Goal: Task Accomplishment & Management: Complete application form

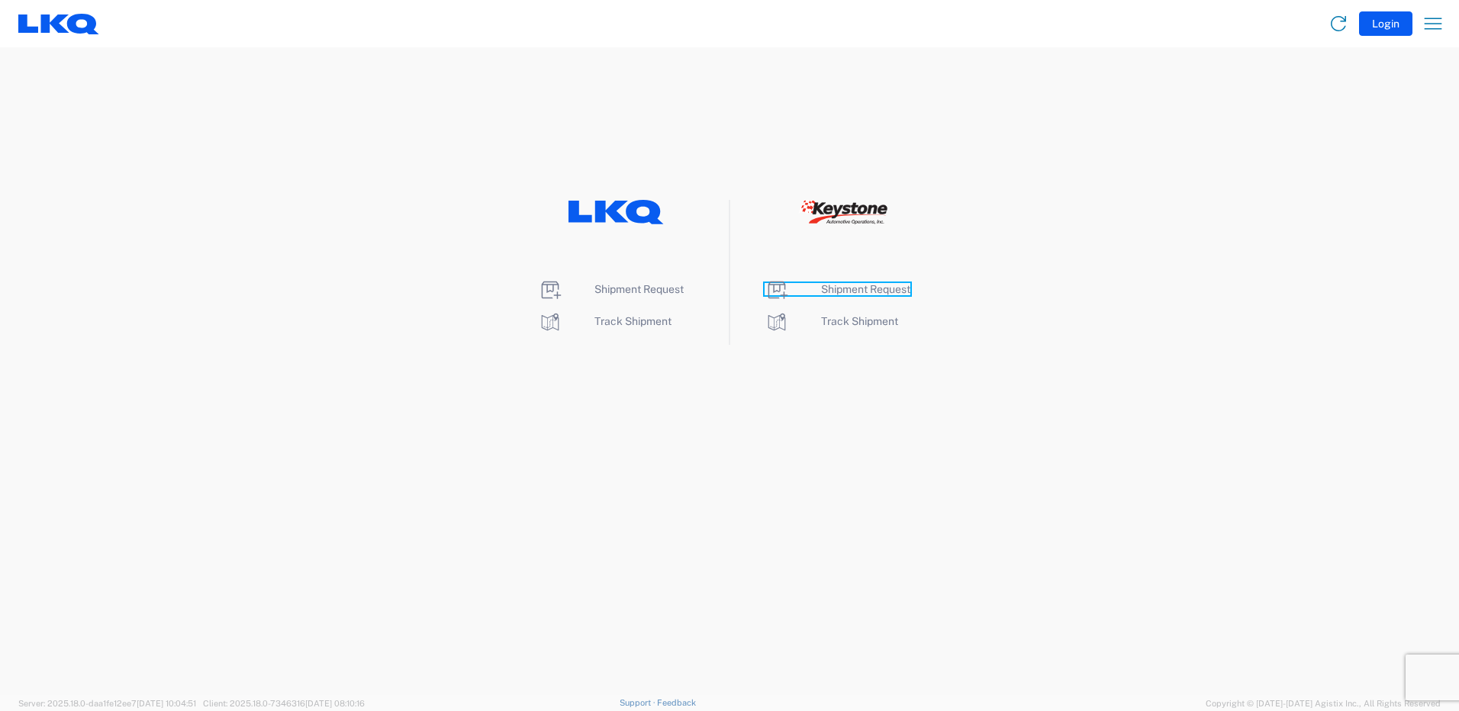
click at [862, 288] on span "Shipment Request" at bounding box center [865, 289] width 89 height 12
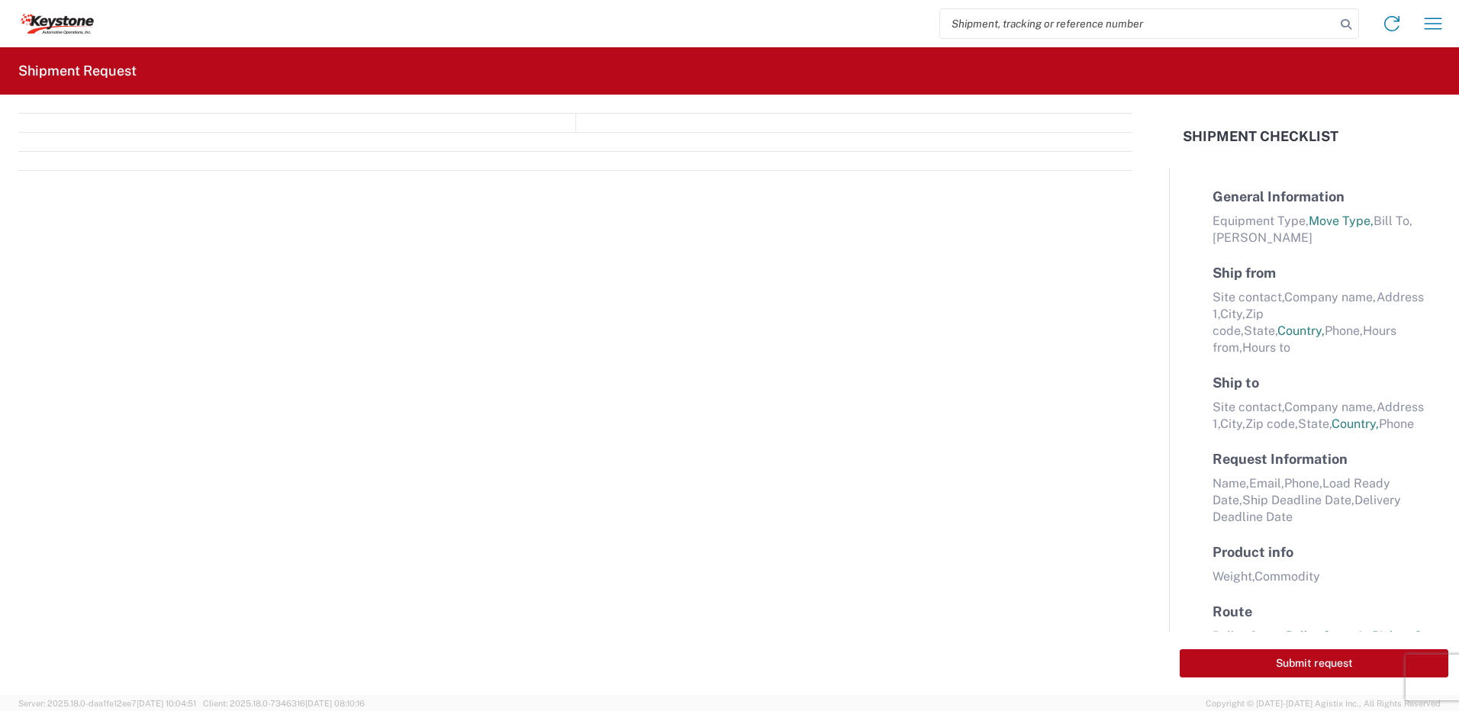
select select "FULL"
select select "LBS"
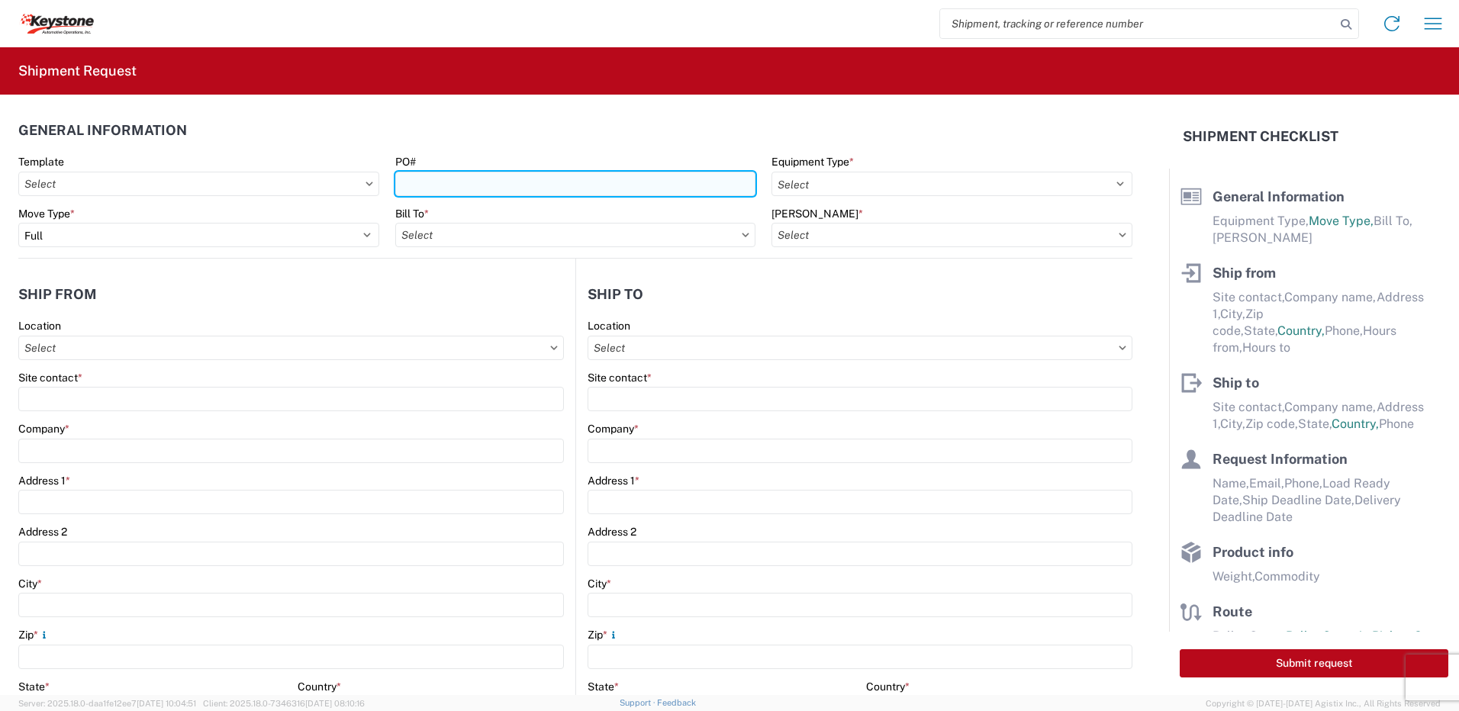
click at [485, 189] on input "PO#" at bounding box center [575, 184] width 361 height 24
type input "Cornwall [DATE]"
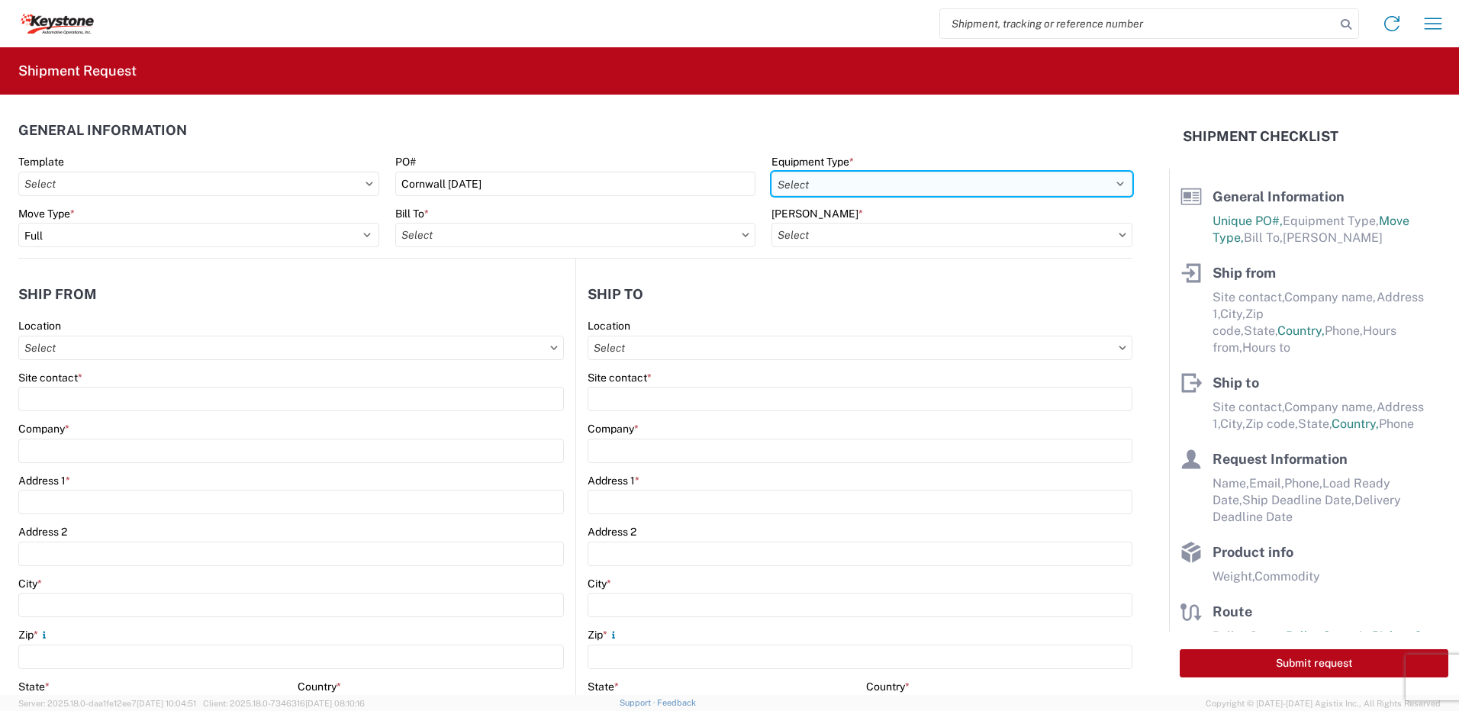
click at [838, 188] on select "Select 53’ Dry Van Flatbed Dropdeck (van) Lowboy (flatbed) Rail" at bounding box center [952, 184] width 361 height 24
select select "STDV"
click at [772, 172] on select "Select 53’ Dry Van Flatbed Dropdeck (van) Lowboy (flatbed) Rail" at bounding box center [952, 184] width 361 height 24
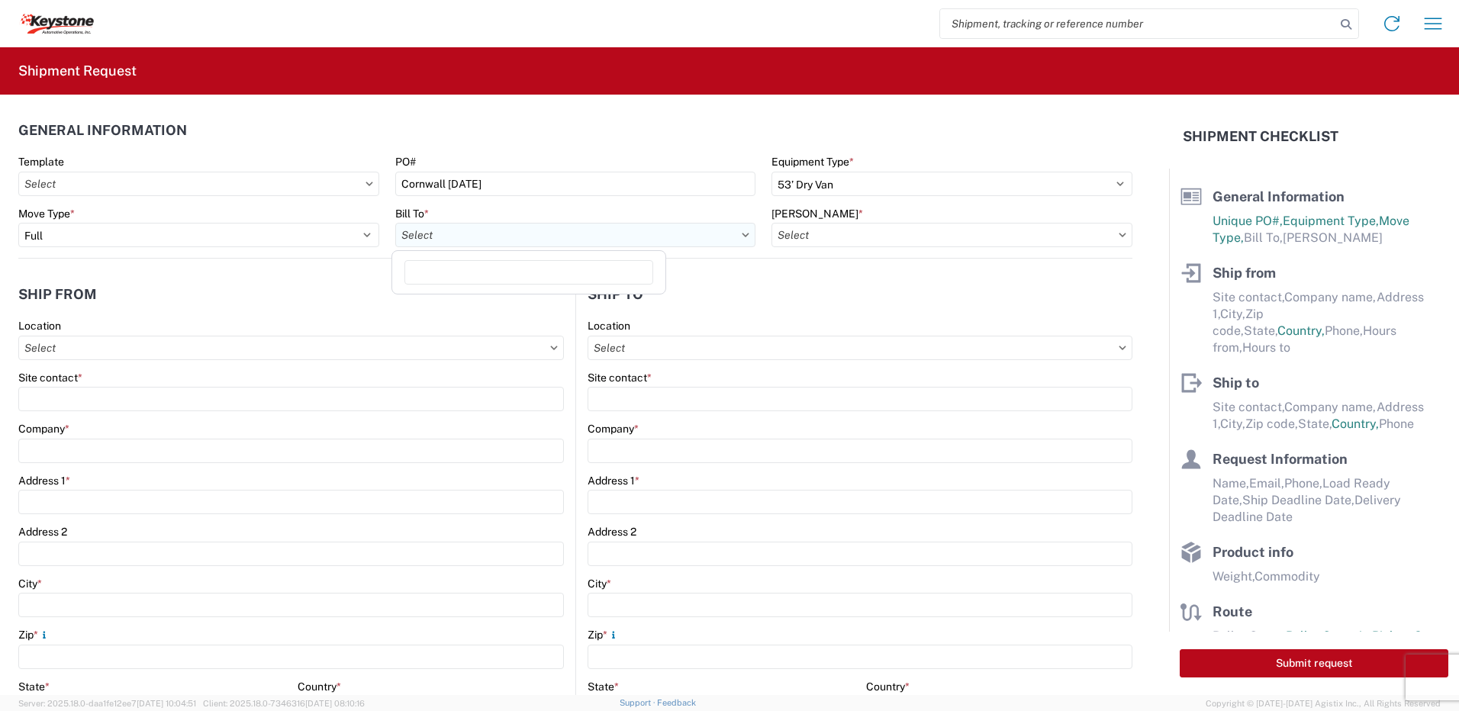
click at [555, 236] on input "Bill To *" at bounding box center [575, 235] width 361 height 24
type input "8432"
click at [491, 303] on div "8432 - KAO Logistics - [GEOGRAPHIC_DATA], [GEOGRAPHIC_DATA], [GEOGRAPHIC_DATA]" at bounding box center [623, 303] width 456 height 24
type input "8432 - KAO Logistics - [GEOGRAPHIC_DATA], [GEOGRAPHIC_DATA], [GEOGRAPHIC_DATA]"
click at [865, 243] on input "[PERSON_NAME] *" at bounding box center [952, 235] width 361 height 24
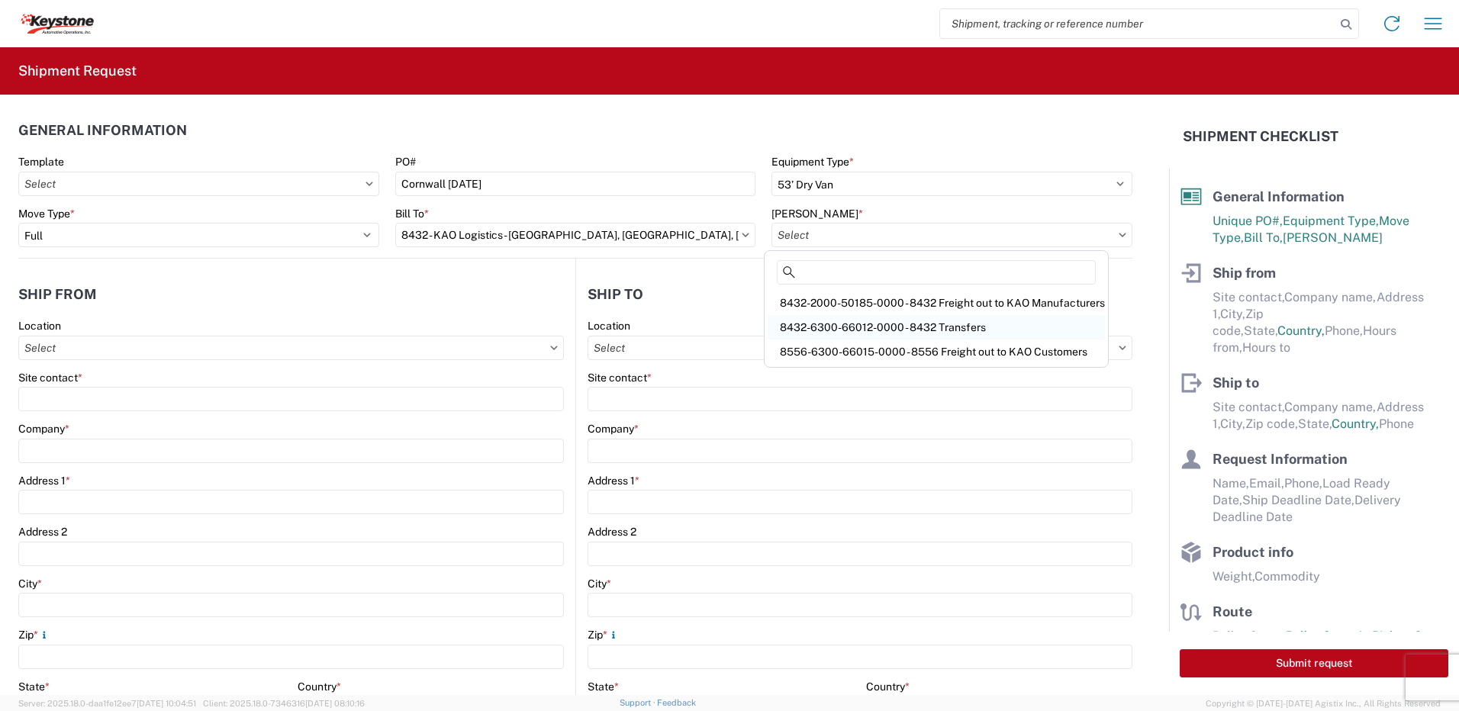
click at [856, 322] on div "8432-6300-66012-0000 - 8432 Transfers" at bounding box center [936, 327] width 337 height 24
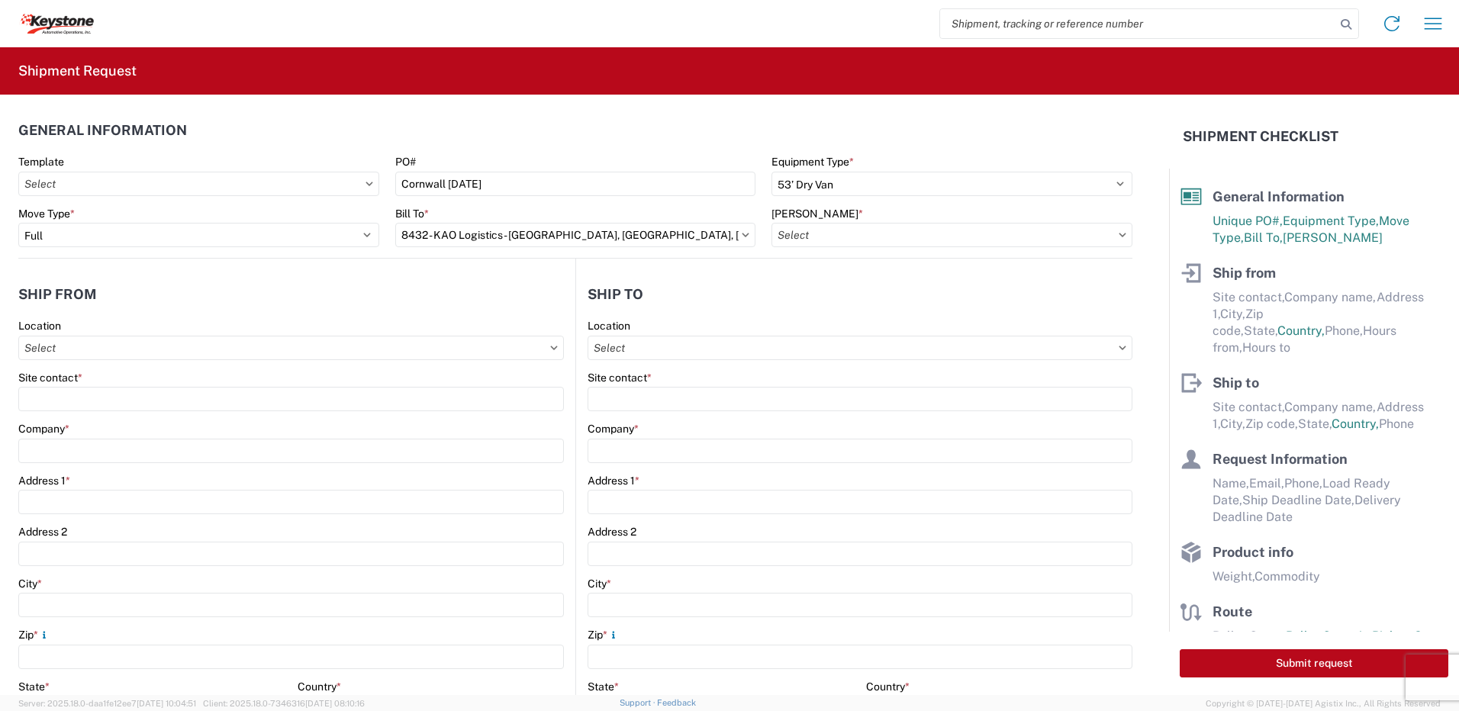
type input "8432-6300-66012-0000 - 8432 Transfers, 8432-6300-66012-0000 - 8432 Transfers"
click at [135, 352] on input "Location" at bounding box center [291, 348] width 546 height 24
type input "8401"
click at [116, 412] on div "8401 - [GEOGRAPHIC_DATA] - KAO Warehouse" at bounding box center [155, 416] width 267 height 24
type input "8401 - [GEOGRAPHIC_DATA] - KAO Warehouse"
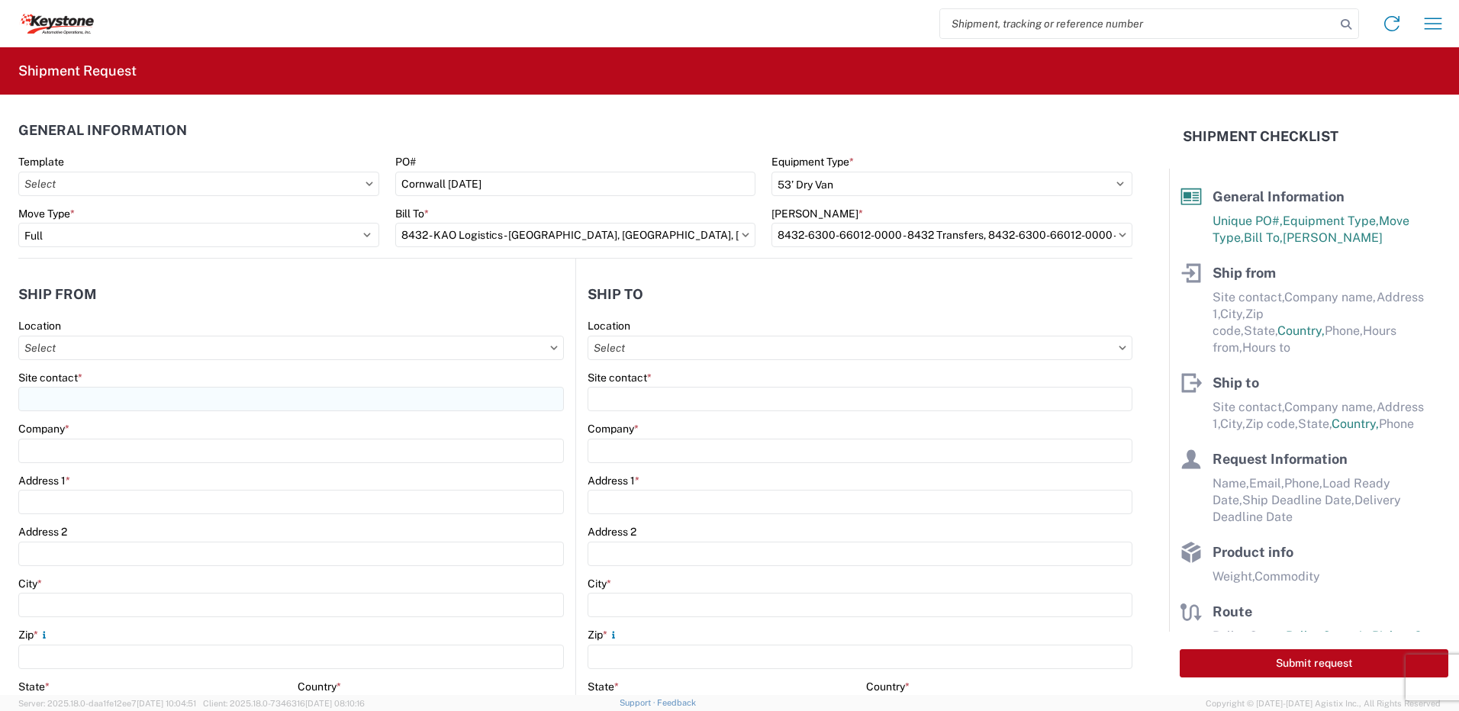
type input "KAO"
type input "[STREET_ADDRESS][PERSON_NAME]"
type input "[GEOGRAPHIC_DATA]"
type input "18643"
select select "PA"
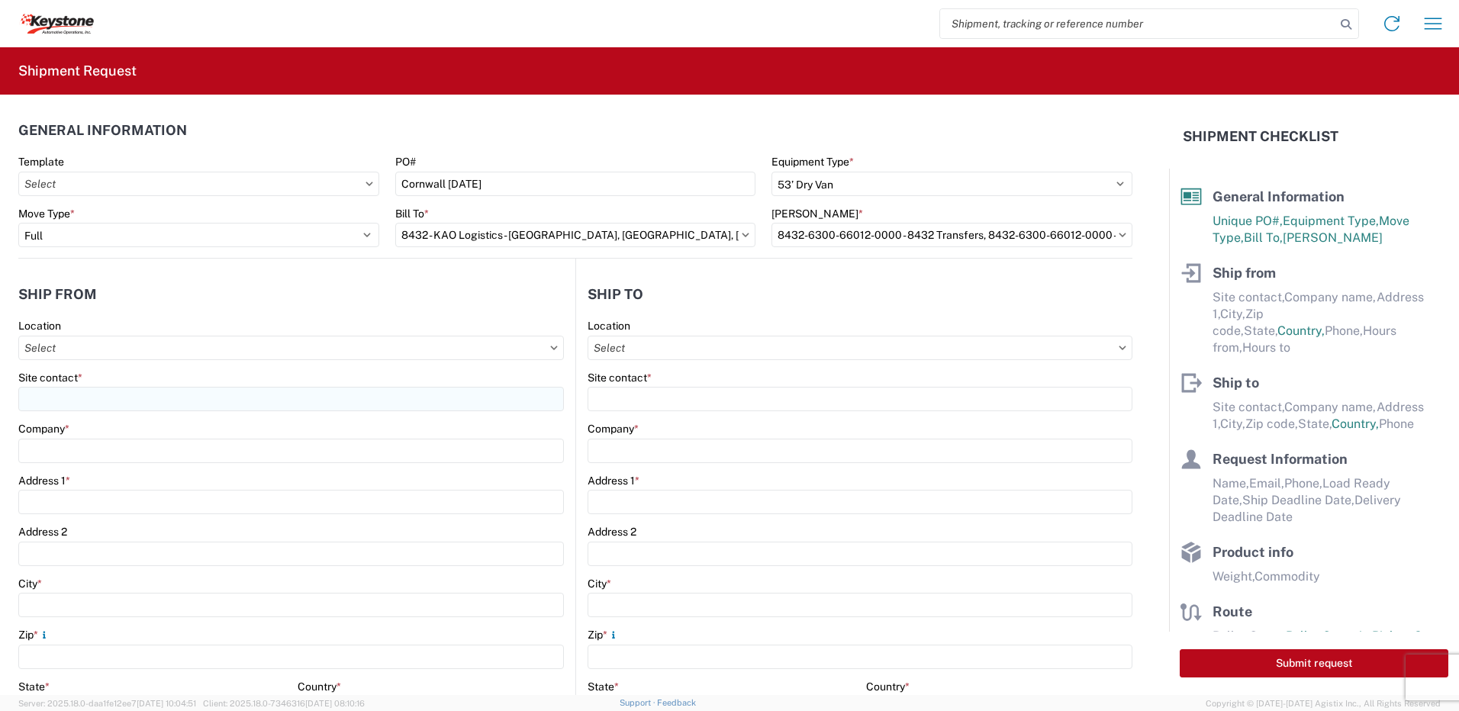
select select "US"
type input "07:00"
type input "17:00"
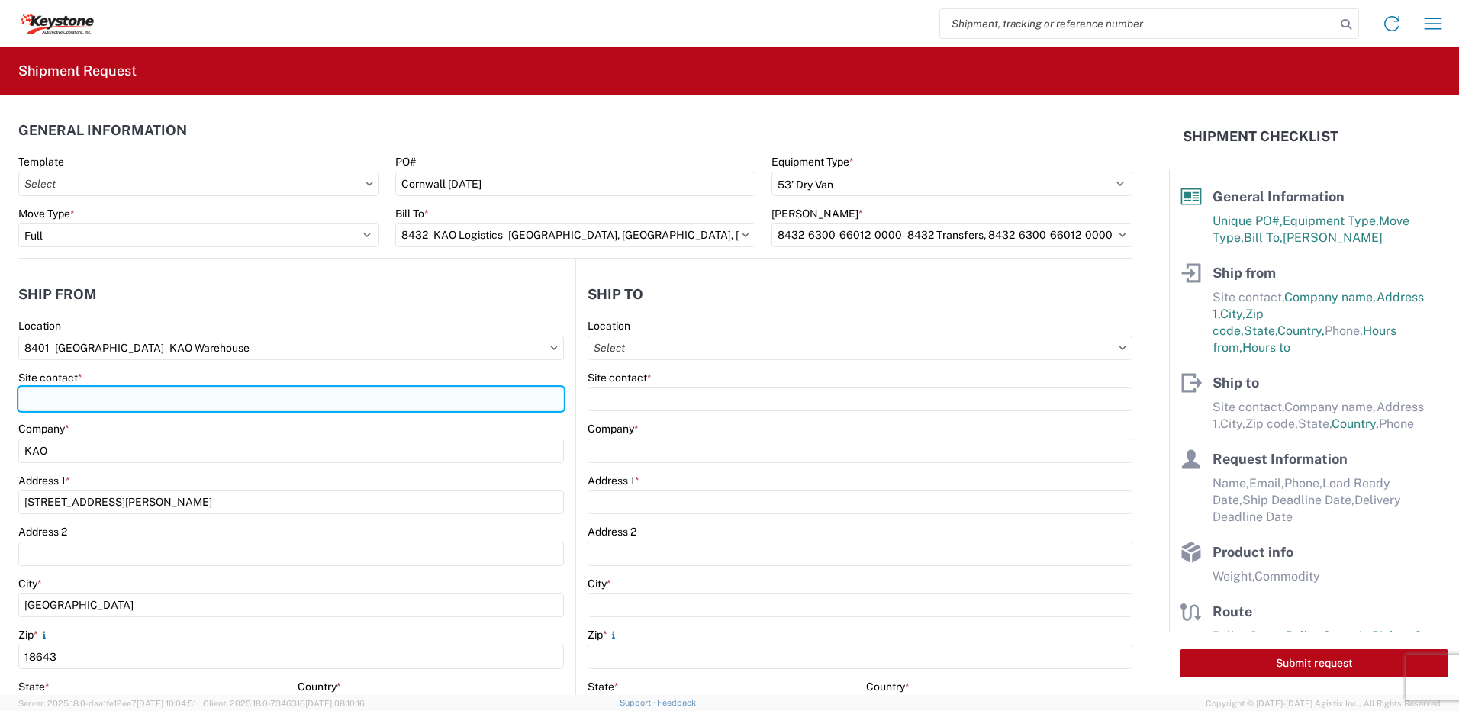
click at [98, 398] on input "Site contact *" at bounding box center [291, 399] width 546 height 24
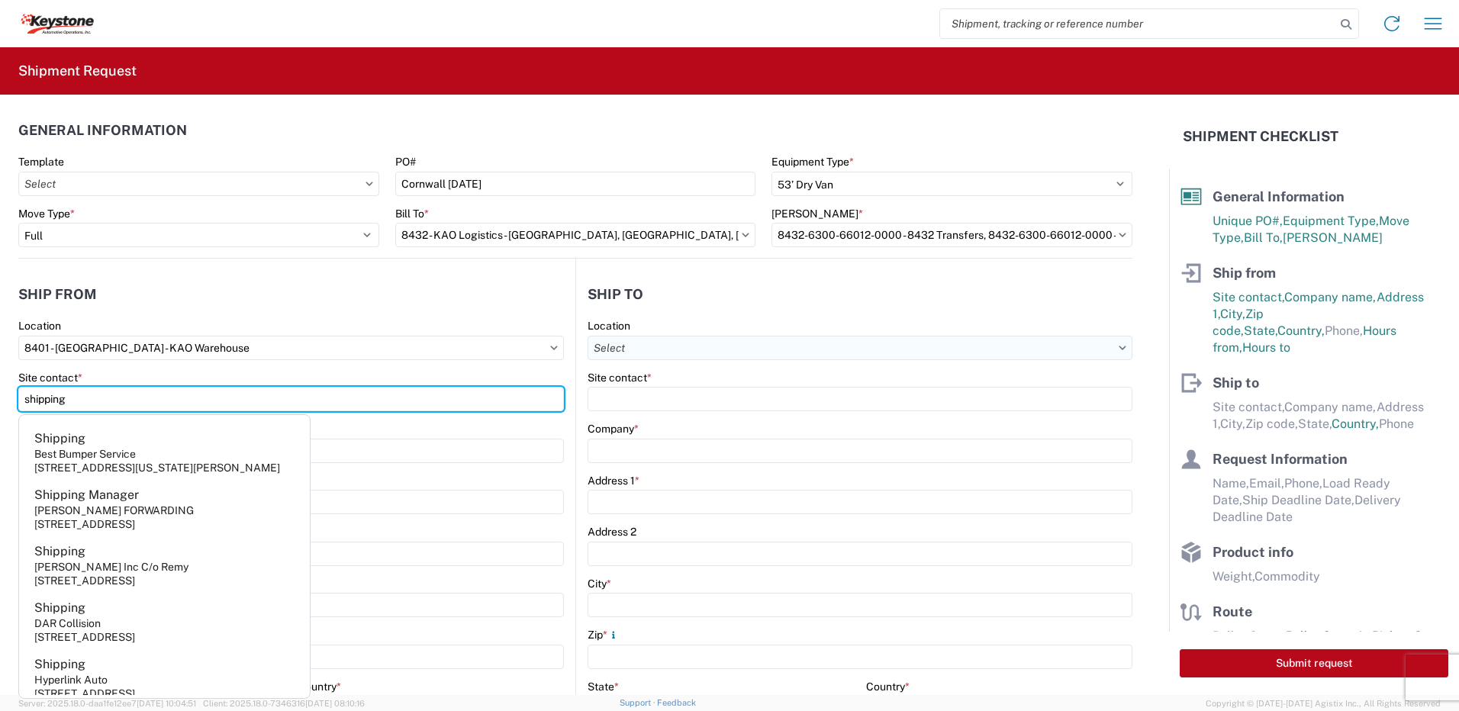
type input "shipping"
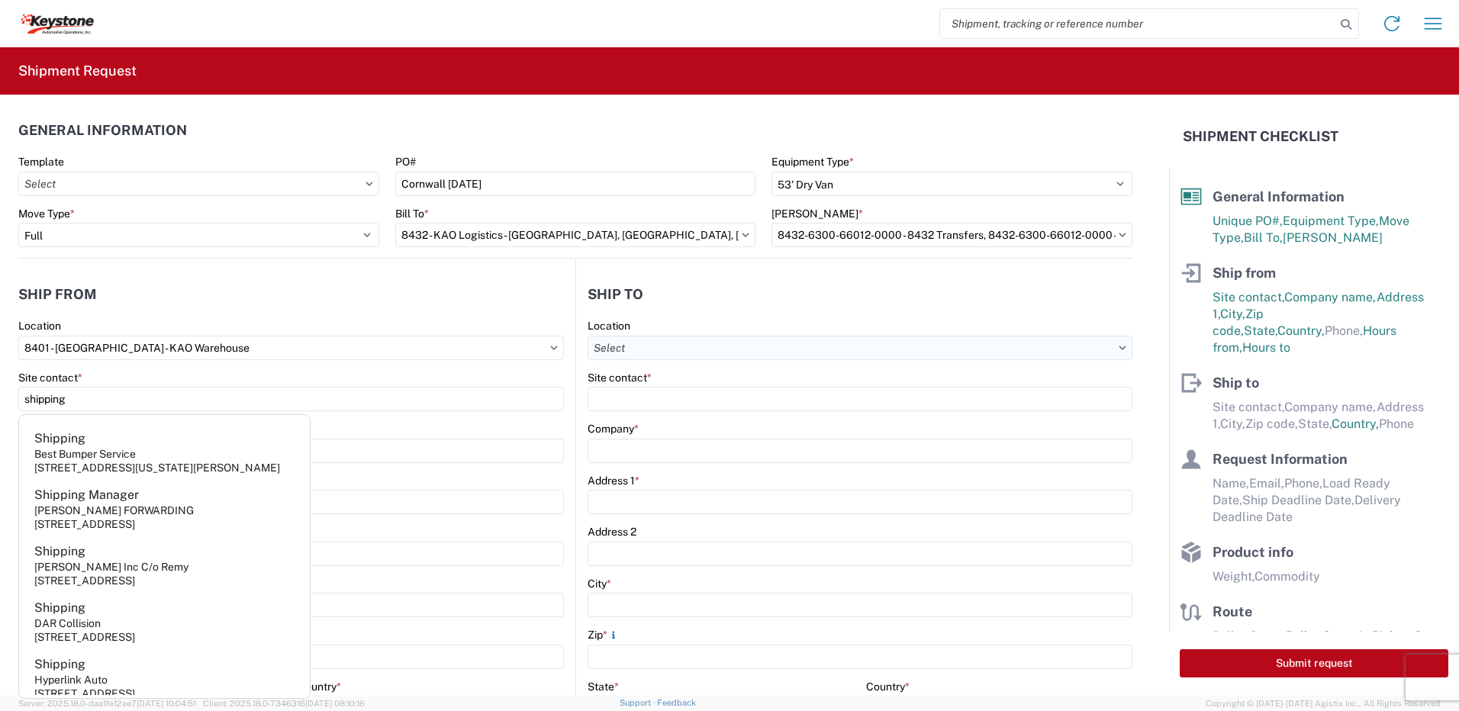
click at [644, 343] on input "Location" at bounding box center [860, 348] width 545 height 24
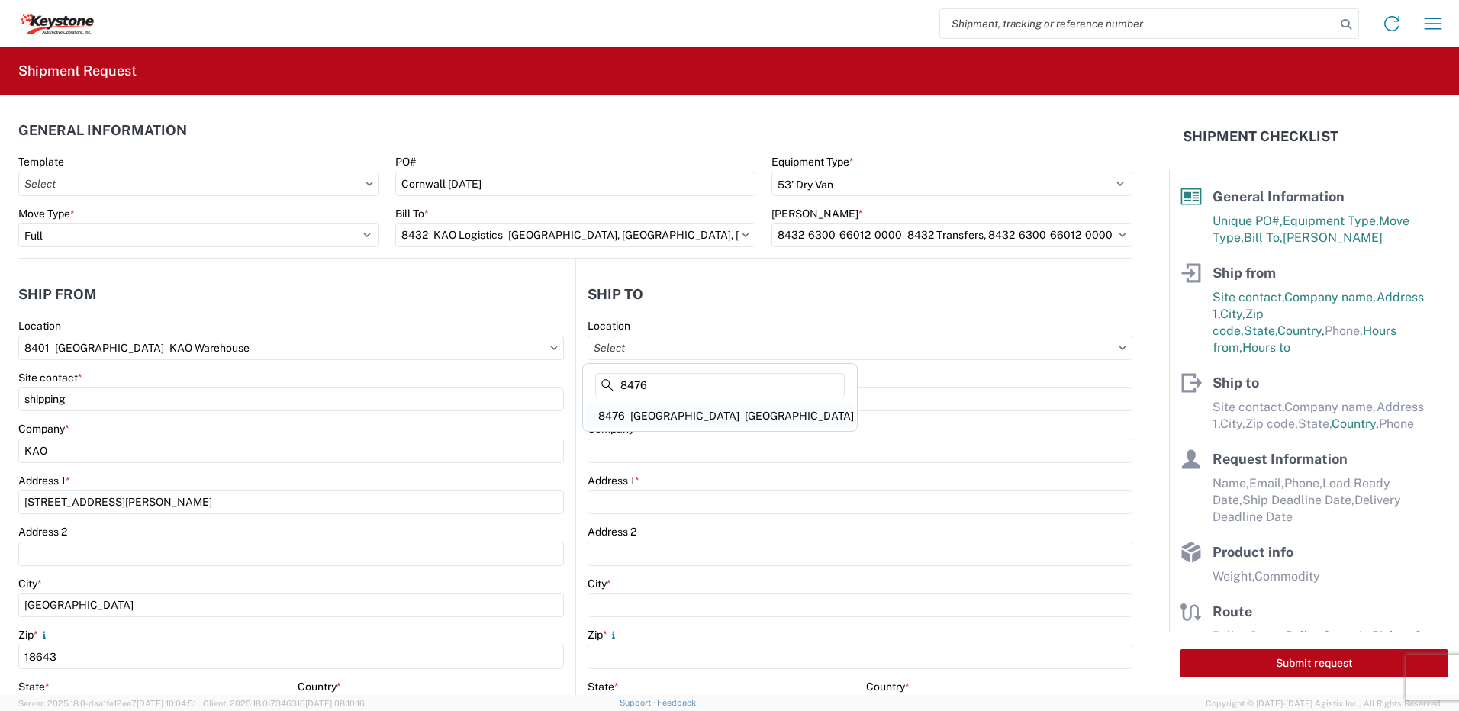
type input "8476"
click at [718, 422] on div "8476 - [GEOGRAPHIC_DATA] - [GEOGRAPHIC_DATA]" at bounding box center [720, 416] width 268 height 24
type input "8476 - [GEOGRAPHIC_DATA] - [GEOGRAPHIC_DATA]"
type input "KAO"
type input "[STREET_ADDRESS]"
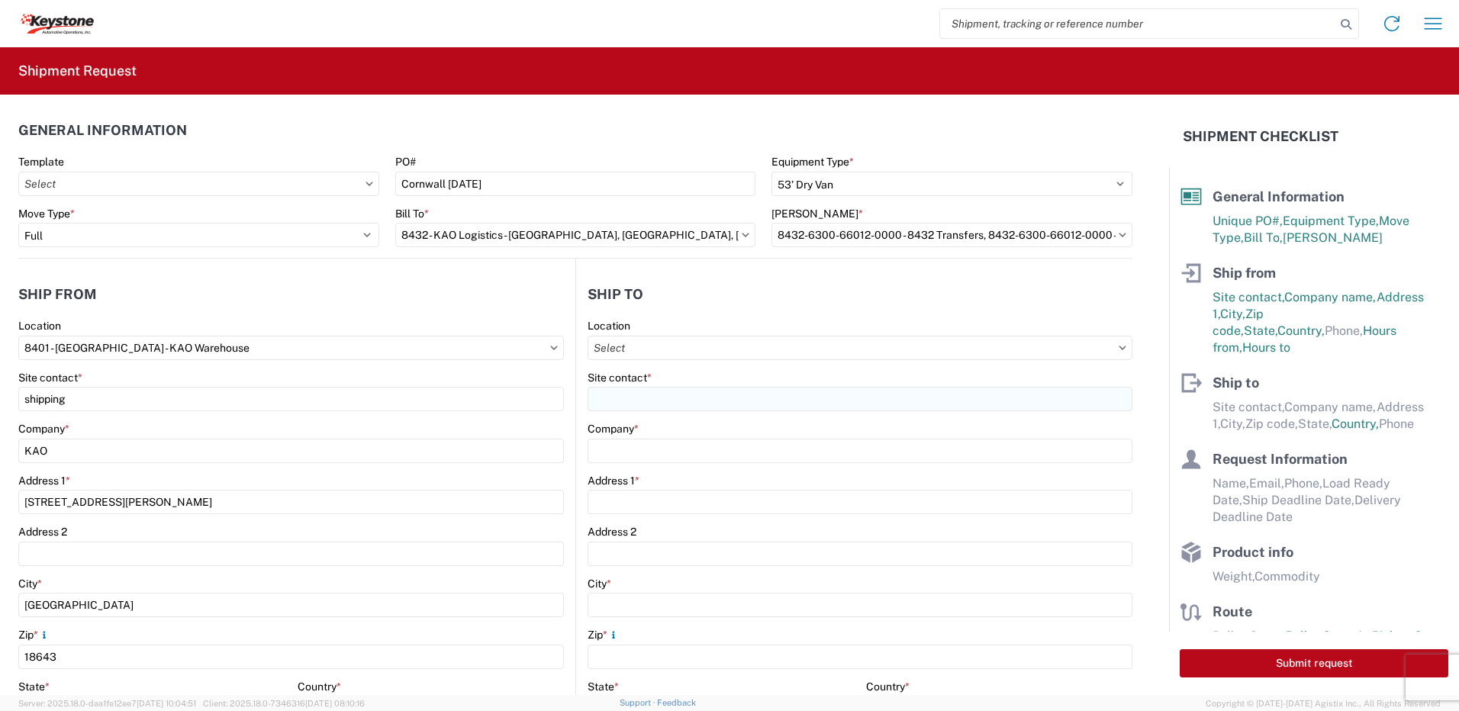
type input "[GEOGRAPHIC_DATA]"
type input "KK6J3E5"
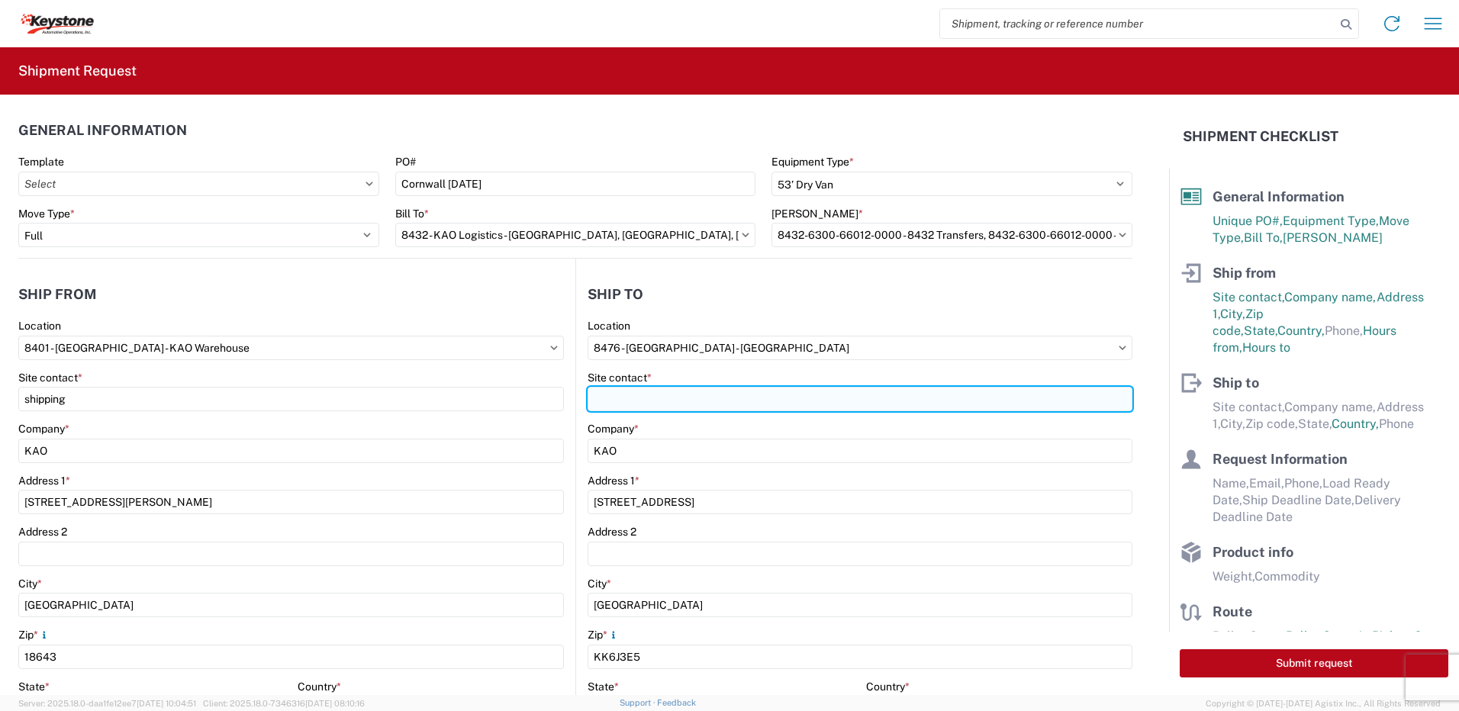
select select "CA"
click at [653, 400] on input "Site contact *" at bounding box center [860, 399] width 545 height 24
type input "recieving"
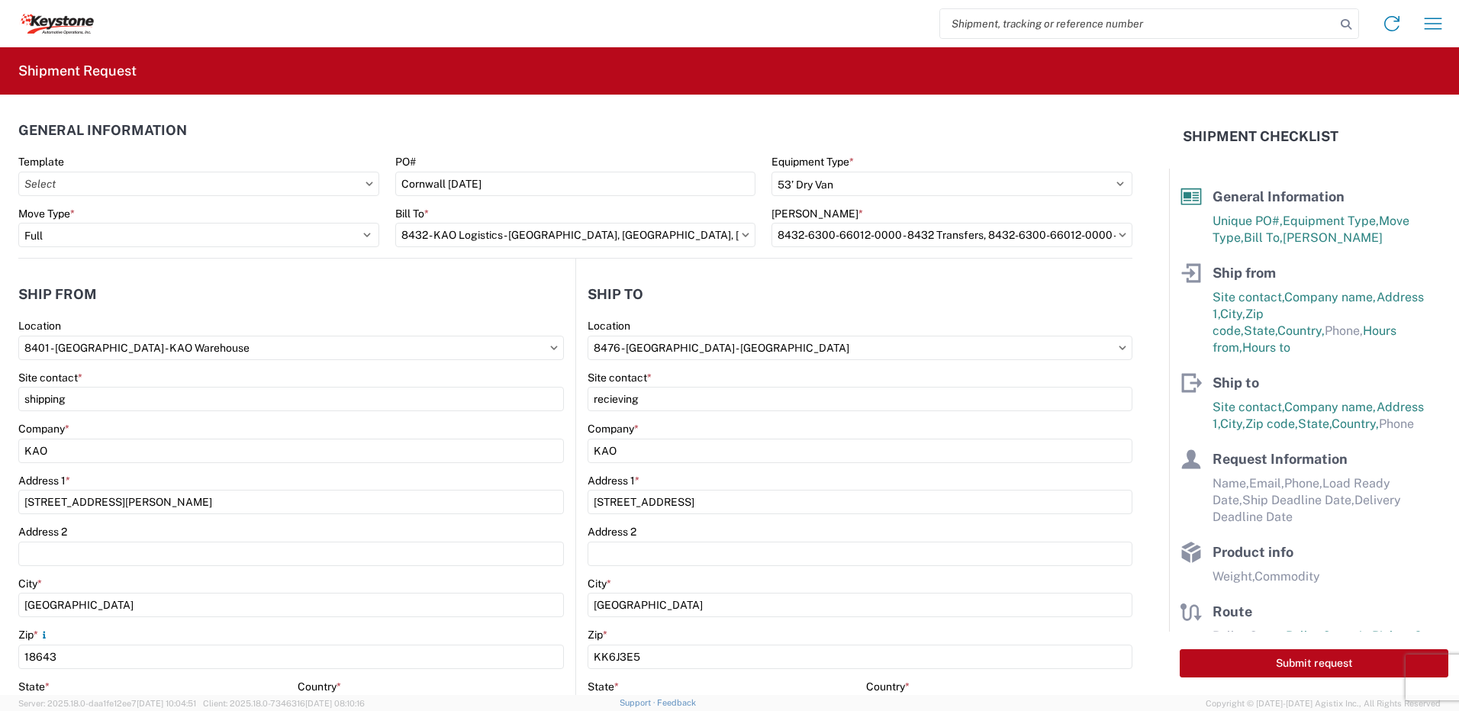
click at [691, 285] on header "Ship to" at bounding box center [854, 294] width 556 height 34
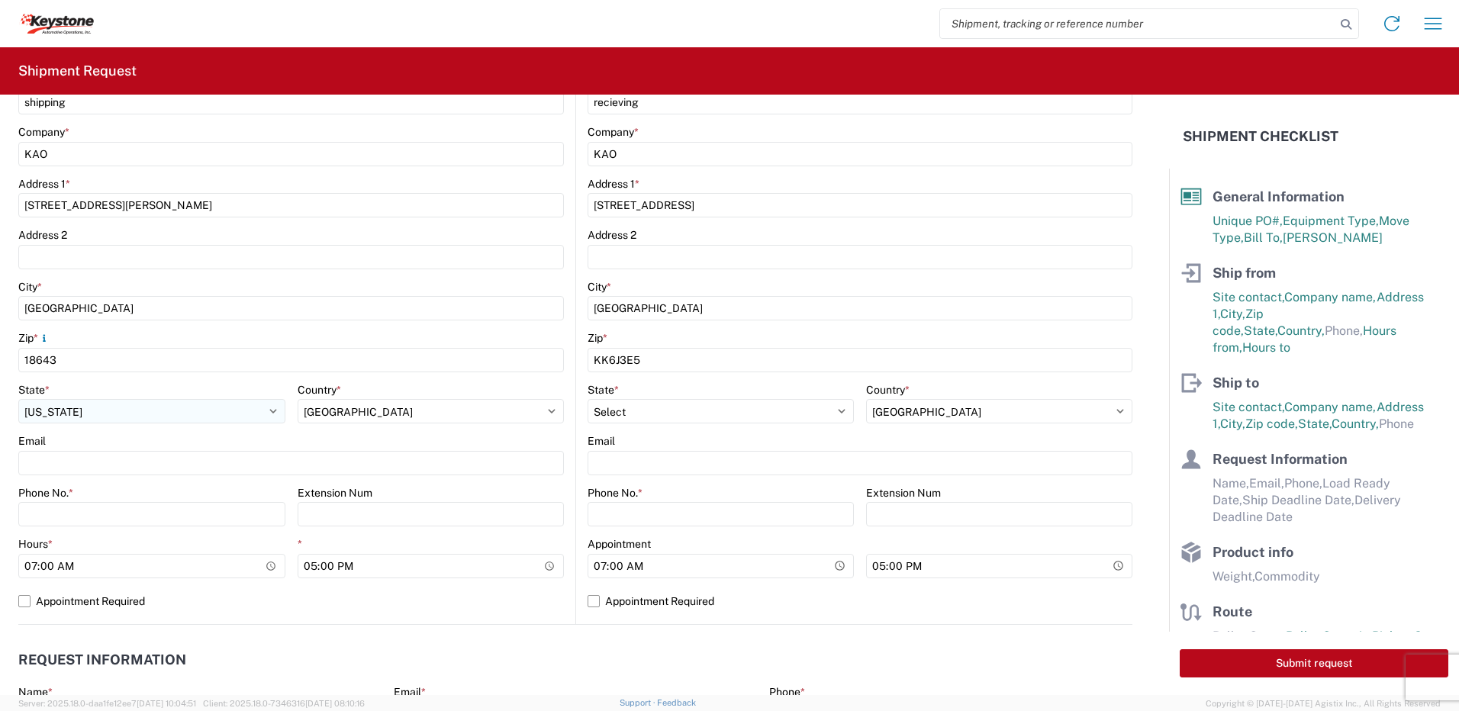
scroll to position [305, 0]
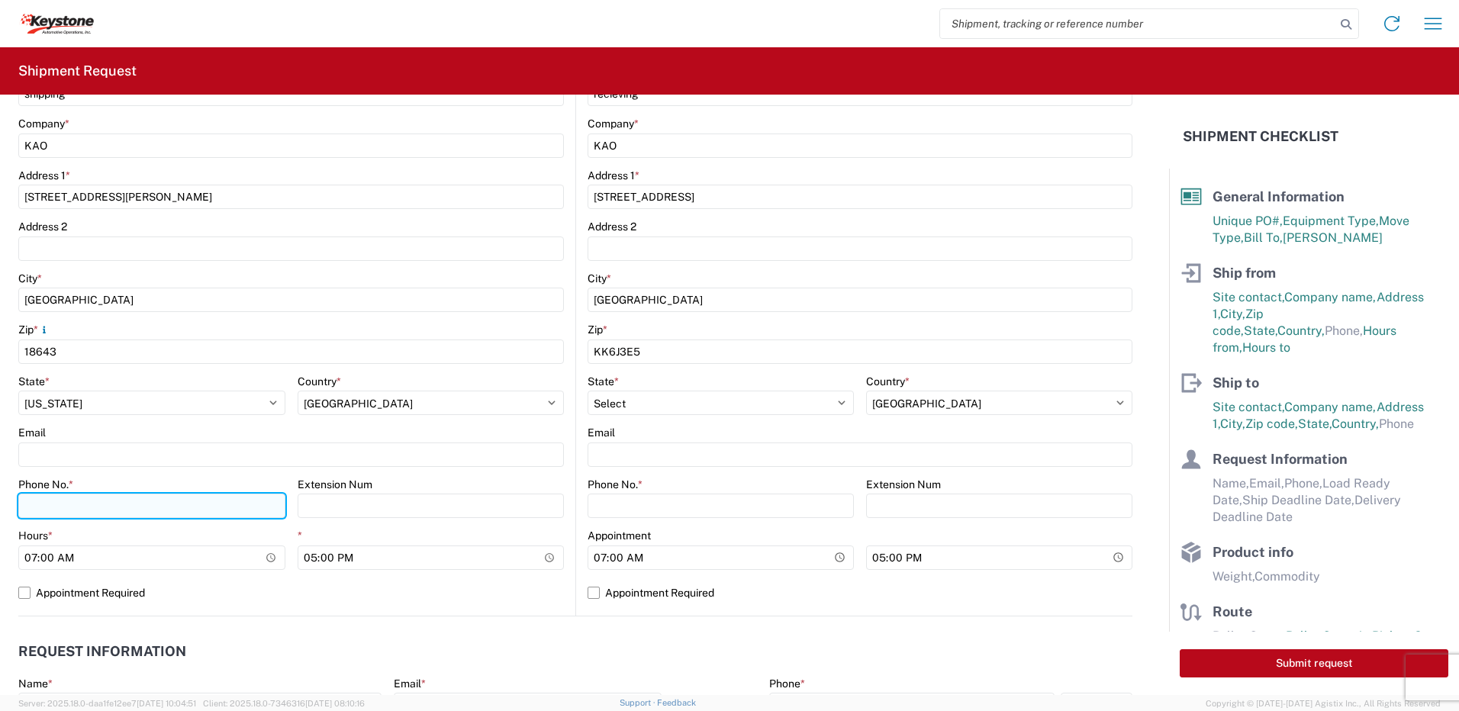
click at [68, 500] on input "Phone No. *" at bounding box center [151, 506] width 267 height 24
type input "5706554514"
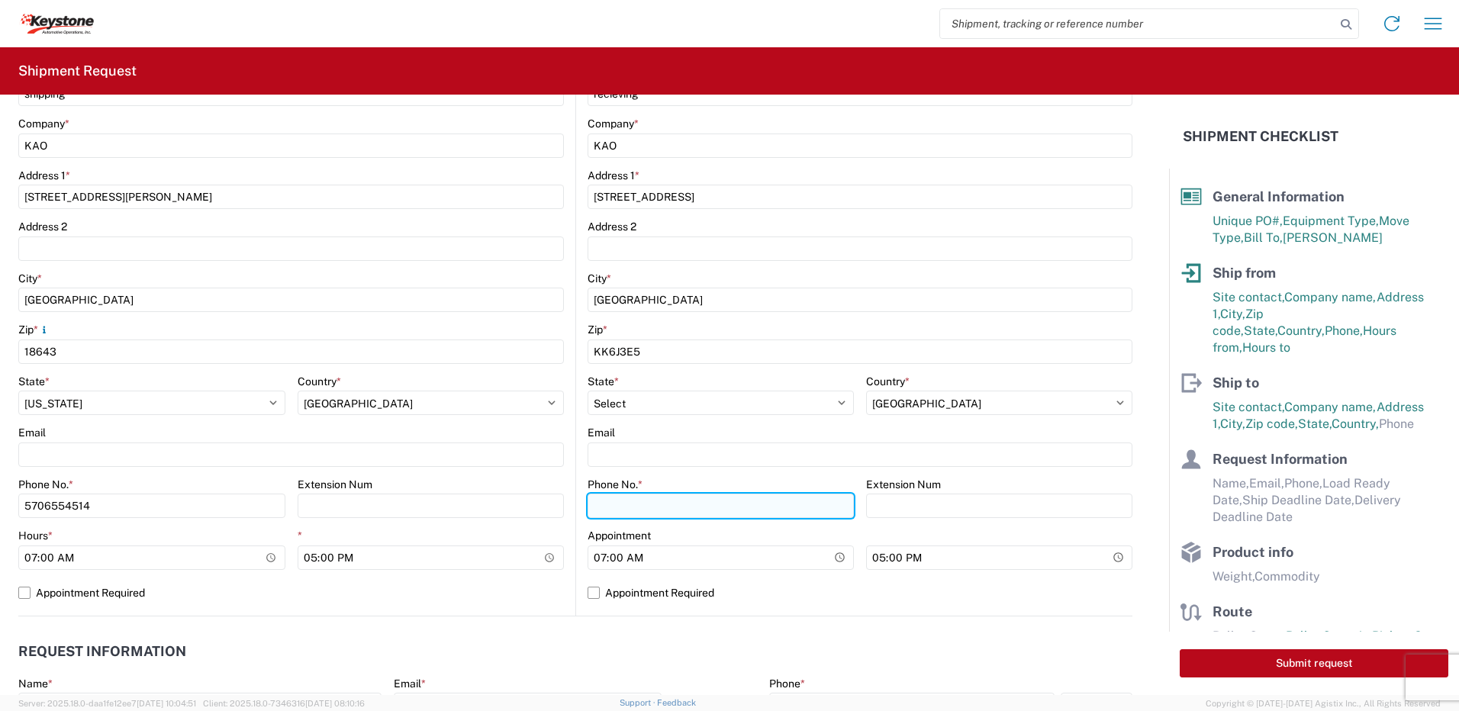
click at [649, 516] on input "Phone No. *" at bounding box center [721, 506] width 266 height 24
type input "5706554514"
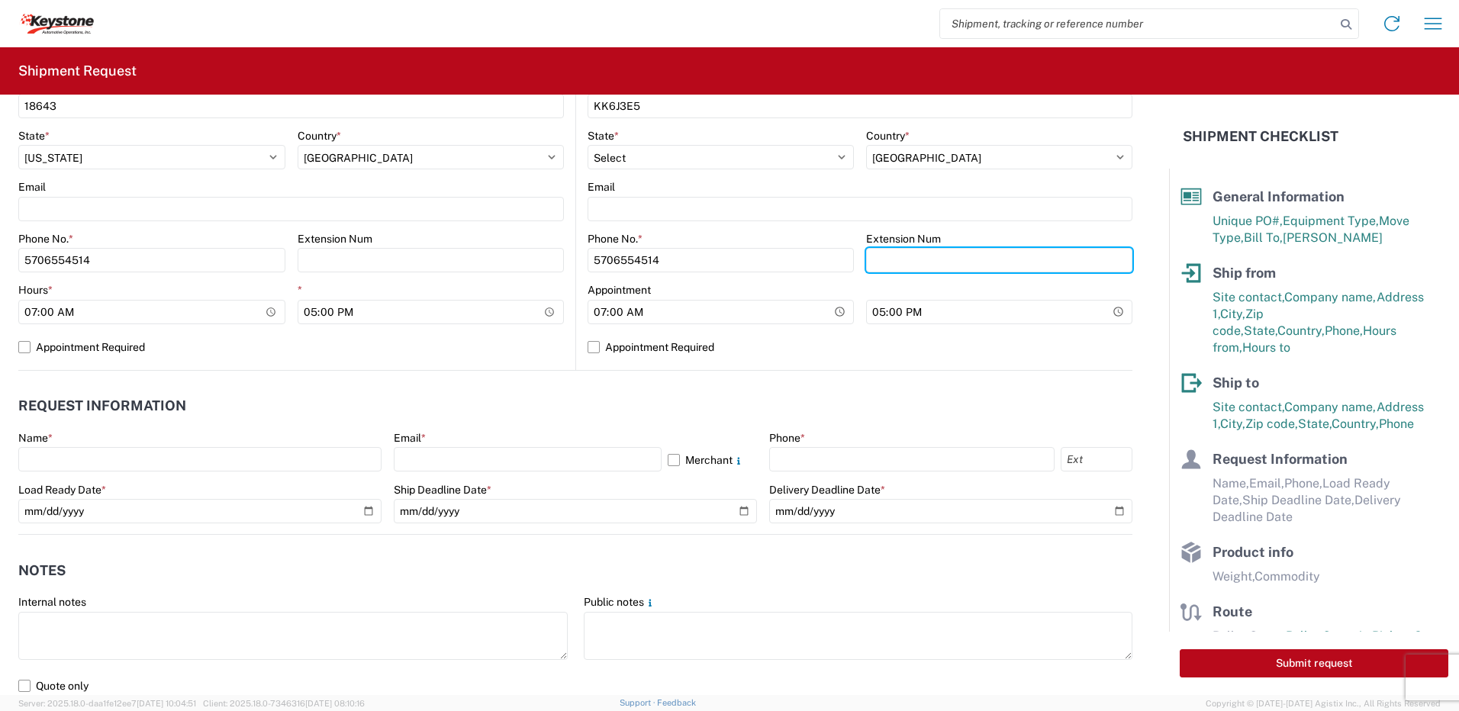
scroll to position [687, 0]
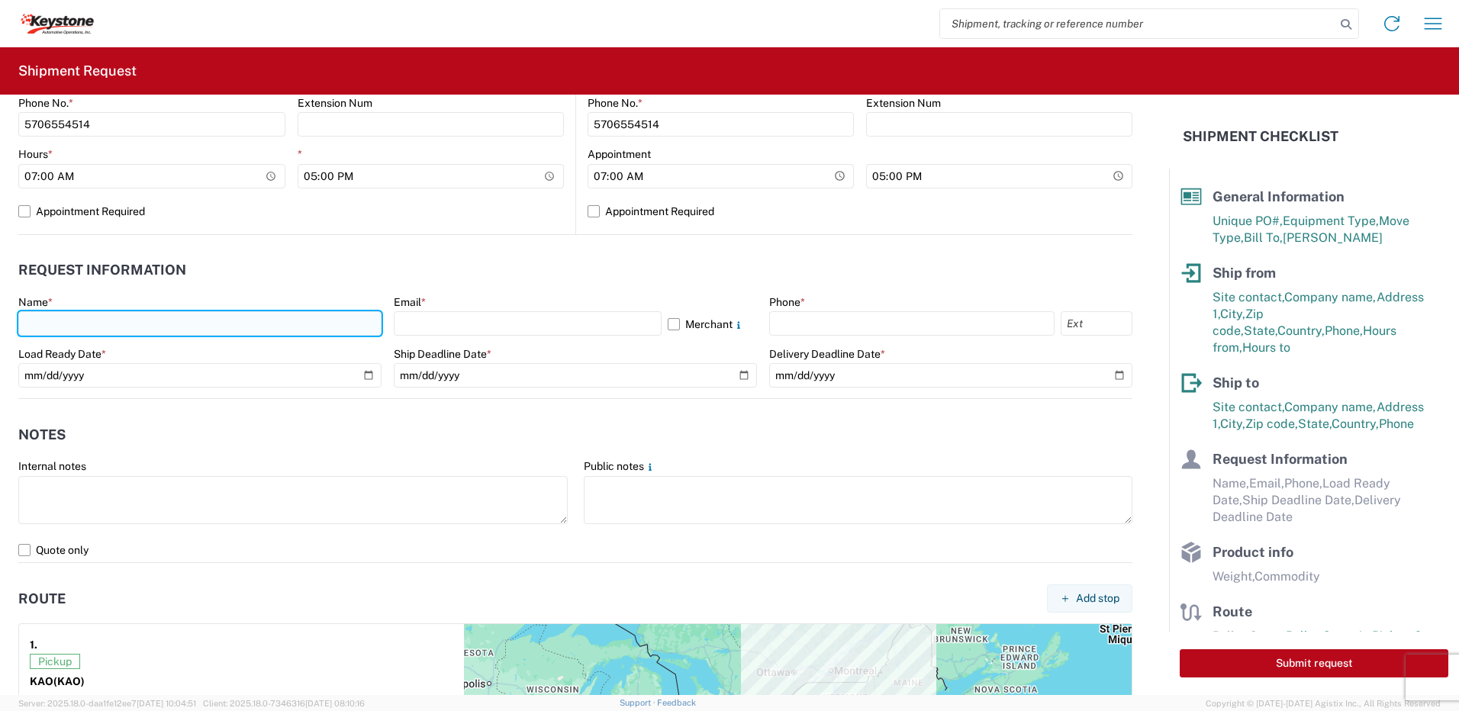
click at [89, 327] on input "text" at bounding box center [199, 323] width 363 height 24
type input "[PERSON_NAME]"
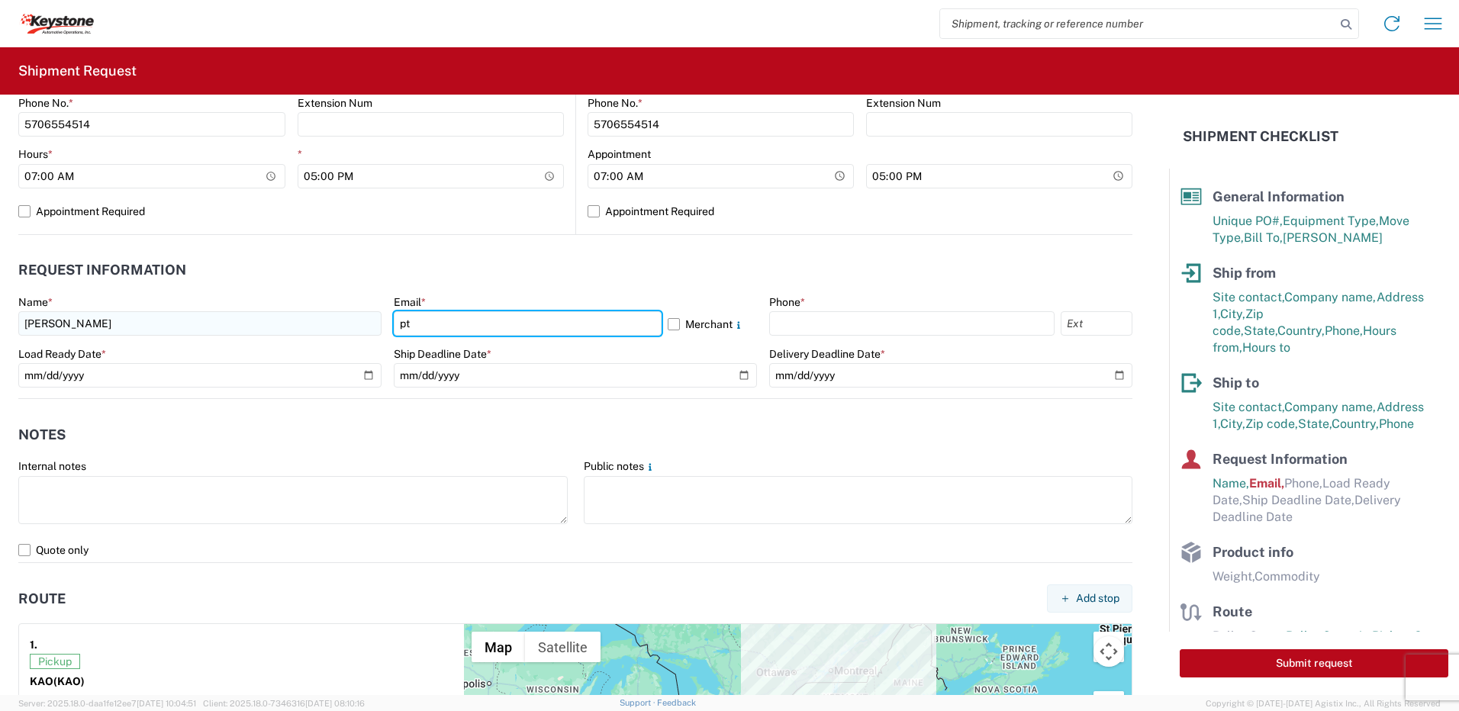
type input "[EMAIL_ADDRESS][DOMAIN_NAME]"
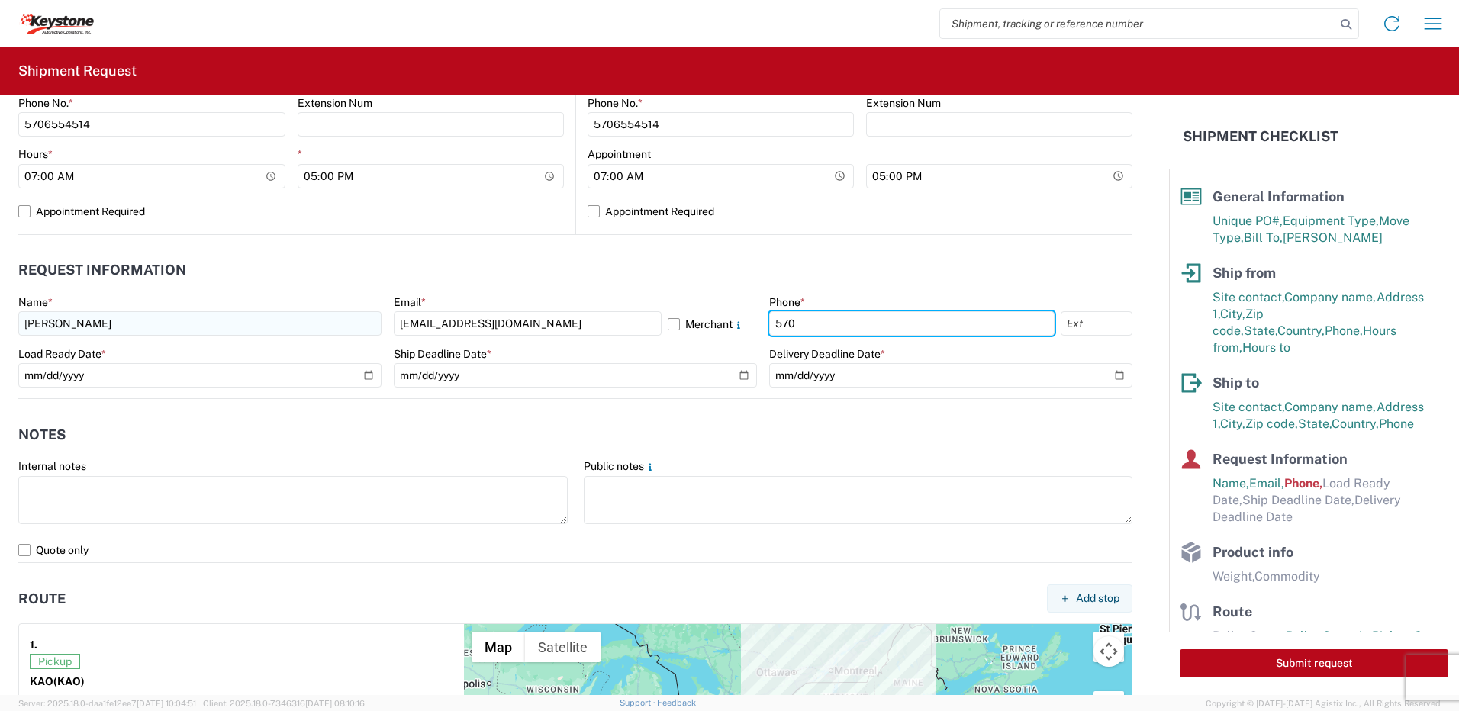
type input "5706554514"
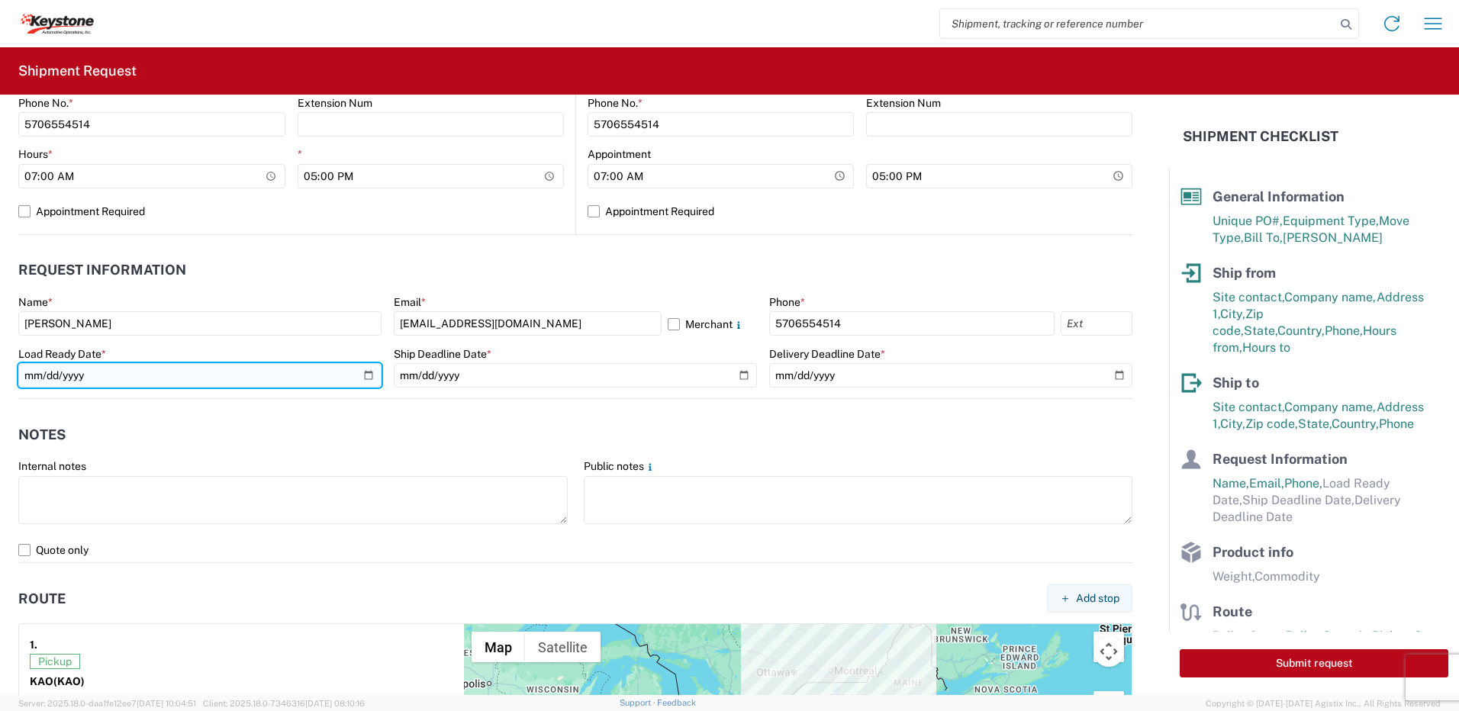
click at [362, 379] on input "date" at bounding box center [199, 375] width 363 height 24
type input "[DATE]"
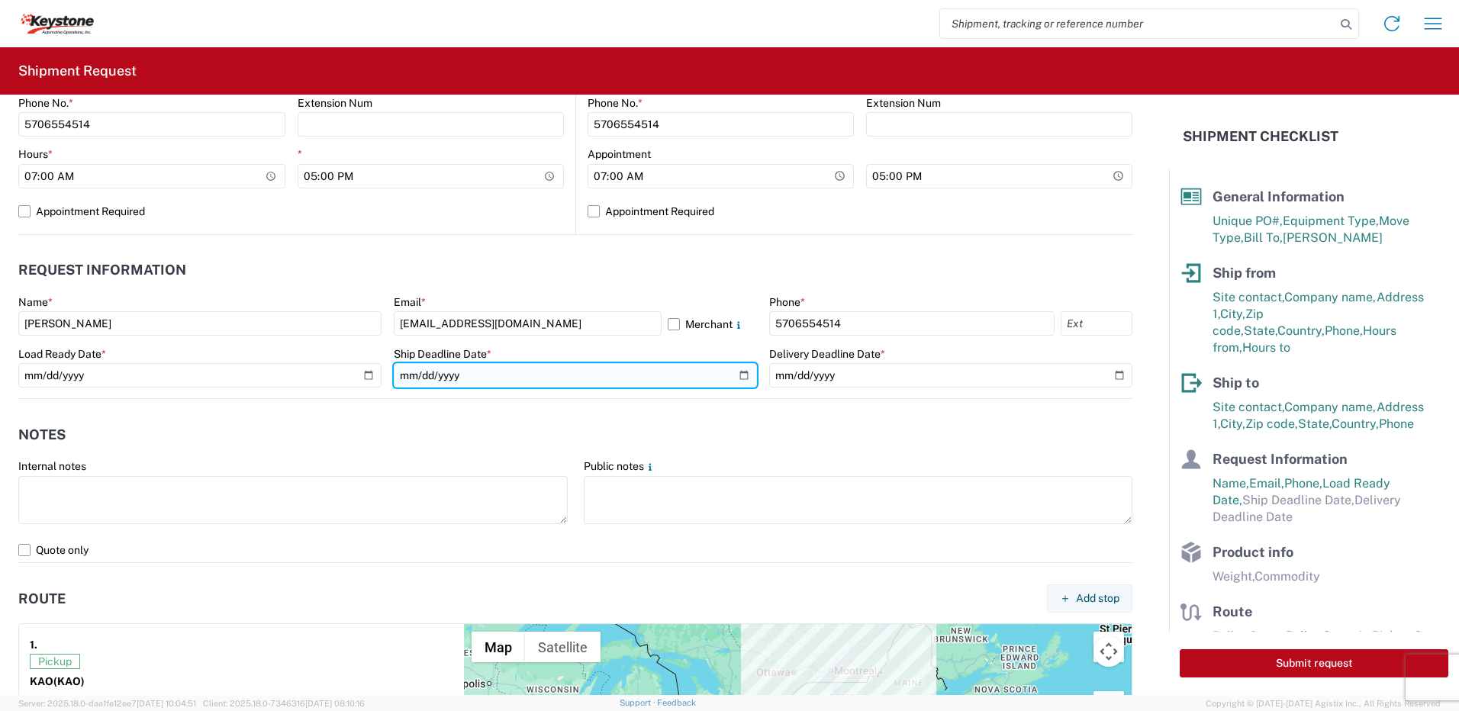
click at [735, 372] on input "date" at bounding box center [575, 375] width 363 height 24
type input "[DATE]"
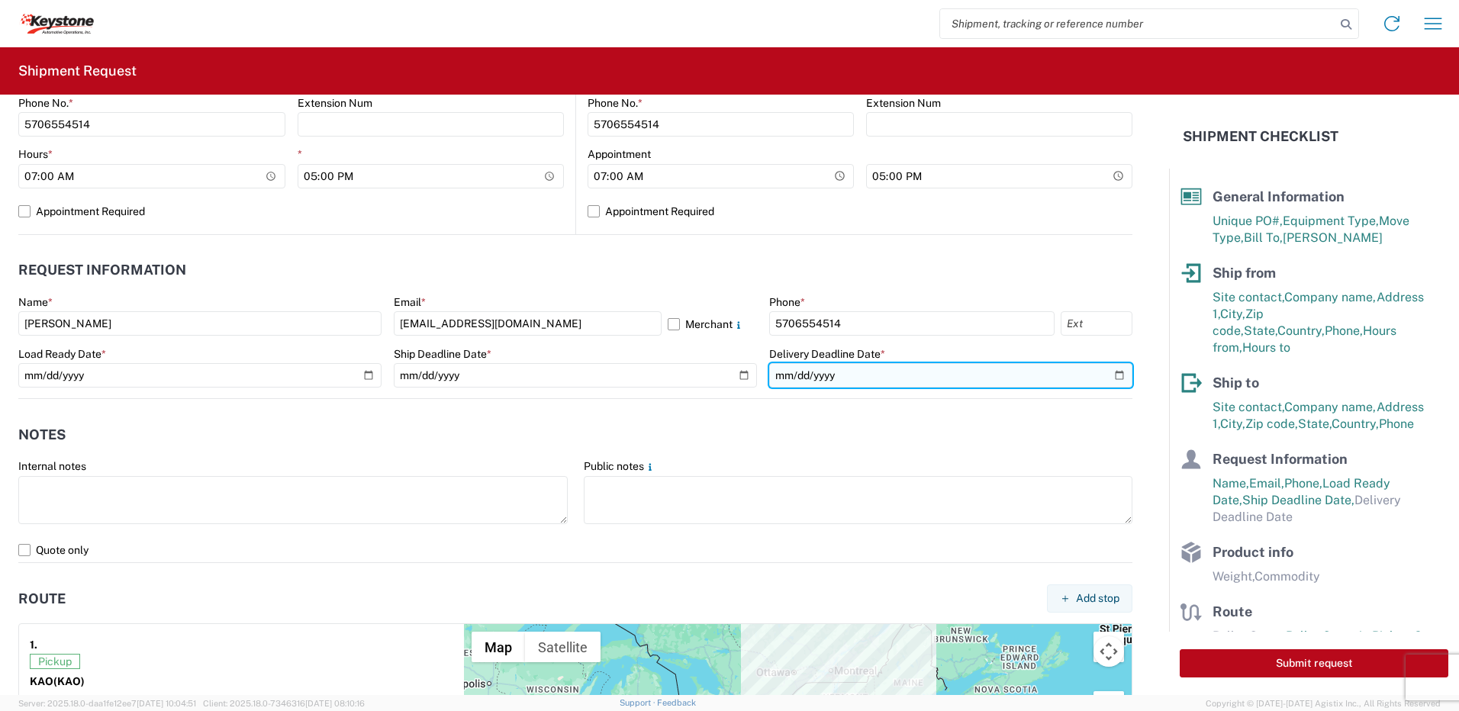
click at [1105, 379] on input "date" at bounding box center [950, 375] width 363 height 24
type input "[DATE]"
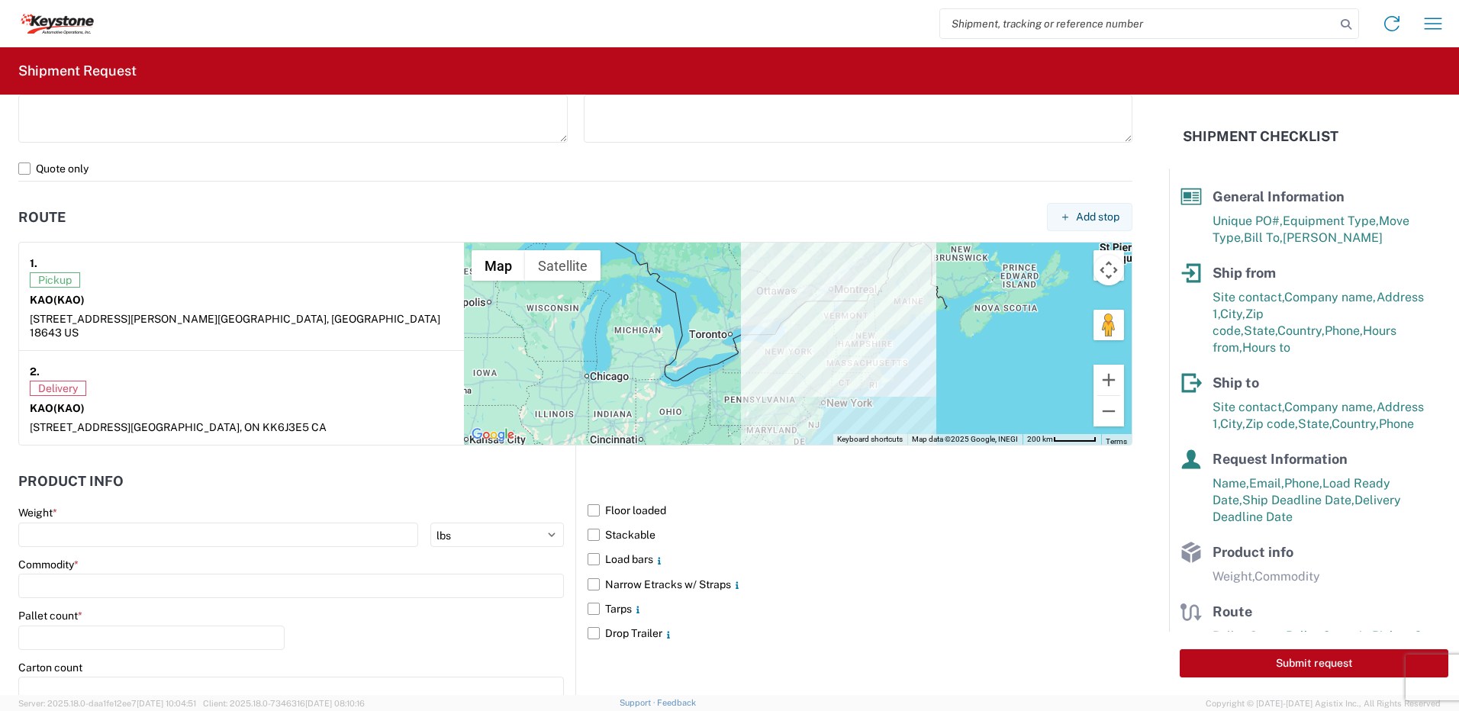
scroll to position [916, 0]
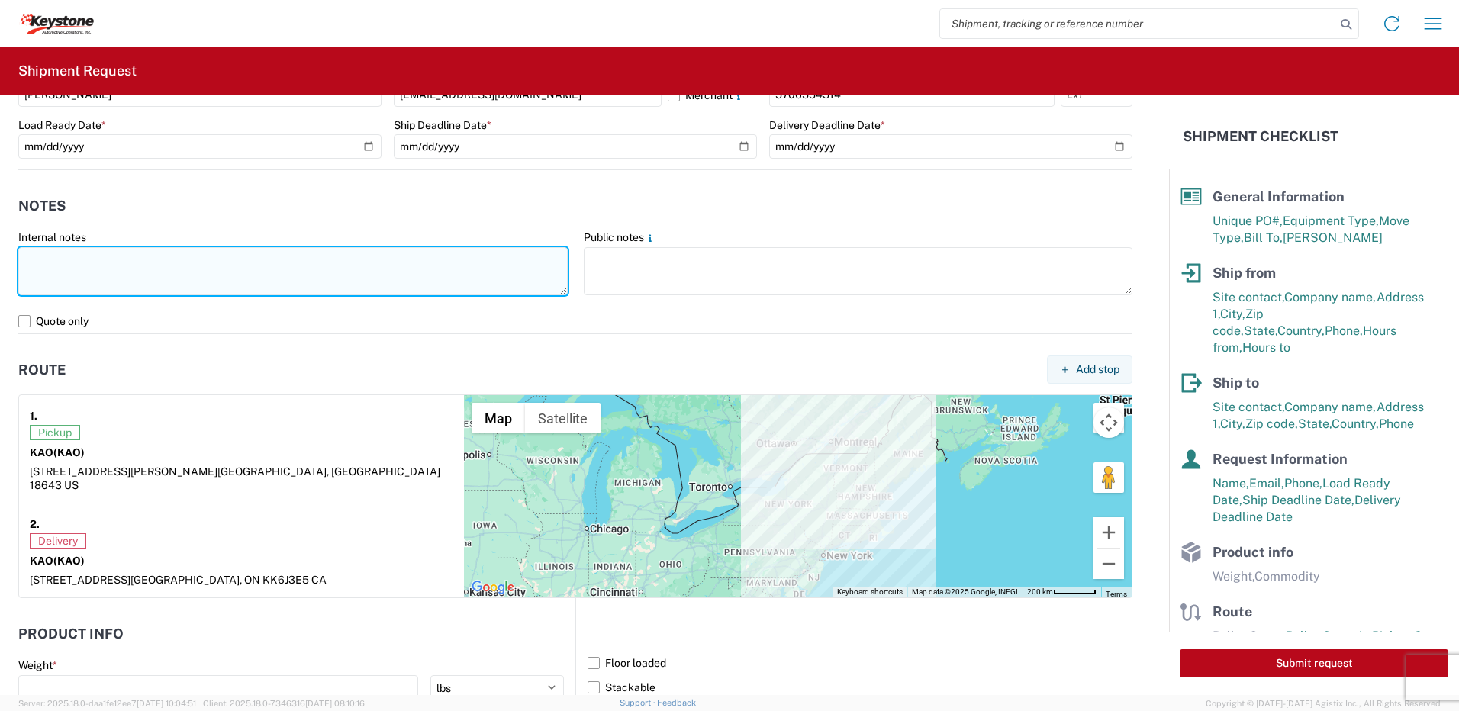
click at [117, 269] on textarea at bounding box center [292, 271] width 549 height 48
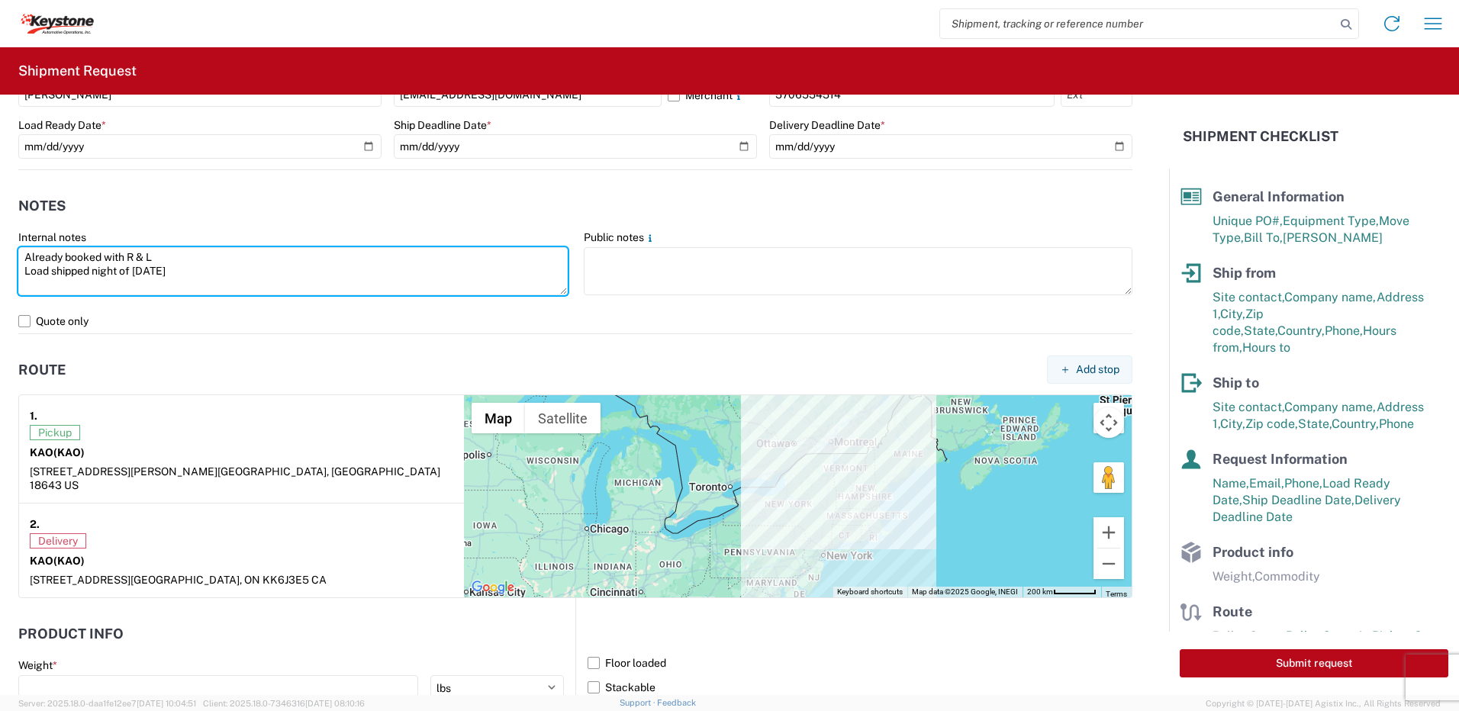
type textarea "Already booked with R & L Load shipped night of [DATE]"
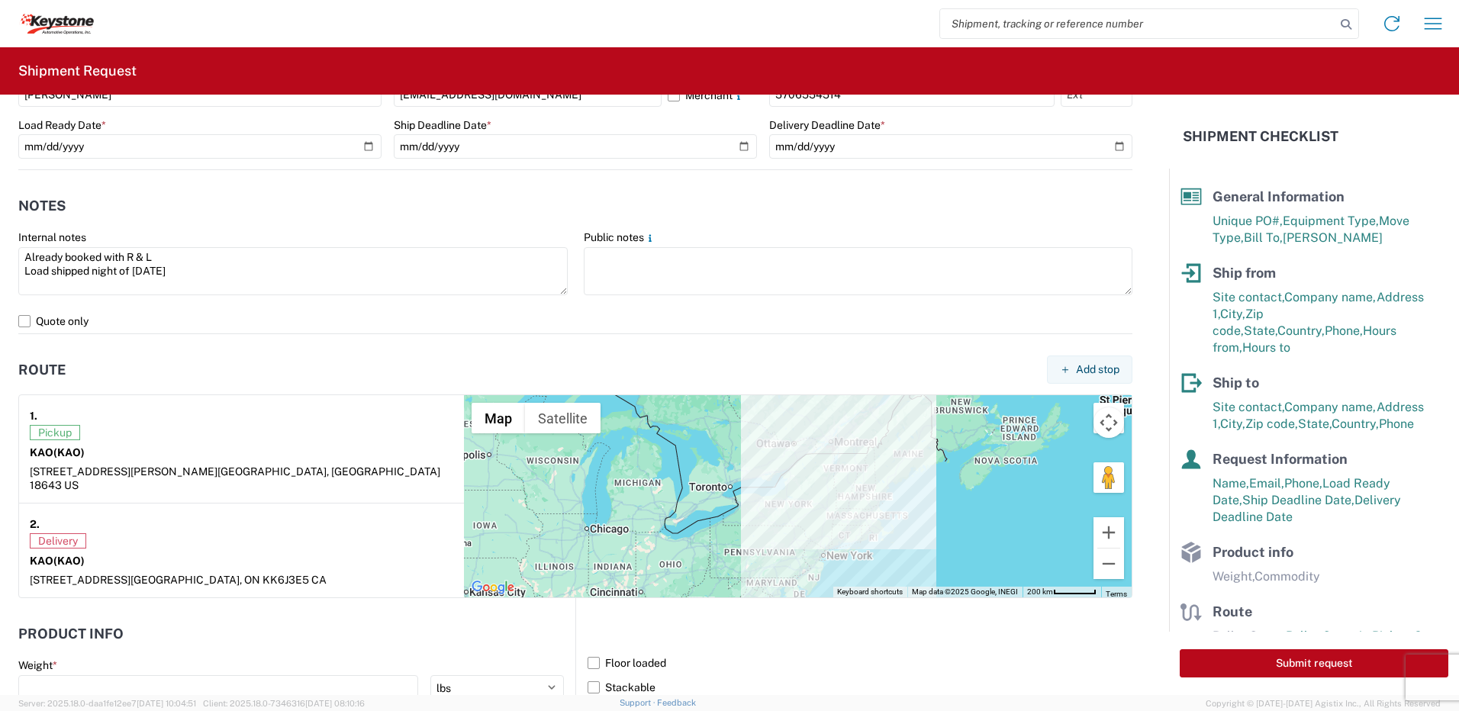
click at [278, 442] on div "Pickup KAO (KAO) [STREET_ADDRESS][PERSON_NAME]" at bounding box center [242, 458] width 424 height 67
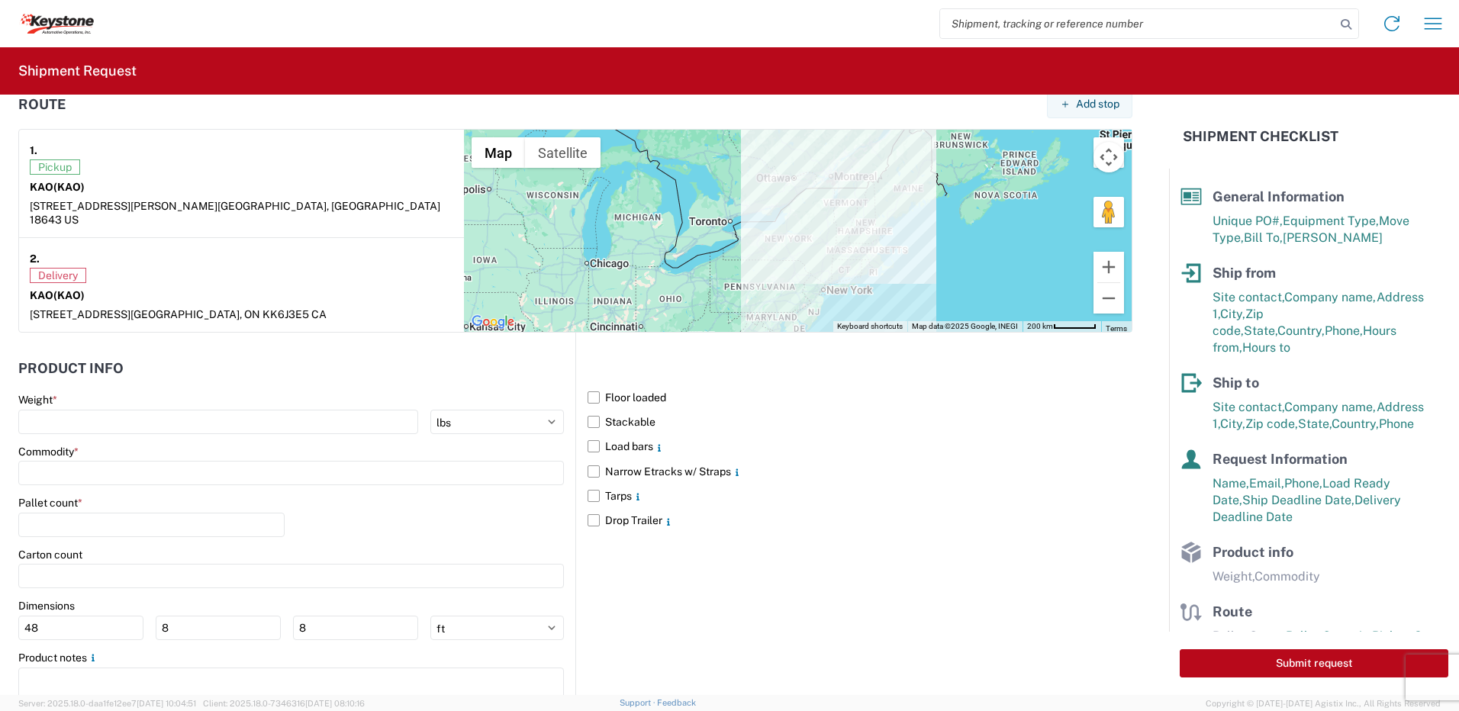
scroll to position [1230, 0]
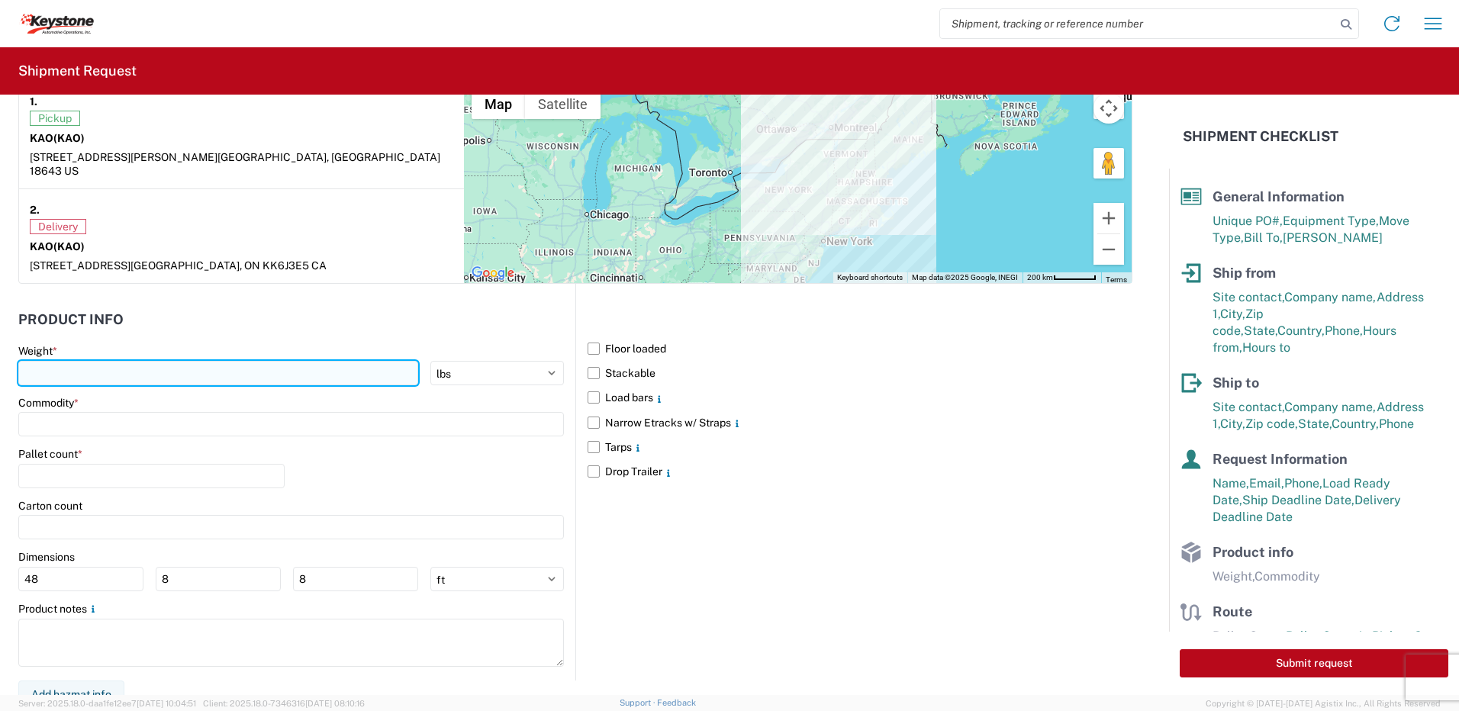
click at [99, 362] on input "number" at bounding box center [218, 373] width 400 height 24
type input "28000"
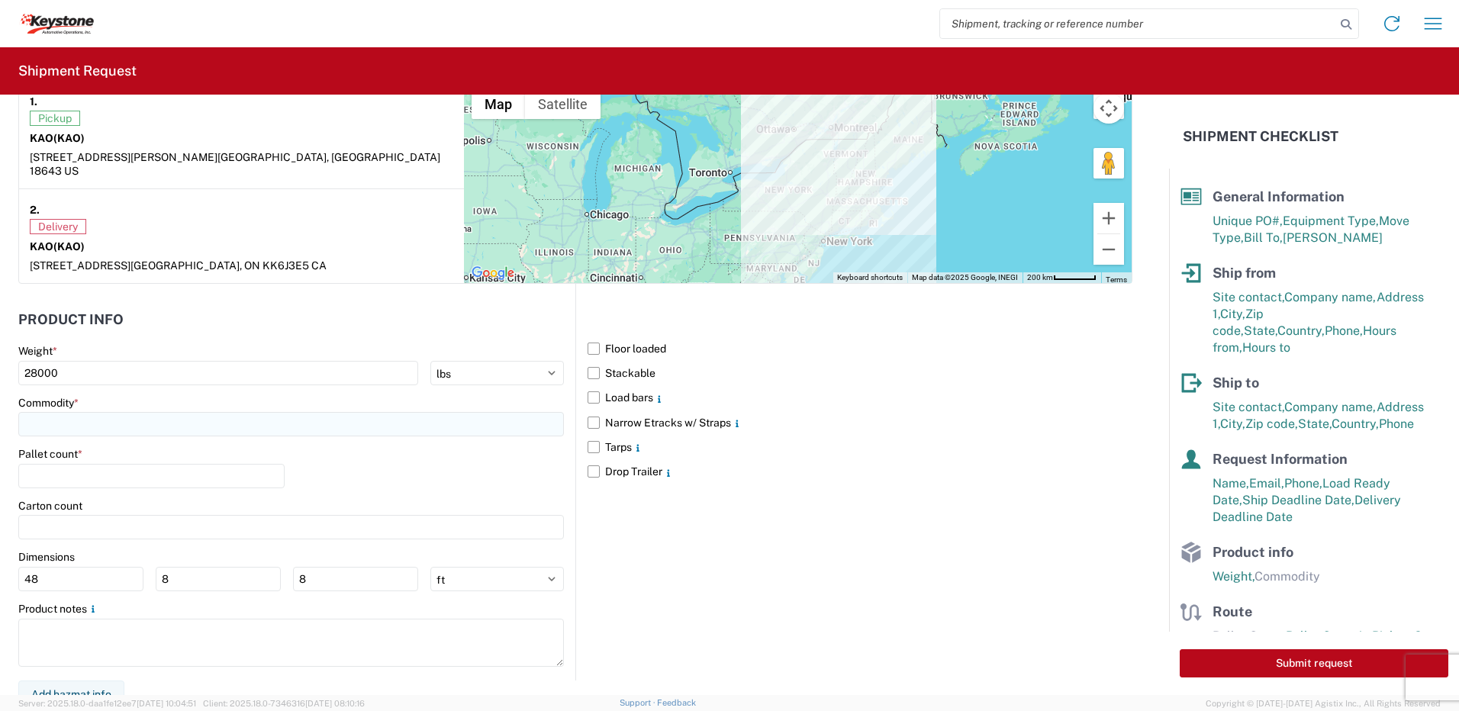
click at [75, 412] on input at bounding box center [291, 424] width 546 height 24
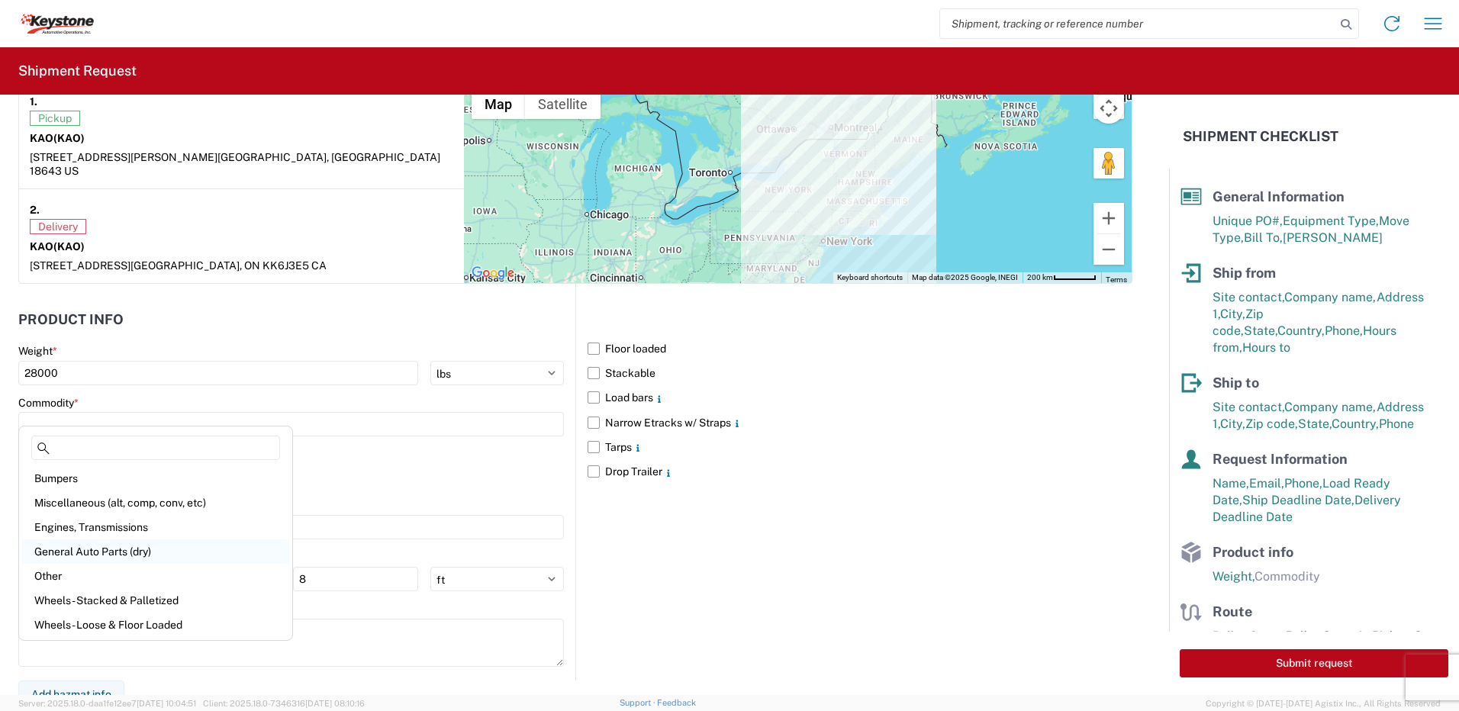
click at [87, 542] on div "General Auto Parts (dry)" at bounding box center [155, 552] width 267 height 24
type input "General Auto Parts (dry)"
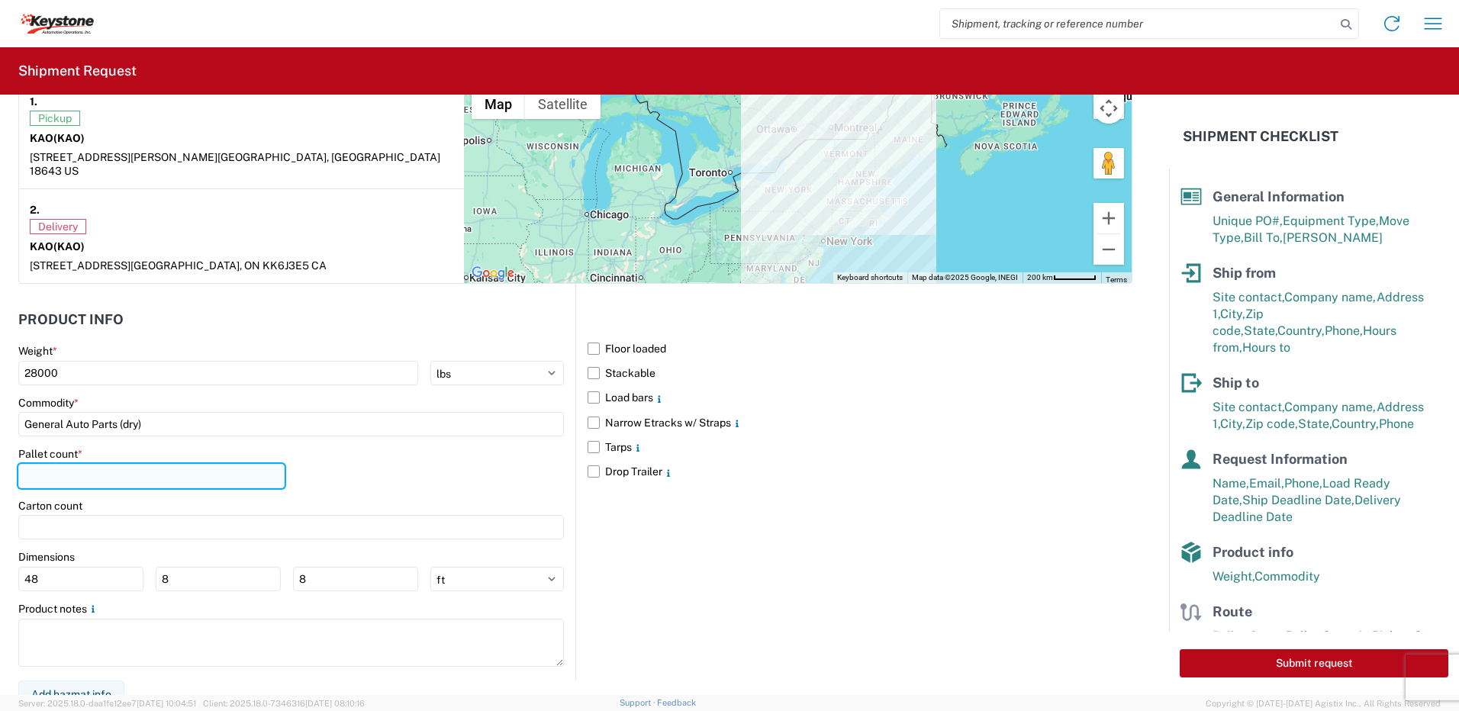
click at [77, 464] on input "number" at bounding box center [151, 476] width 266 height 24
type input "22"
click at [437, 454] on div "Pallet count * 22" at bounding box center [291, 473] width 546 height 52
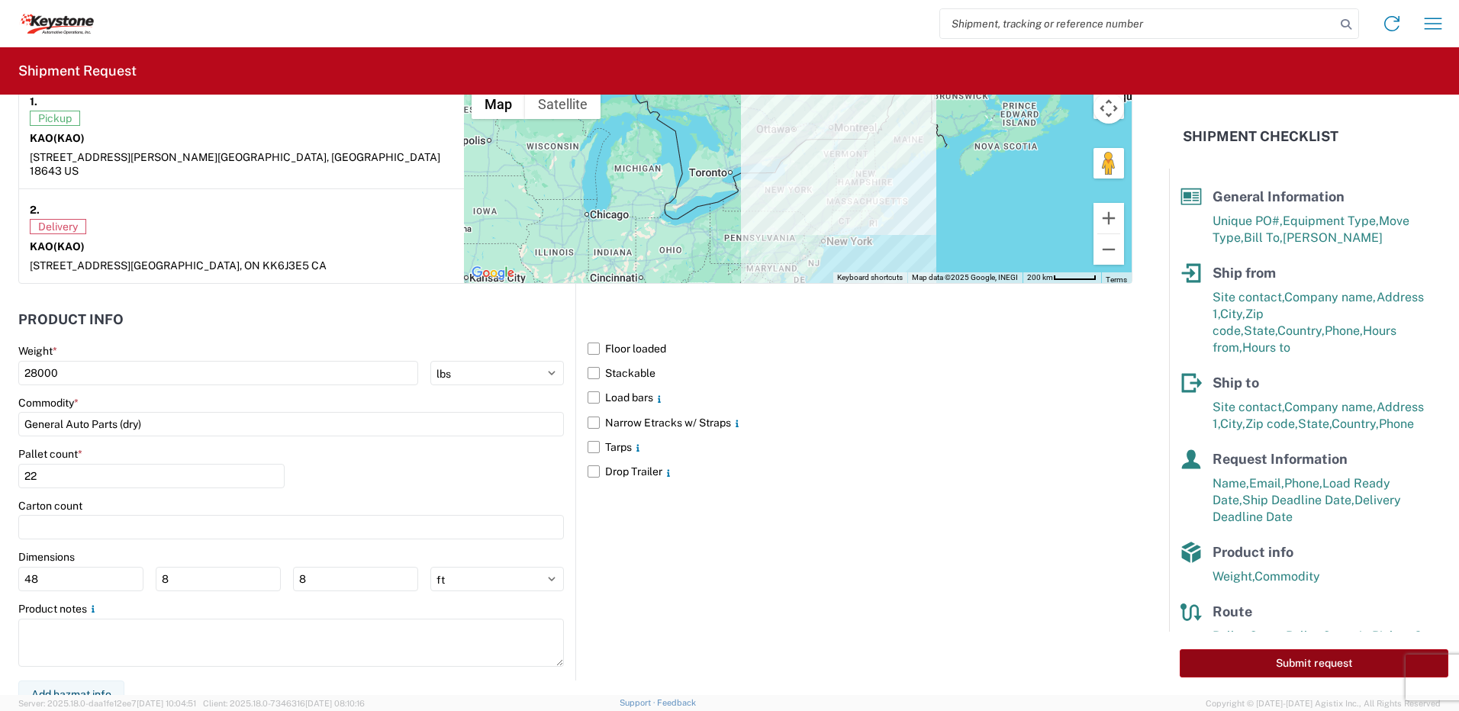
click at [1326, 663] on button "Submit request" at bounding box center [1314, 663] width 269 height 28
select select "US"
select select "CA"
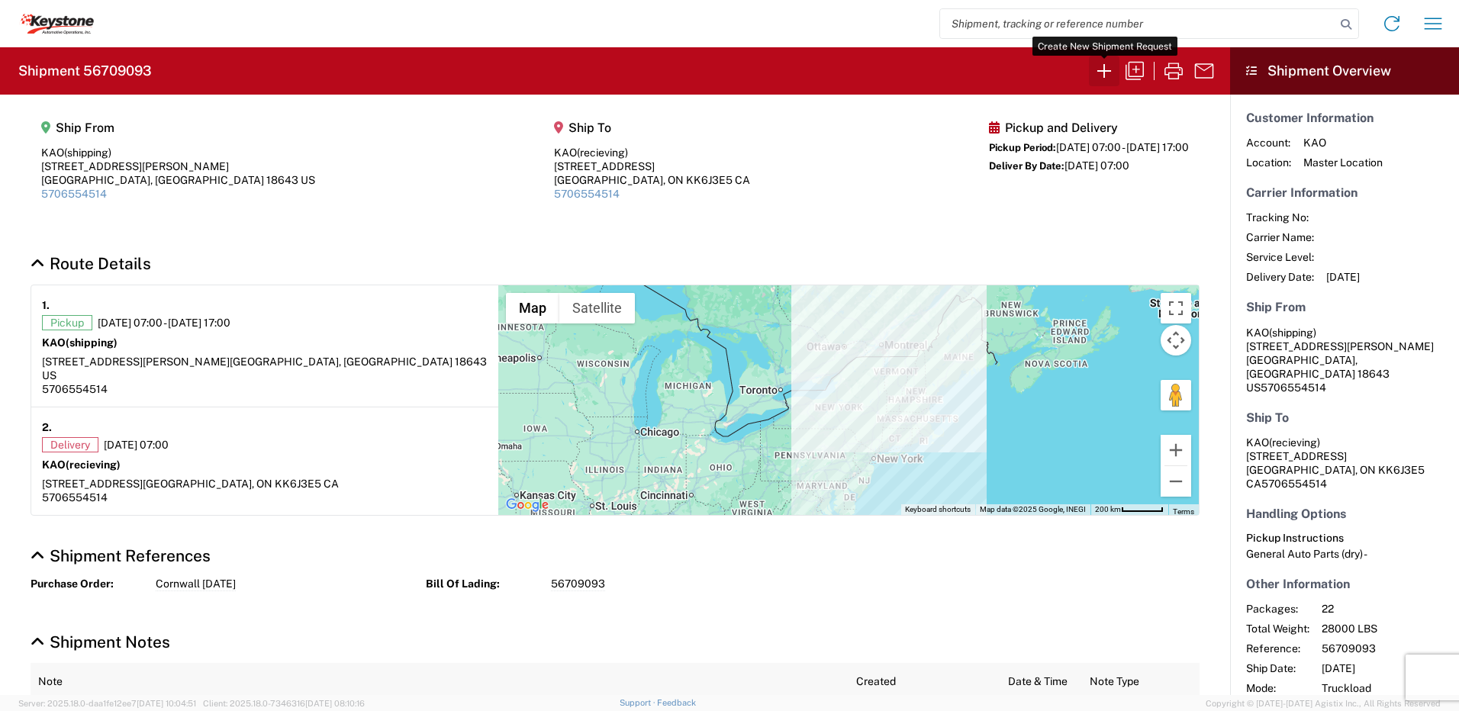
click at [1105, 69] on icon "button" at bounding box center [1104, 71] width 24 height 24
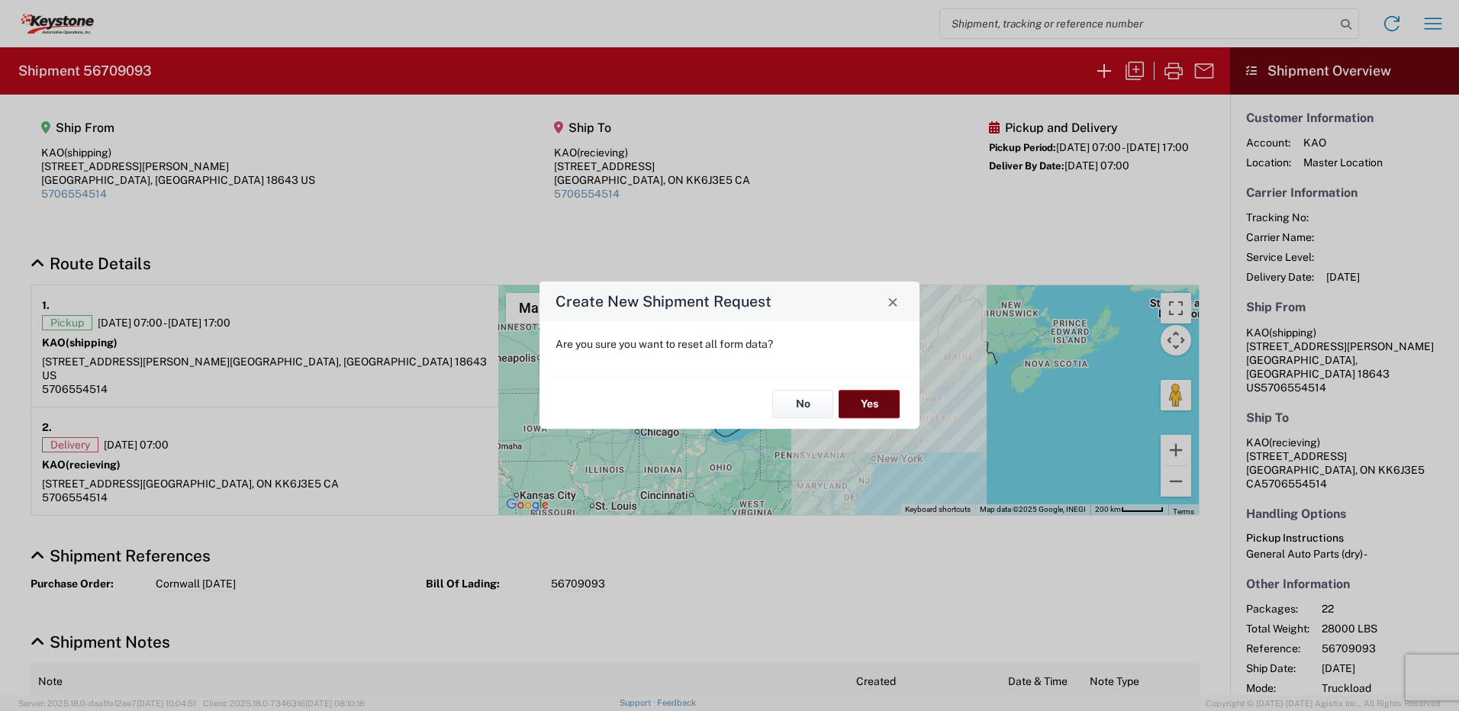
click at [875, 407] on button "Yes" at bounding box center [869, 404] width 61 height 28
select select "FULL"
select select "US"
select select "LBS"
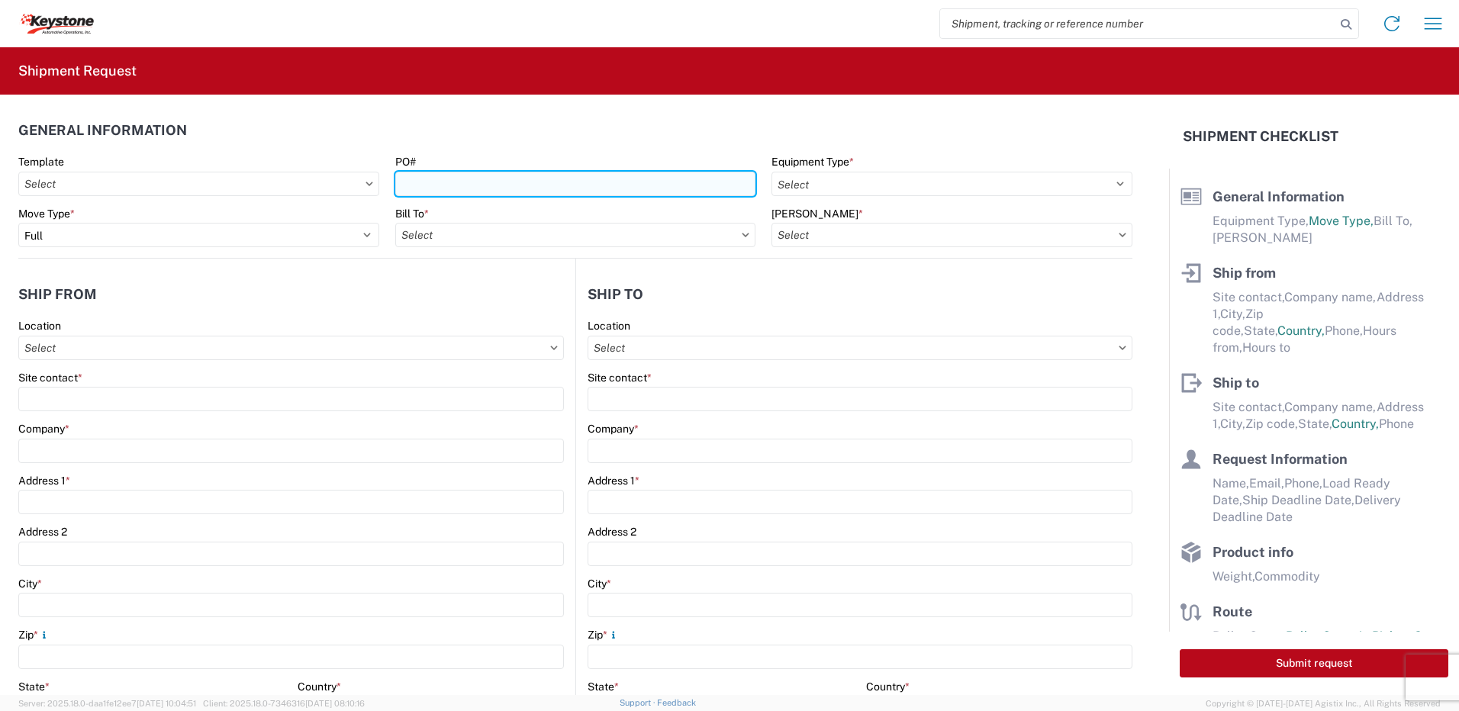
click at [434, 182] on input "PO#" at bounding box center [575, 184] width 361 height 24
type input "West Deptford [DATE]"
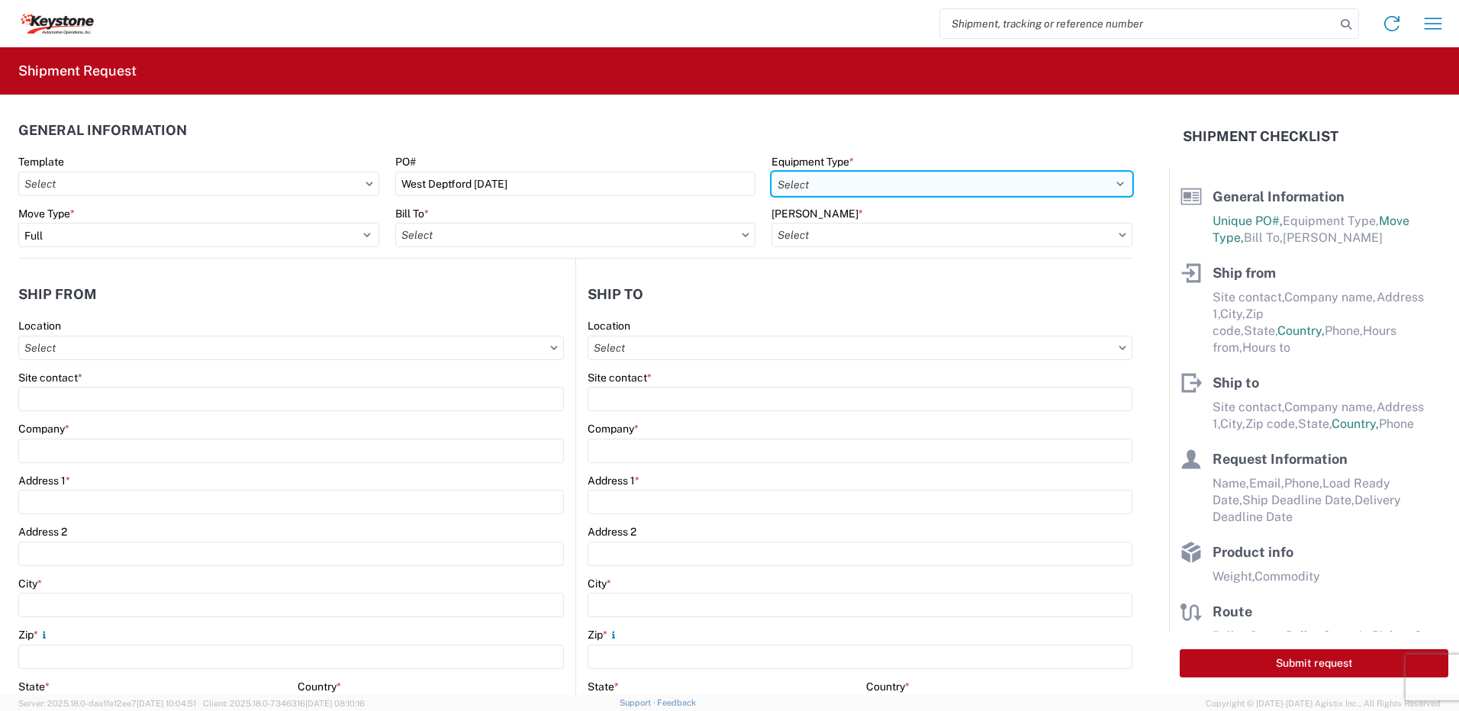
click at [804, 179] on select "Select 53’ Dry Van Flatbed Dropdeck (van) Lowboy (flatbed) Rail" at bounding box center [952, 184] width 361 height 24
select select "STDV"
click at [772, 172] on select "Select 53’ Dry Van Flatbed Dropdeck (van) Lowboy (flatbed) Rail" at bounding box center [952, 184] width 361 height 24
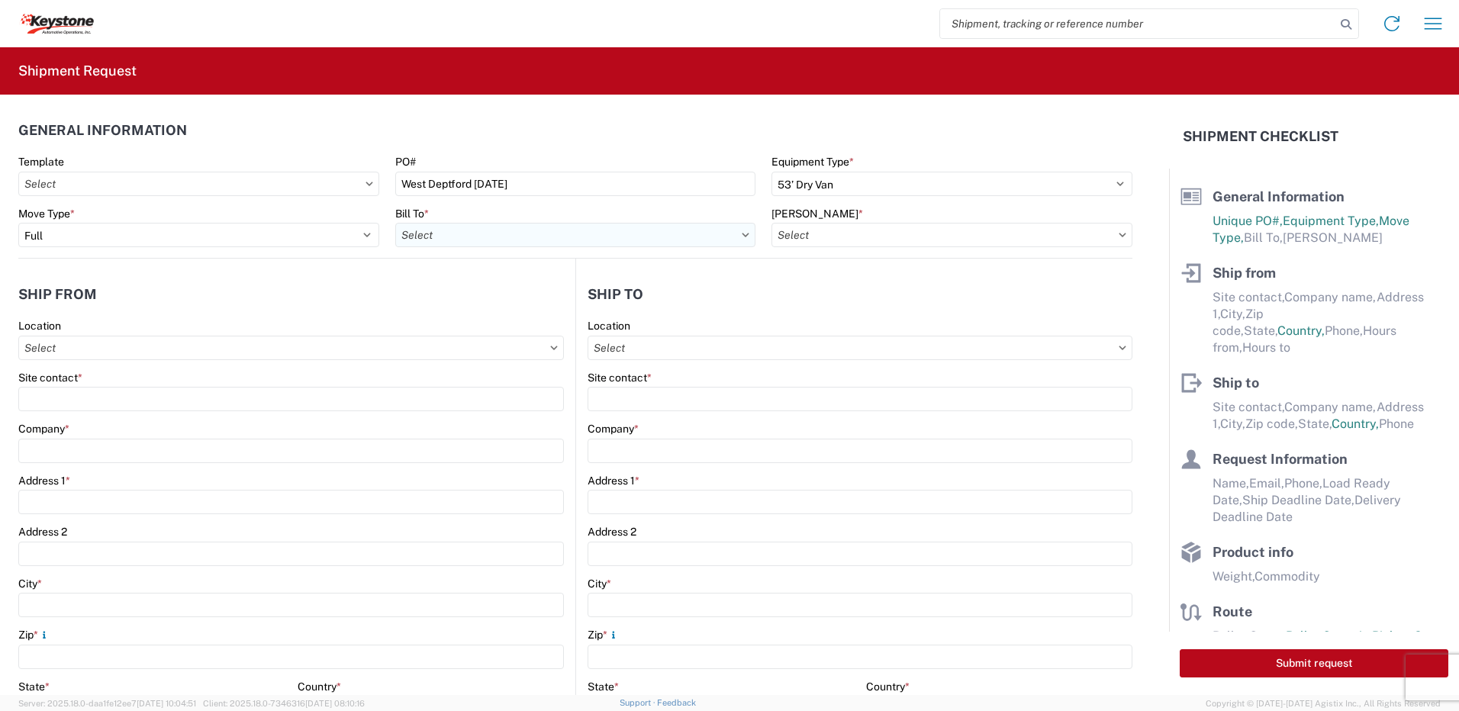
click at [633, 247] on input "Bill To *" at bounding box center [575, 235] width 361 height 24
type input "8432"
click at [509, 306] on div "8432 - KAO Logistics - [GEOGRAPHIC_DATA], [GEOGRAPHIC_DATA], [GEOGRAPHIC_DATA]" at bounding box center [623, 303] width 456 height 24
type input "8432 - KAO Logistics - [GEOGRAPHIC_DATA], [GEOGRAPHIC_DATA], [GEOGRAPHIC_DATA]"
click at [837, 239] on input "[PERSON_NAME] *" at bounding box center [952, 235] width 361 height 24
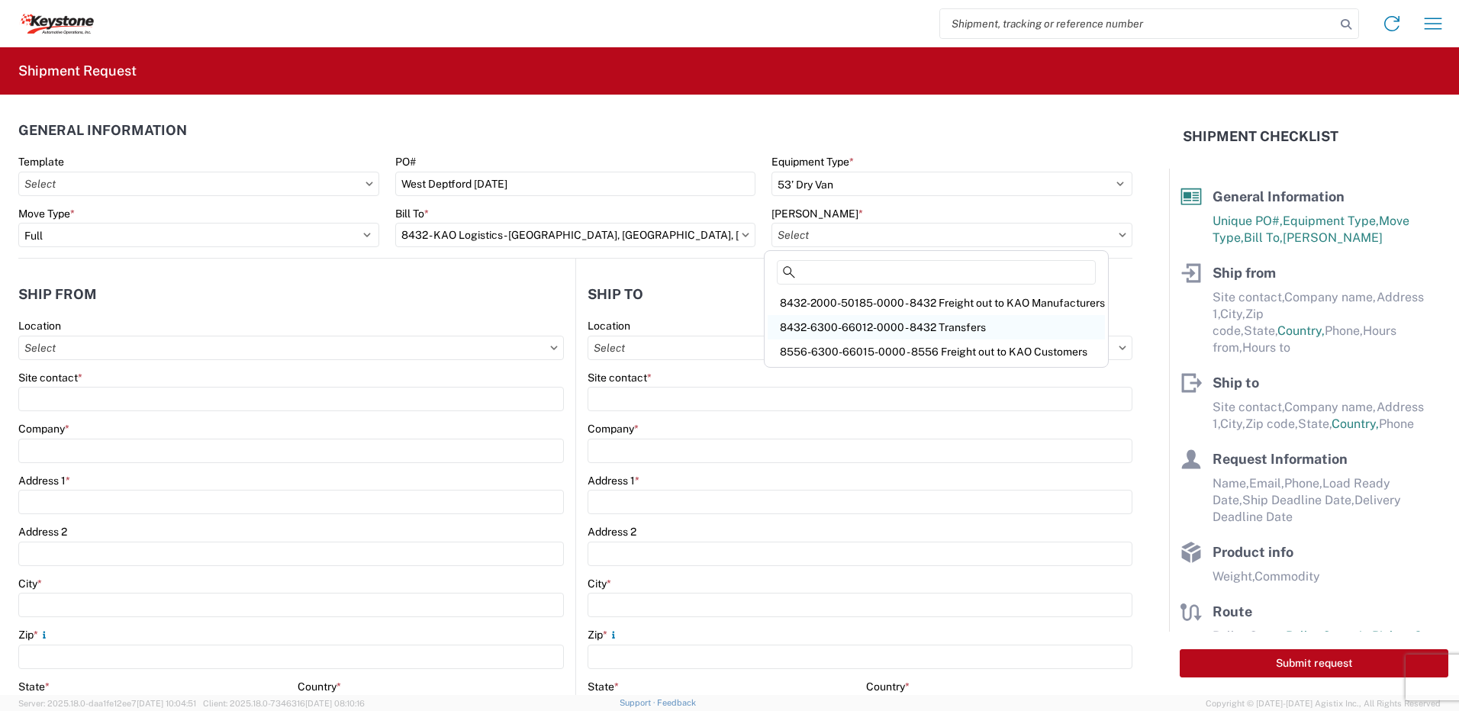
click at [843, 327] on div "8432-6300-66012-0000 - 8432 Transfers" at bounding box center [936, 327] width 337 height 24
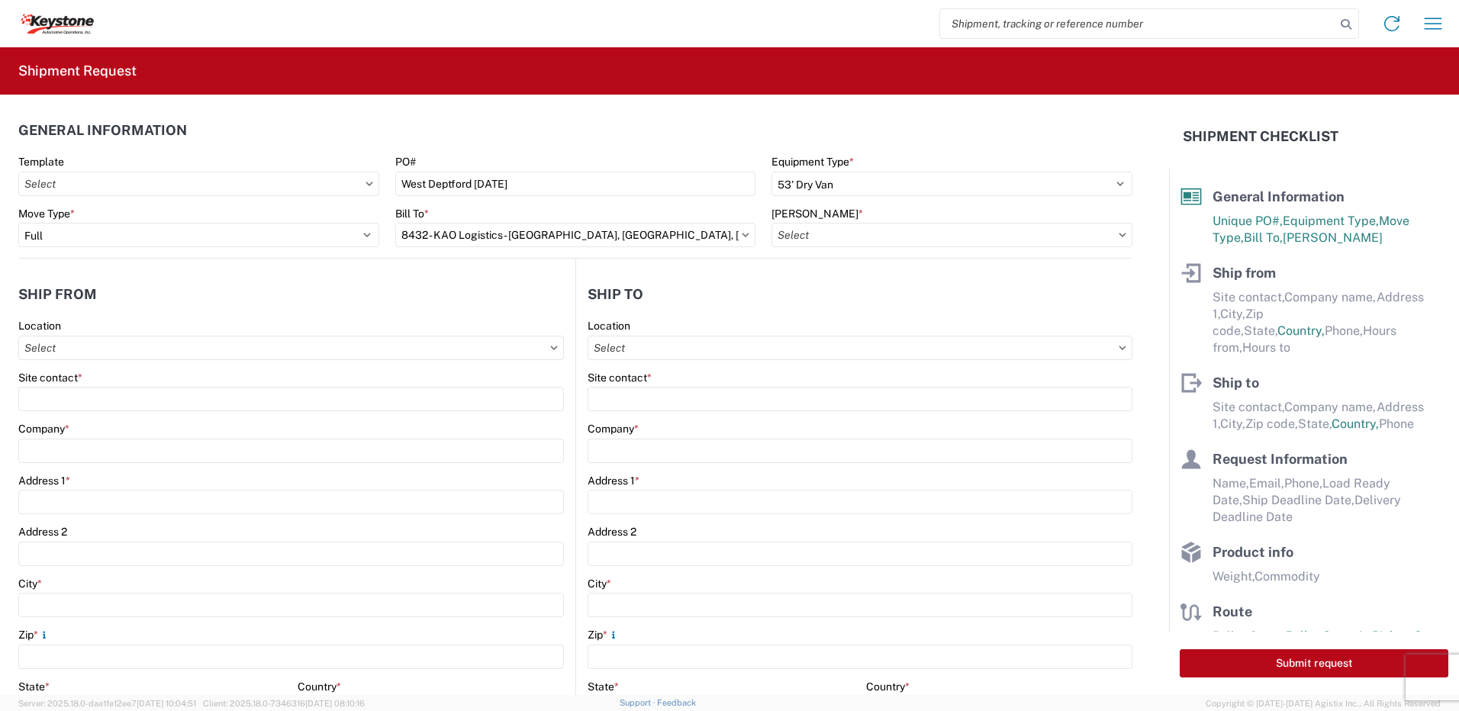
type input "8432-6300-66012-0000 - 8432 Transfers, 8432-6300-66012-0000 - 8432 Transfers"
click at [152, 364] on agx-form-control-wrapper-v2 "Location" at bounding box center [291, 345] width 546 height 52
click at [155, 349] on input "Location" at bounding box center [291, 348] width 546 height 24
type input "8401"
click at [128, 421] on div "8401 - [GEOGRAPHIC_DATA] - KAO Warehouse" at bounding box center [155, 416] width 267 height 24
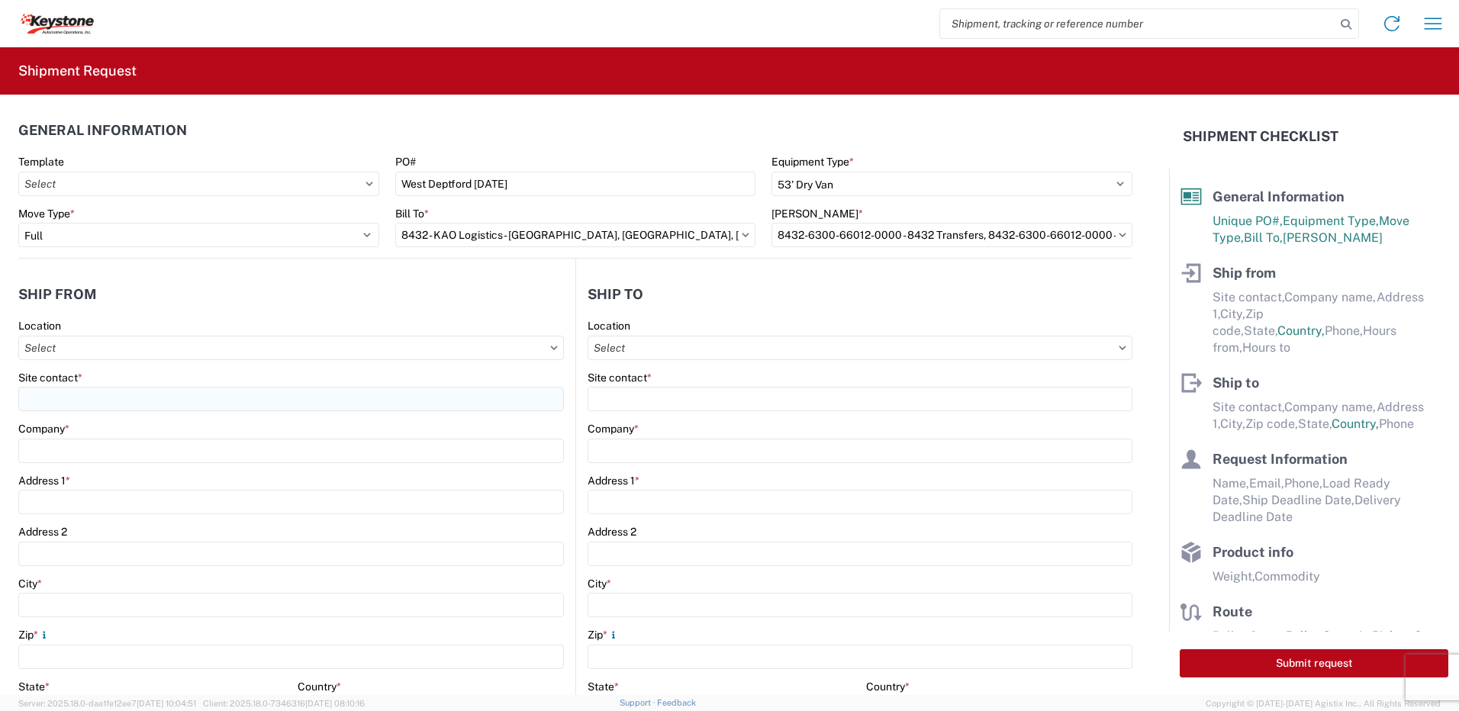
type input "8401 - [GEOGRAPHIC_DATA] - KAO Warehouse"
type input "KAO"
type input "[STREET_ADDRESS][PERSON_NAME]"
type input "[GEOGRAPHIC_DATA]"
type input "18643"
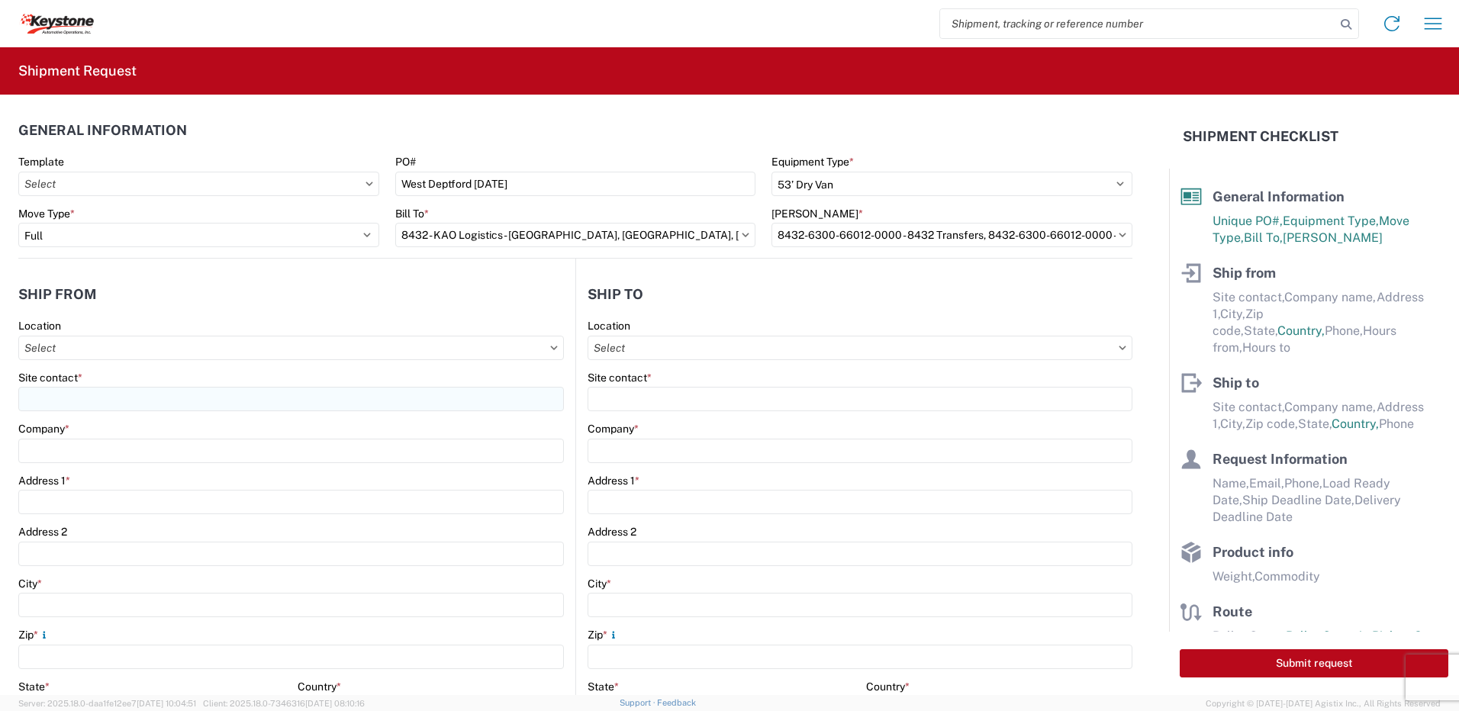
select select "PA"
type input "07:00"
type input "17:00"
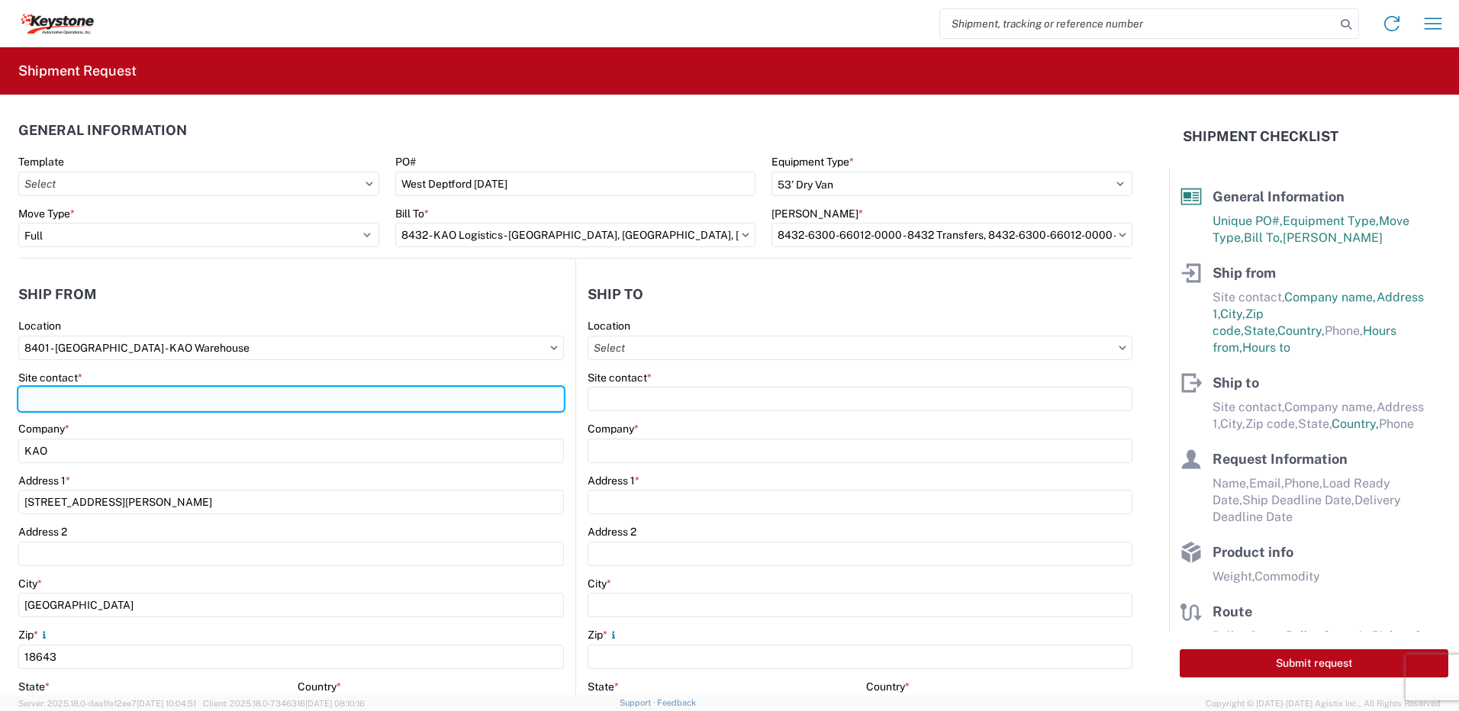
click at [128, 409] on input "Site contact *" at bounding box center [291, 399] width 546 height 24
type input "shipping"
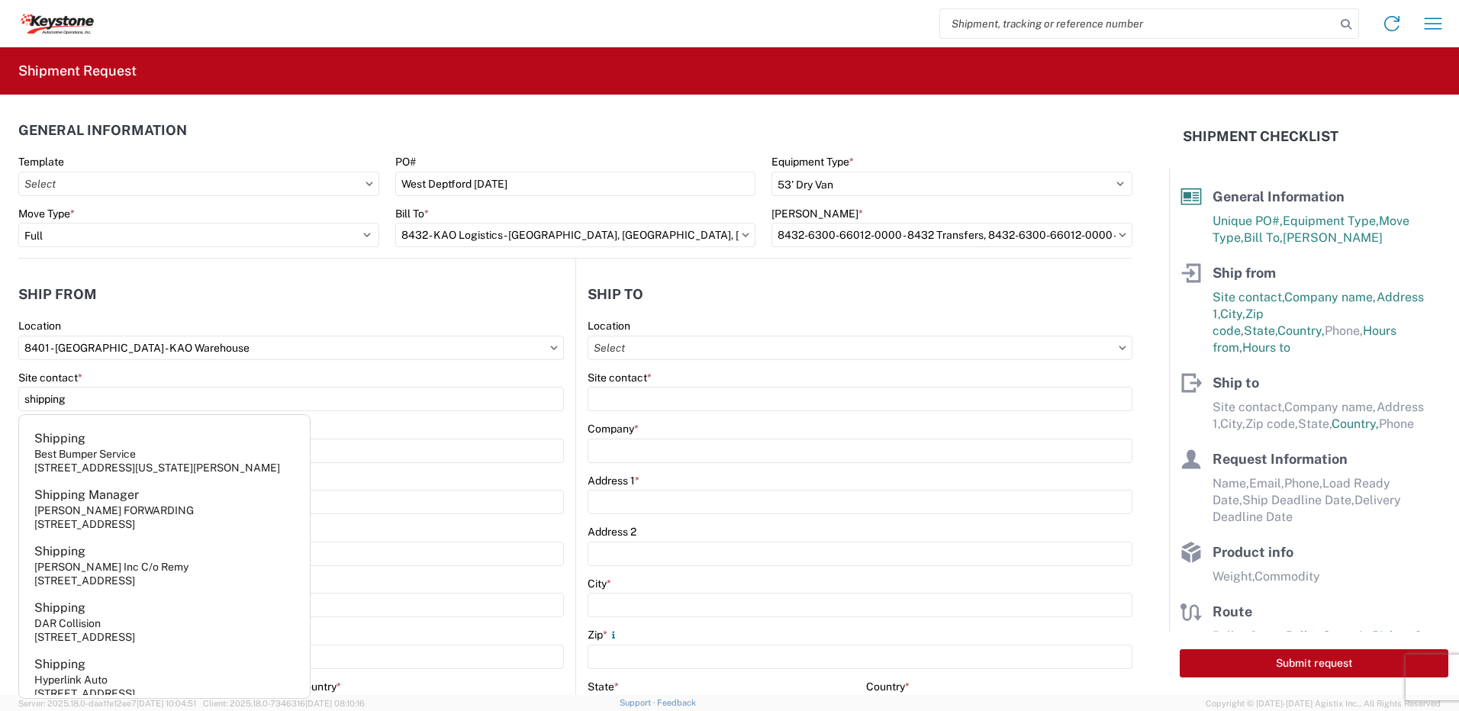
click at [211, 287] on header "Ship from" at bounding box center [296, 294] width 557 height 34
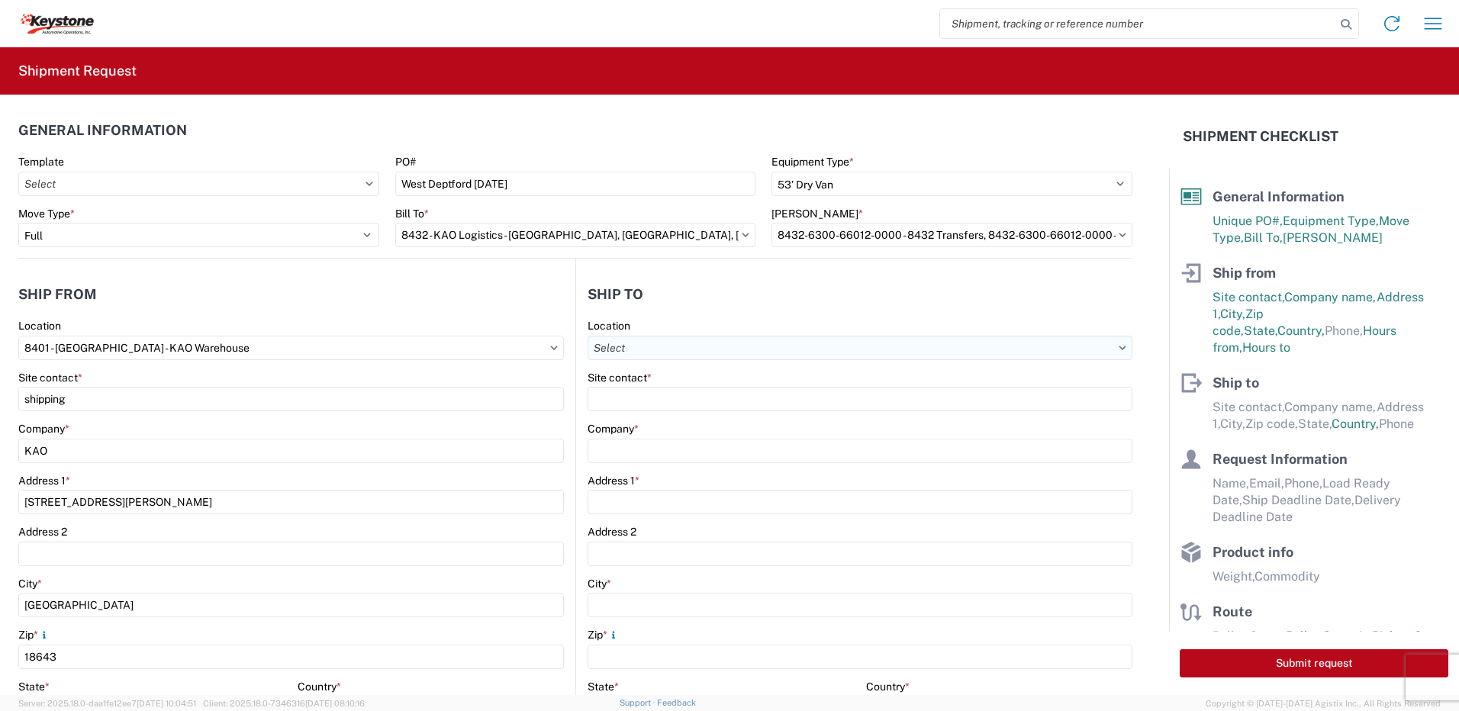
click at [640, 352] on input "Location" at bounding box center [860, 348] width 545 height 24
type input "8470"
click at [678, 411] on div "8470 - [GEOGRAPHIC_DATA], [GEOGRAPHIC_DATA] - KAO Logistics" at bounding box center [757, 416] width 342 height 24
type input "8470 - [GEOGRAPHIC_DATA], [GEOGRAPHIC_DATA] - KAO Logistics"
type input "KAO"
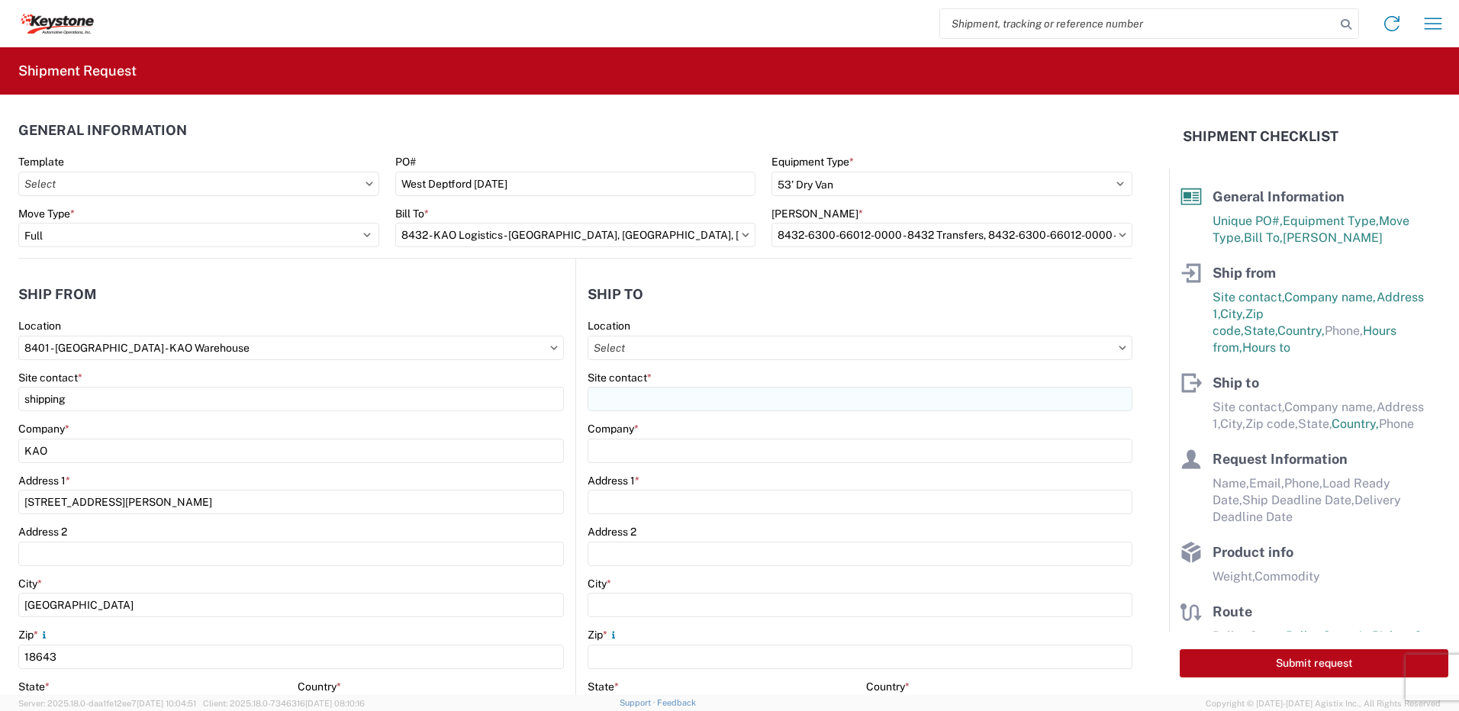
type input "[STREET_ADDRESS]"
type input "West Deptford"
type input "08086"
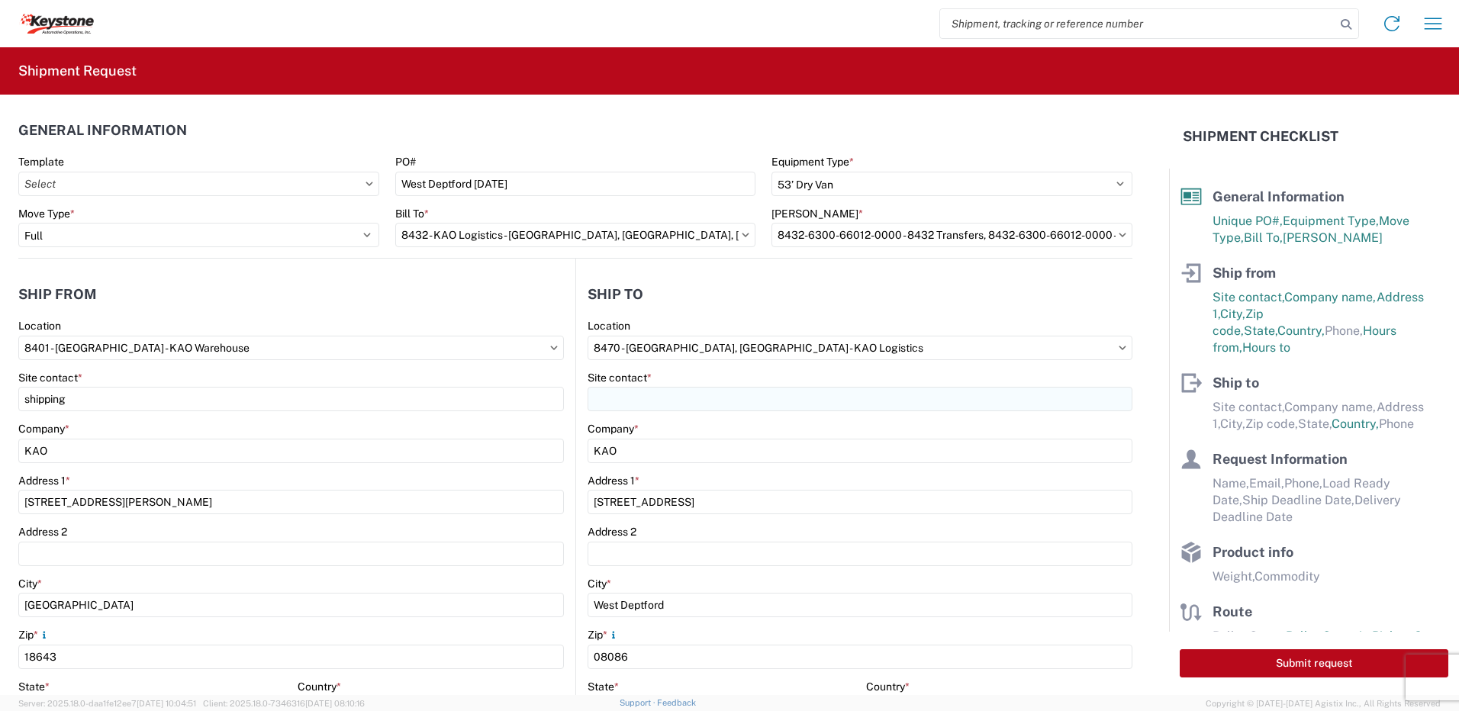
select select "US"
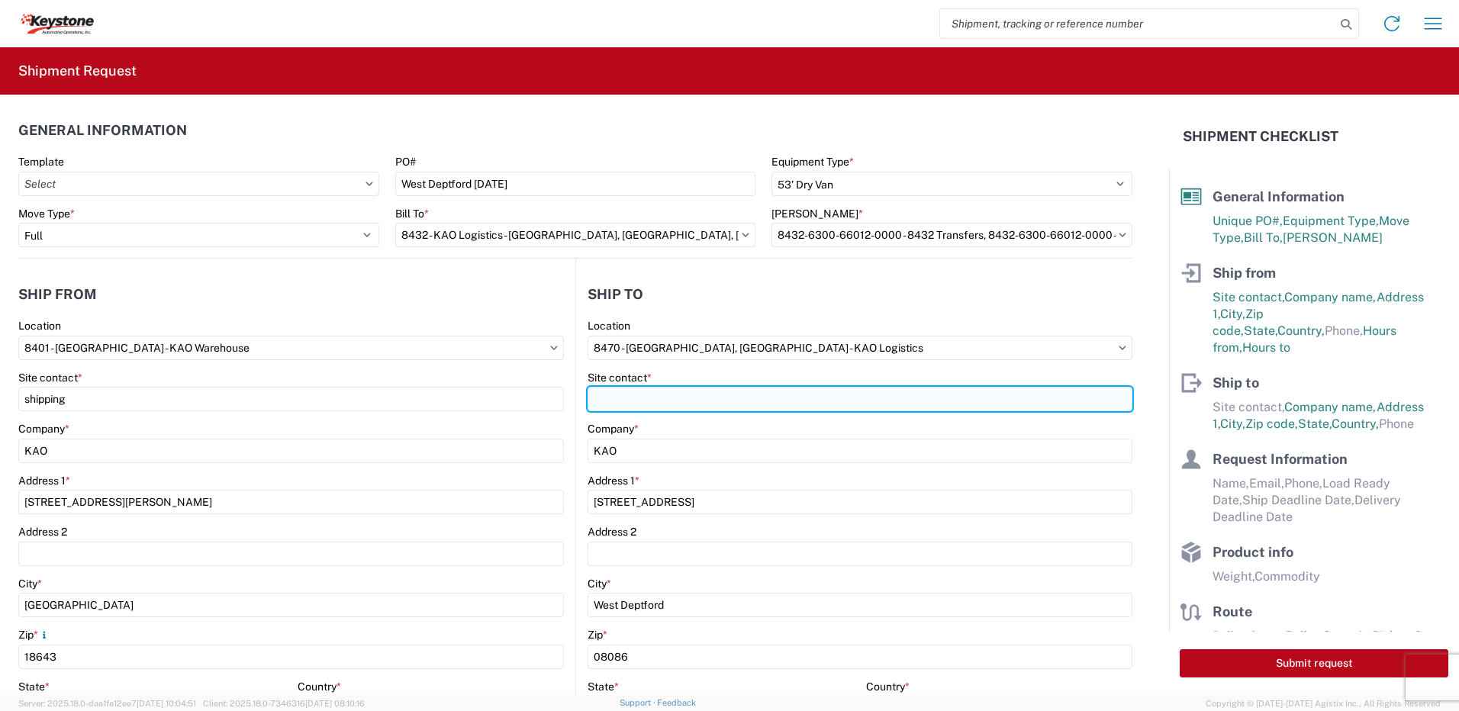
click at [675, 404] on input "Site contact *" at bounding box center [860, 399] width 545 height 24
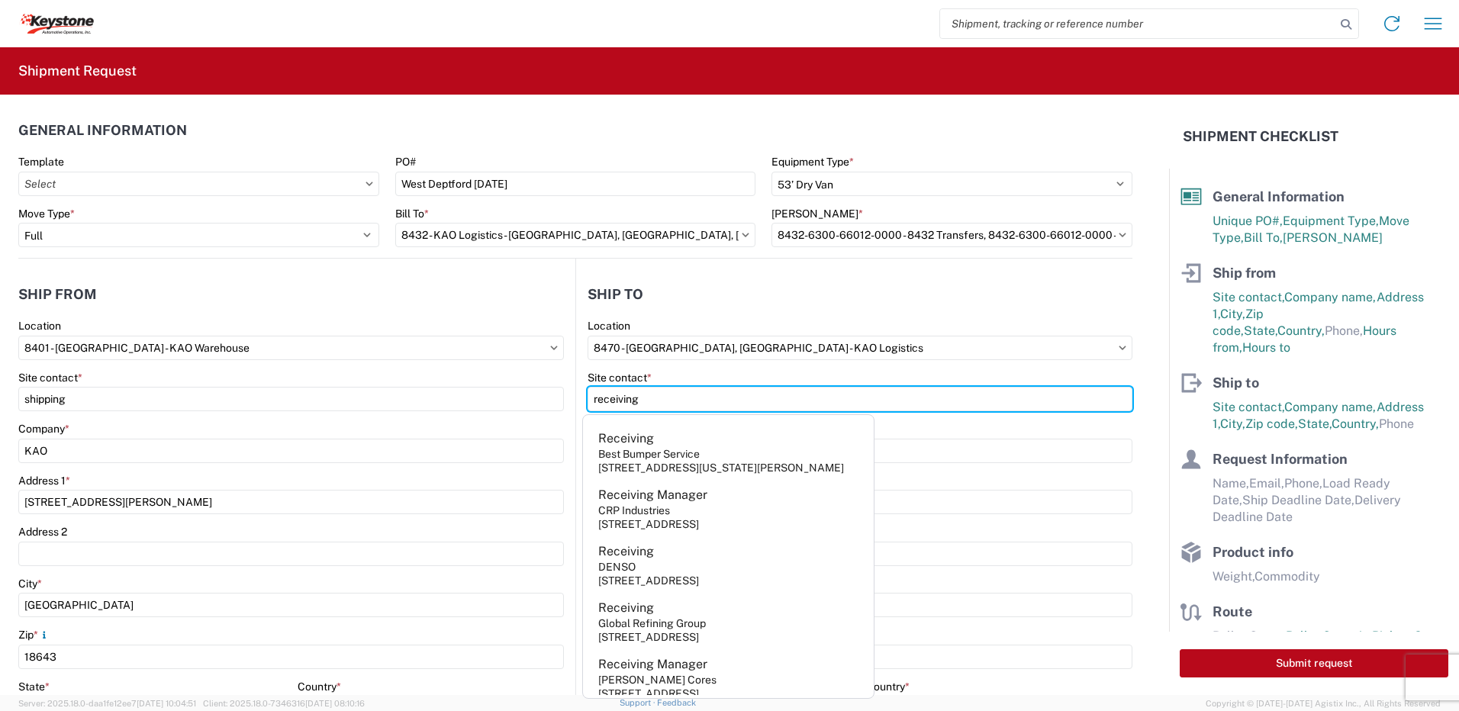
type input "receiving"
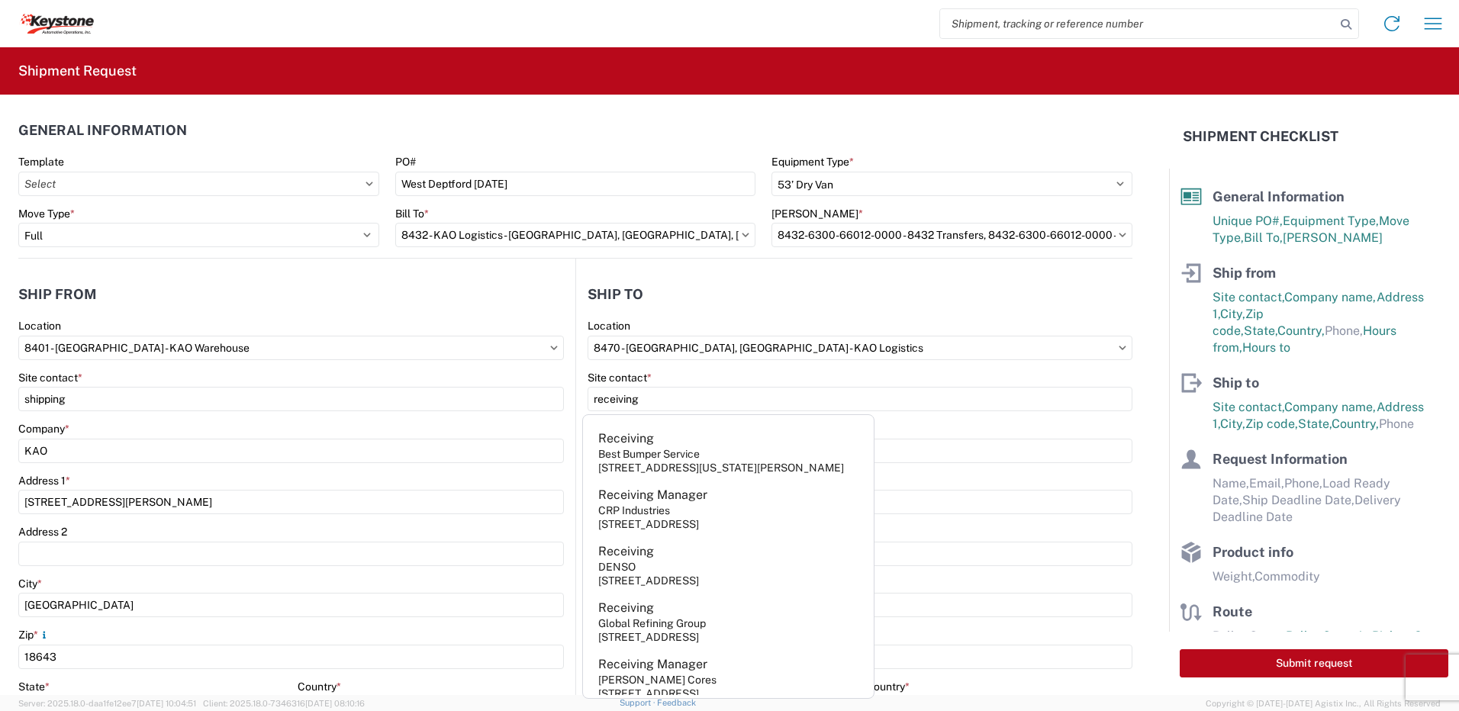
click at [762, 308] on header "Ship to" at bounding box center [854, 294] width 556 height 34
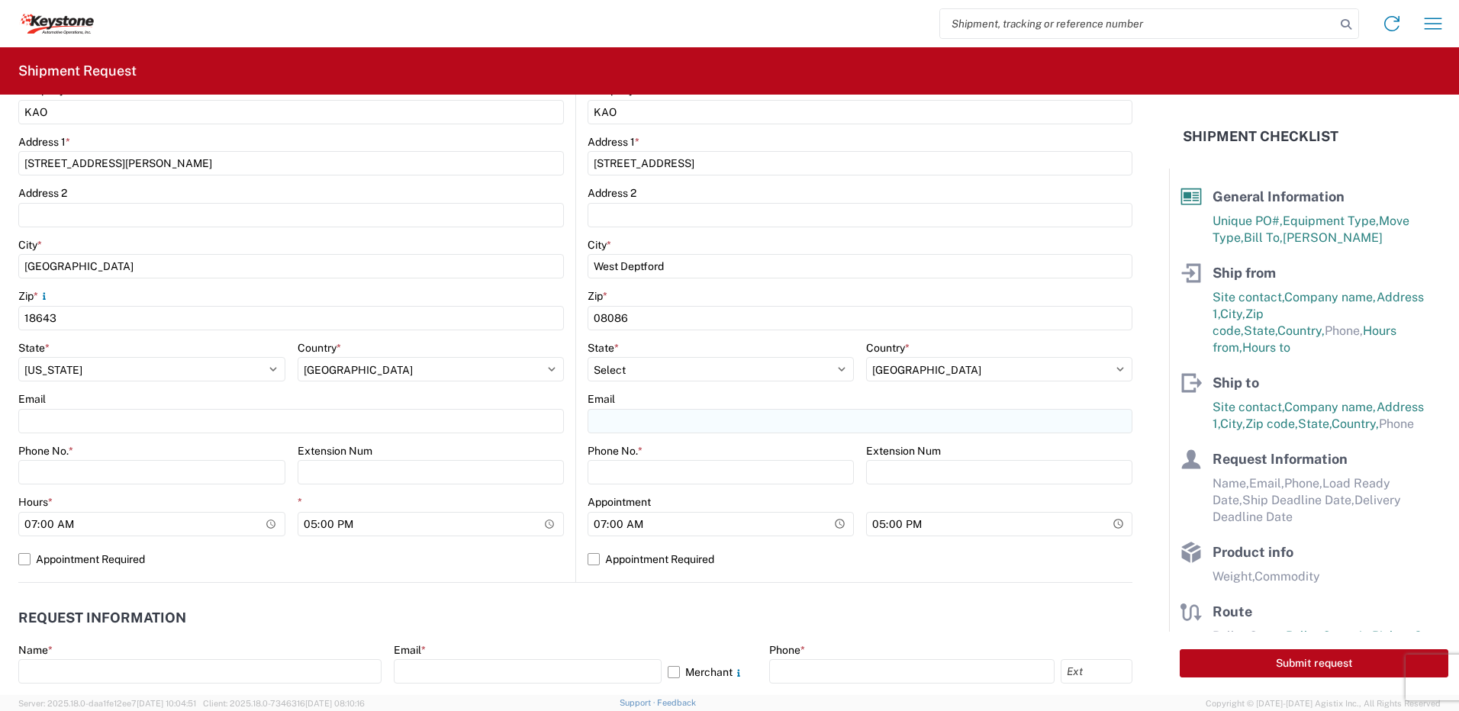
scroll to position [382, 0]
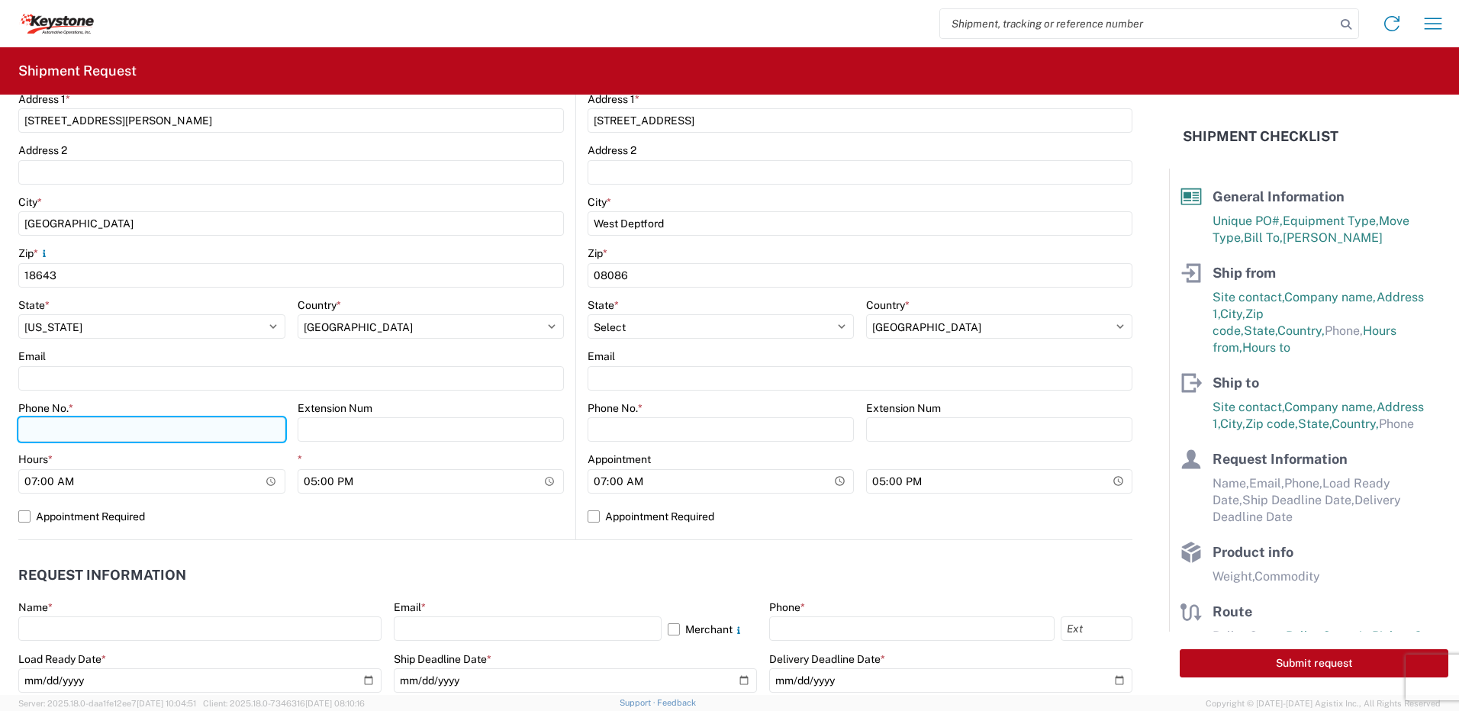
click at [89, 428] on input "Phone No. *" at bounding box center [151, 429] width 267 height 24
type input "5706554514"
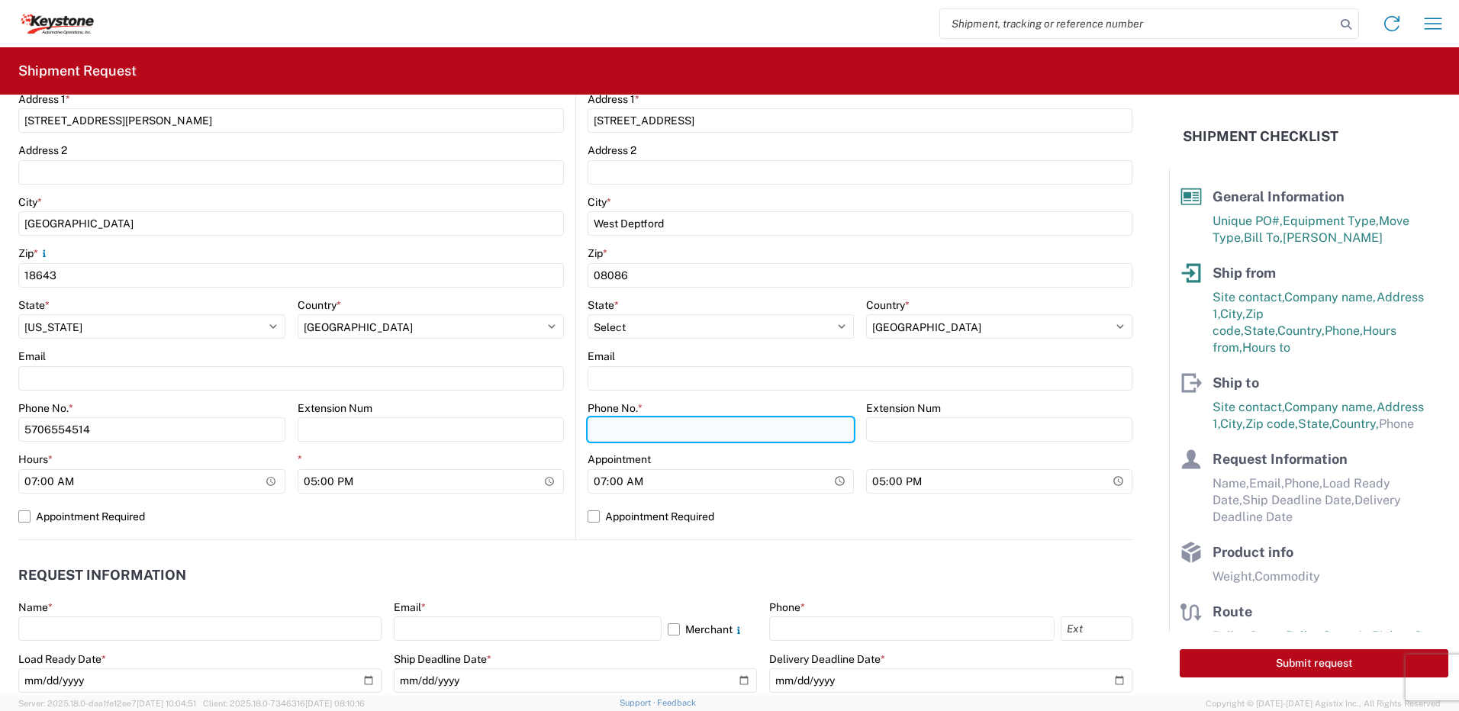
click at [674, 424] on input "Phone No. *" at bounding box center [721, 429] width 266 height 24
type input "5706554514"
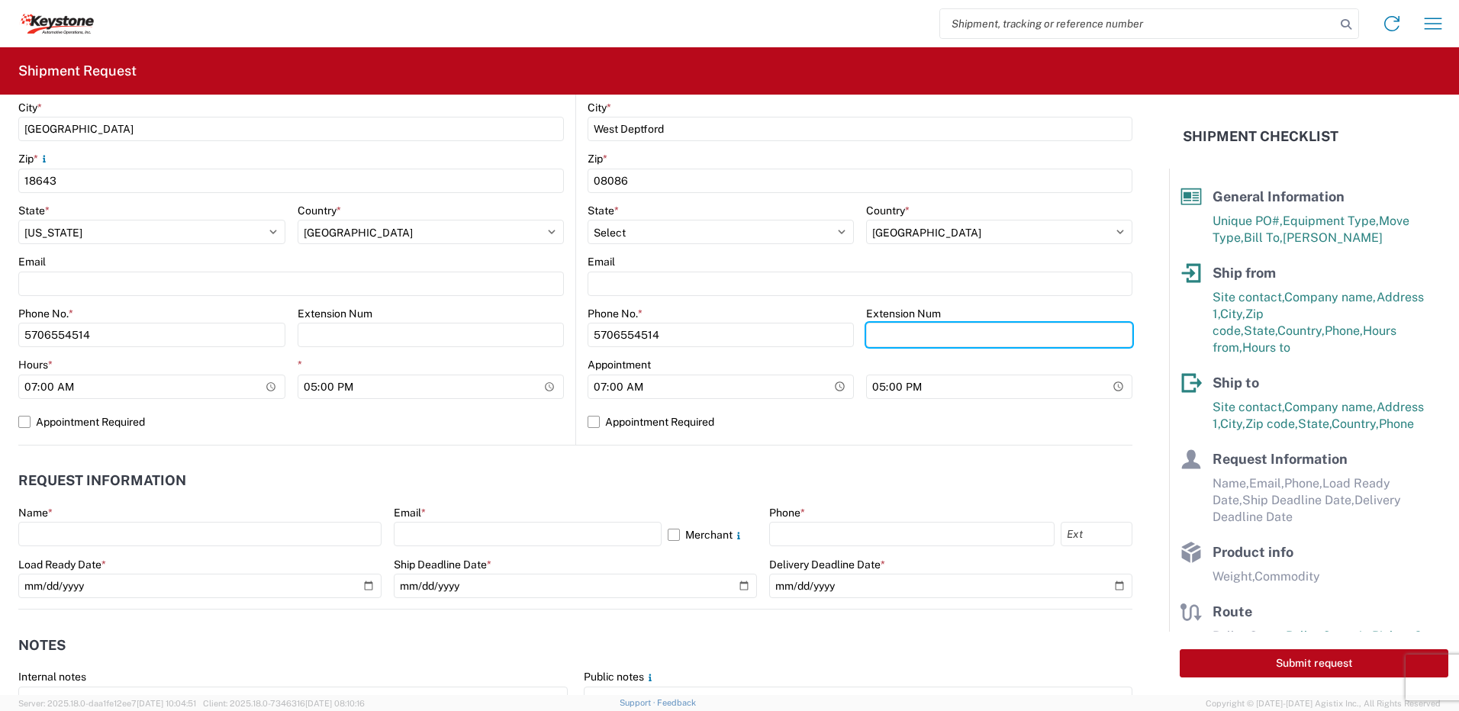
scroll to position [611, 0]
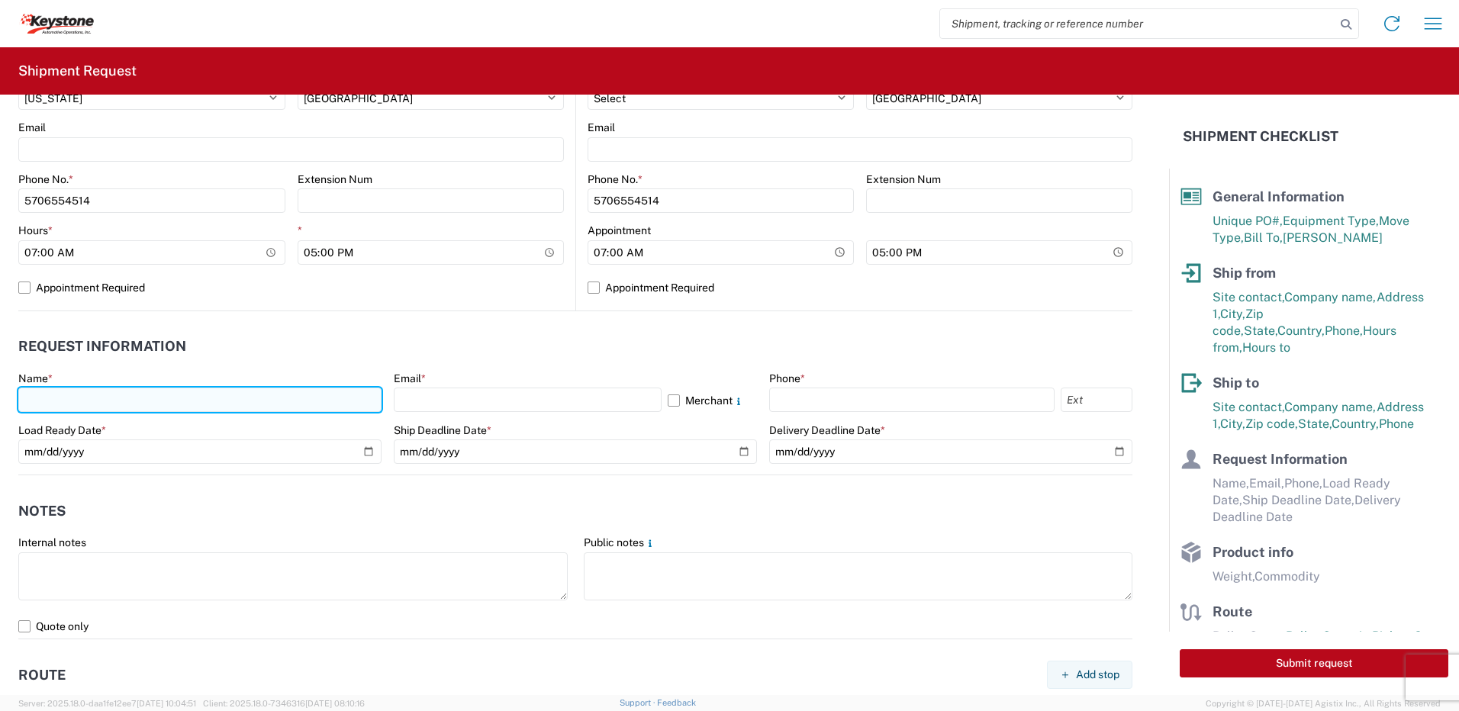
click at [63, 396] on input "text" at bounding box center [199, 400] width 363 height 24
type input "[PERSON_NAME]"
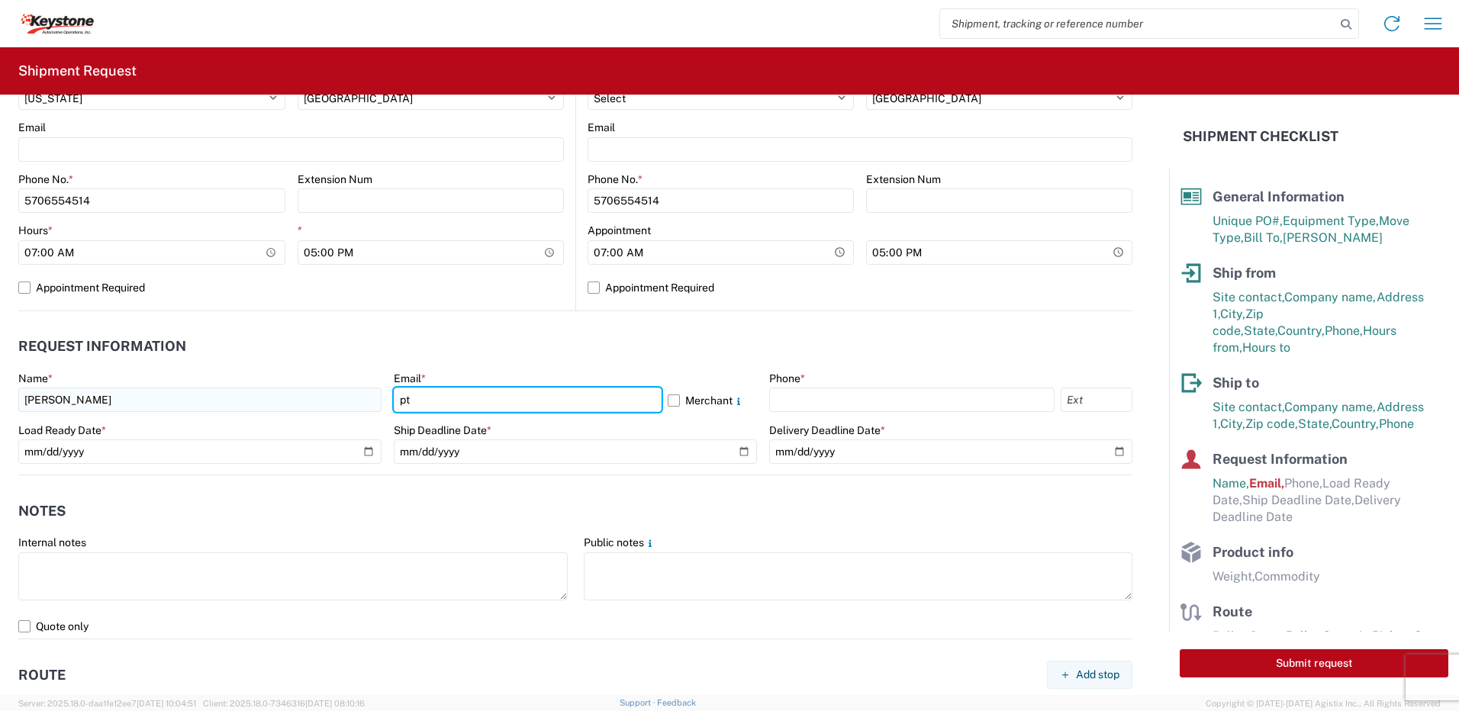
type input "[EMAIL_ADDRESS][DOMAIN_NAME]"
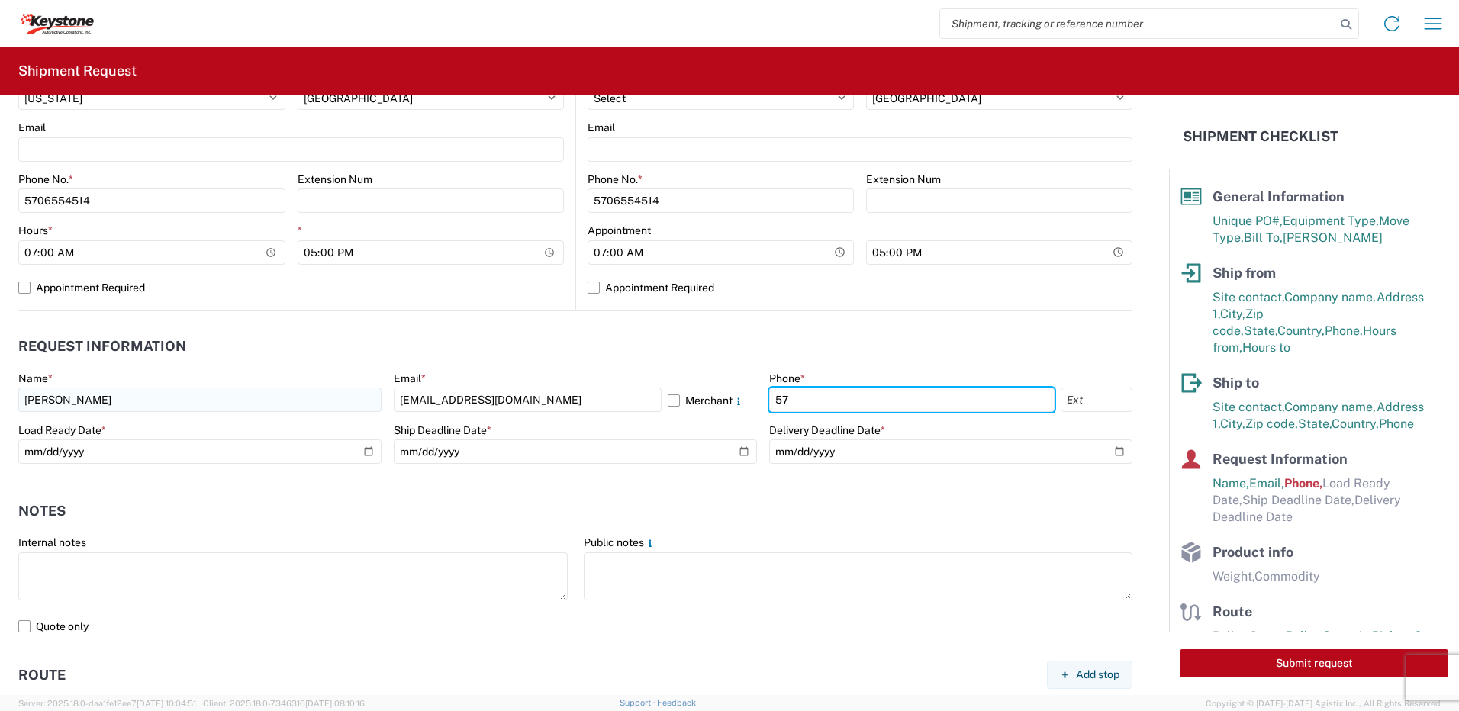
type input "5706554514"
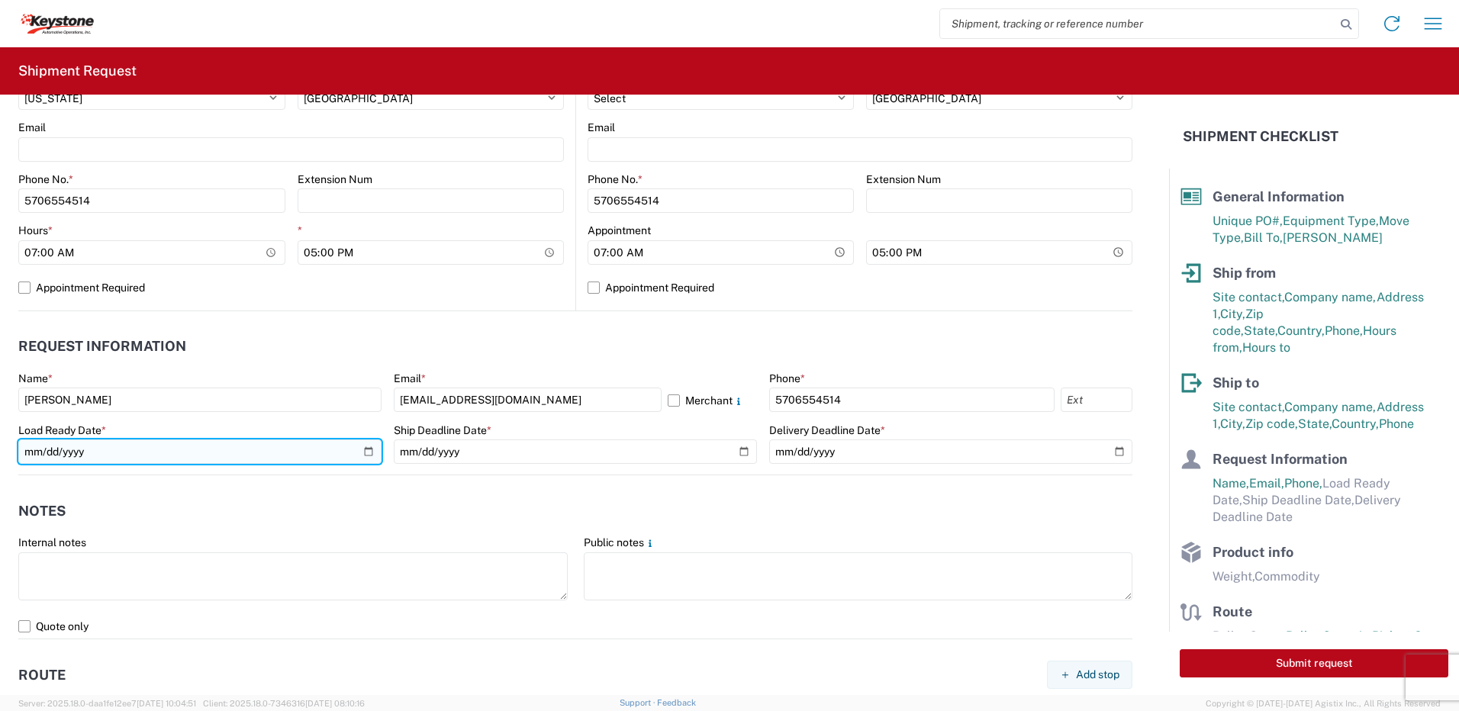
click at [365, 446] on input "date" at bounding box center [199, 452] width 363 height 24
type input "[DATE]"
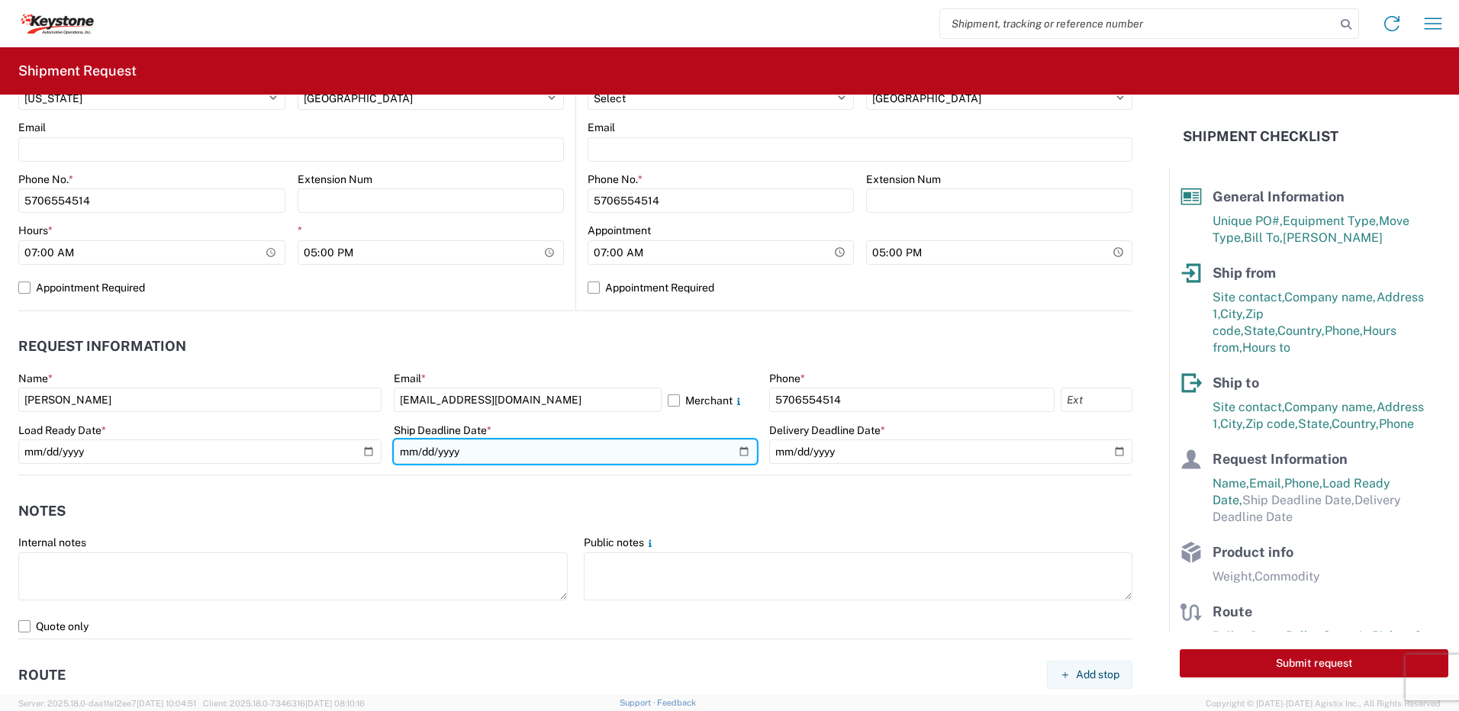
click at [730, 450] on input "date" at bounding box center [575, 452] width 363 height 24
type input "[DATE]"
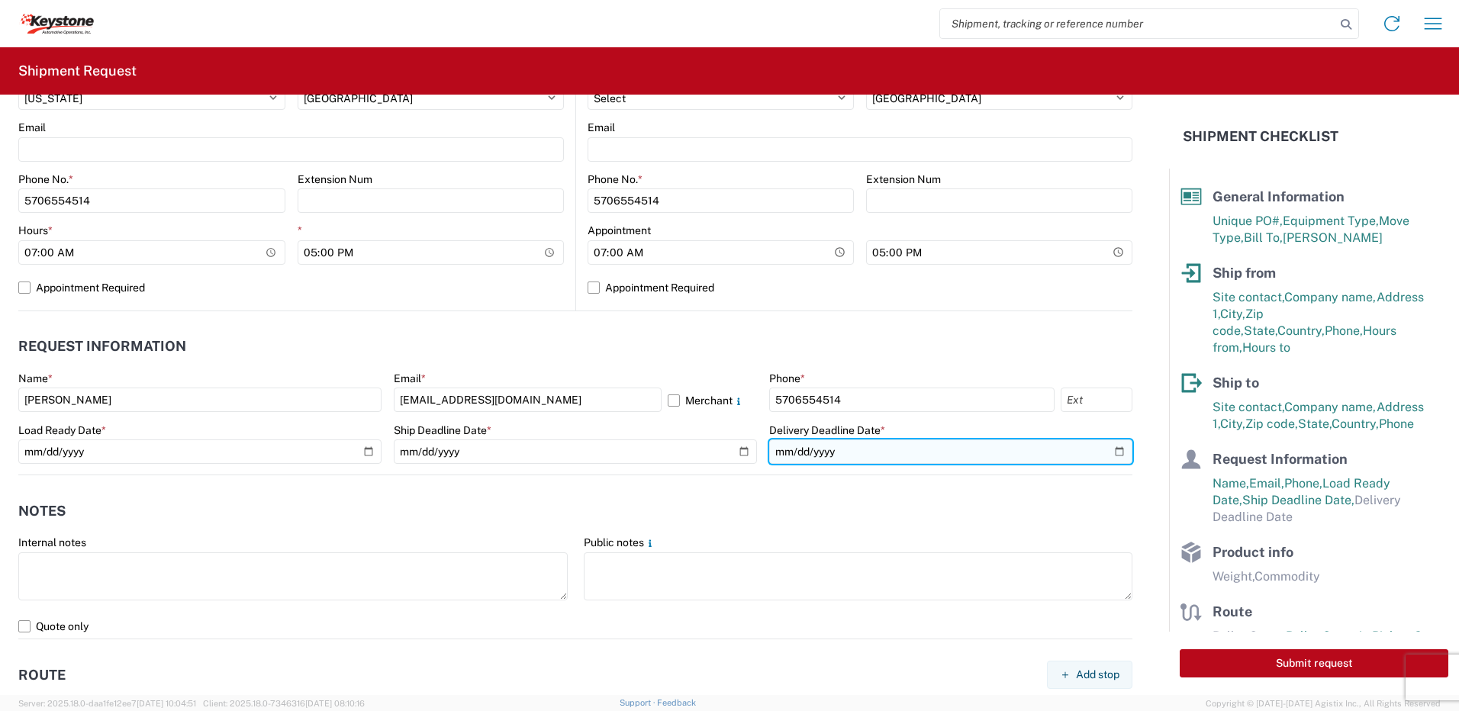
click at [1109, 454] on input "date" at bounding box center [950, 452] width 363 height 24
type input "[DATE]"
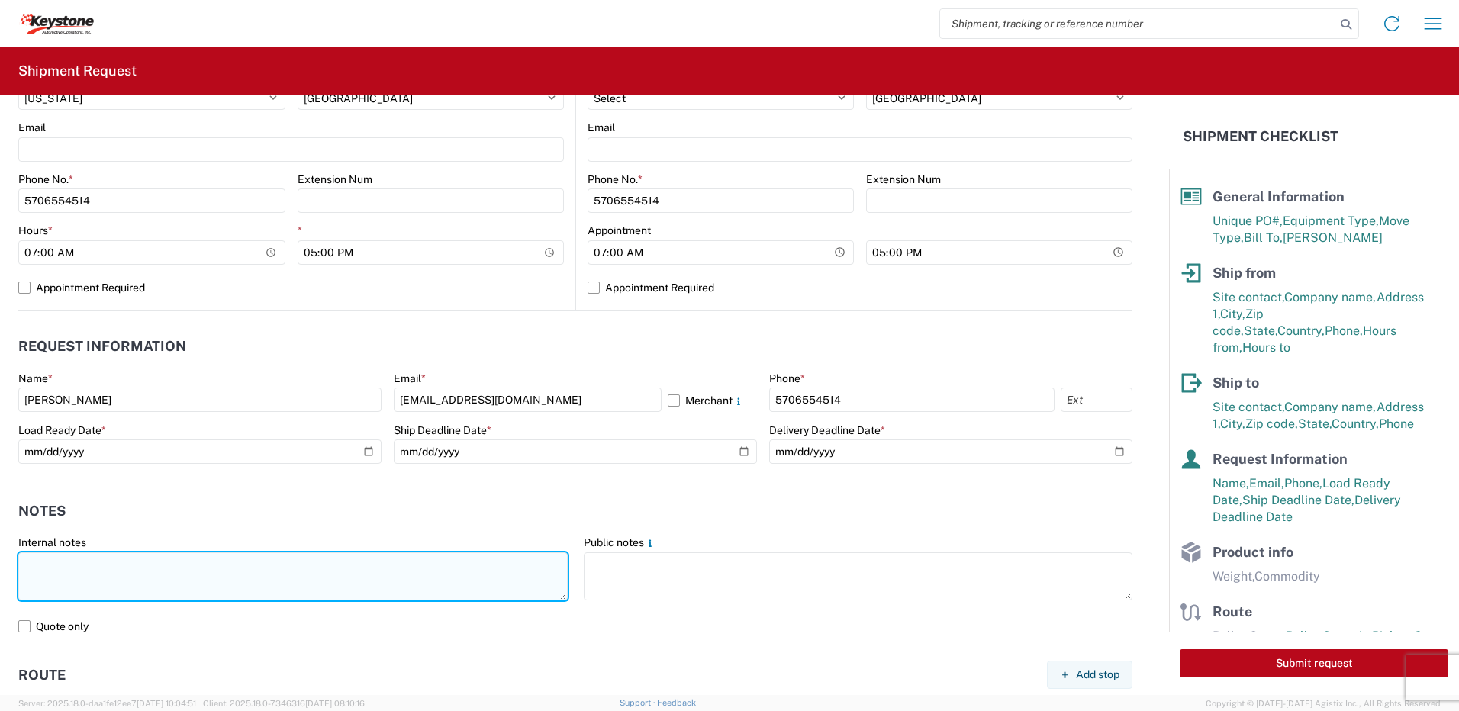
click at [114, 575] on textarea at bounding box center [292, 577] width 549 height 48
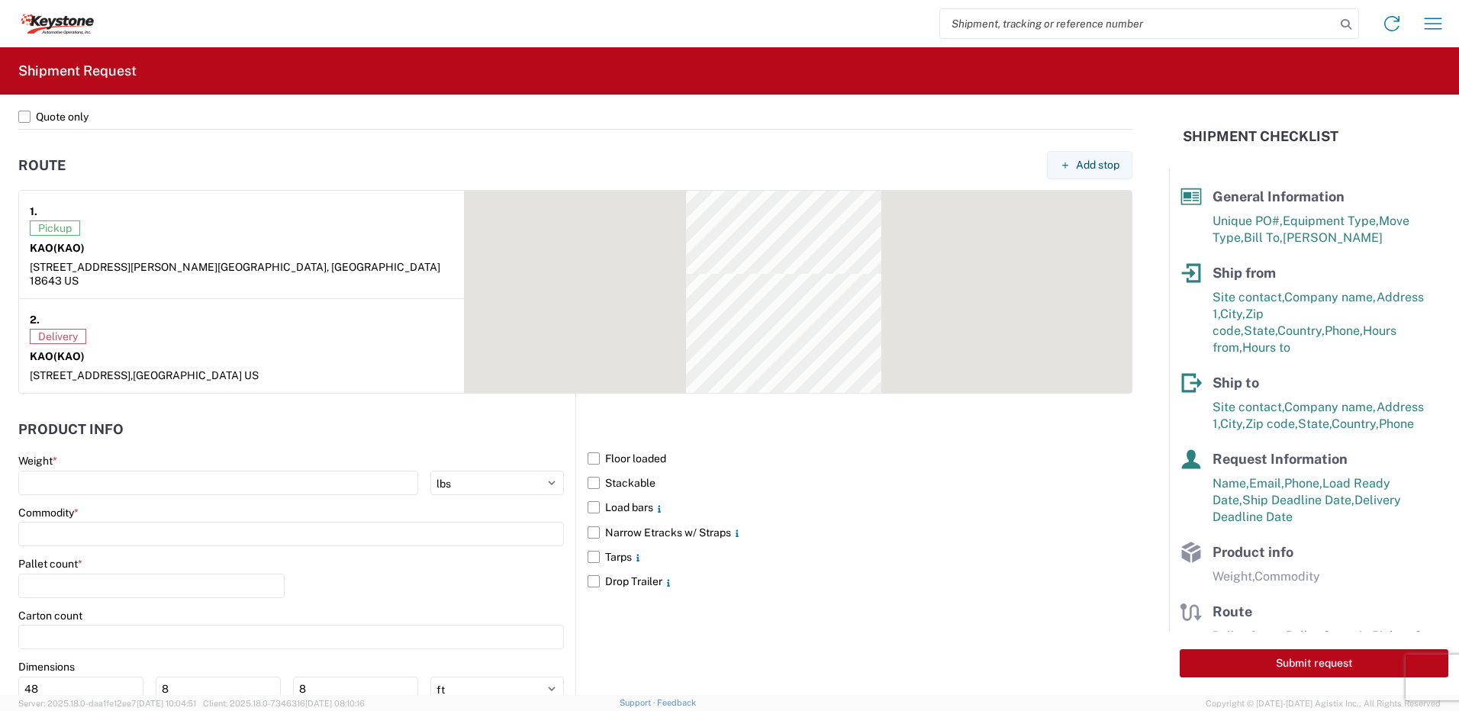
scroll to position [1145, 0]
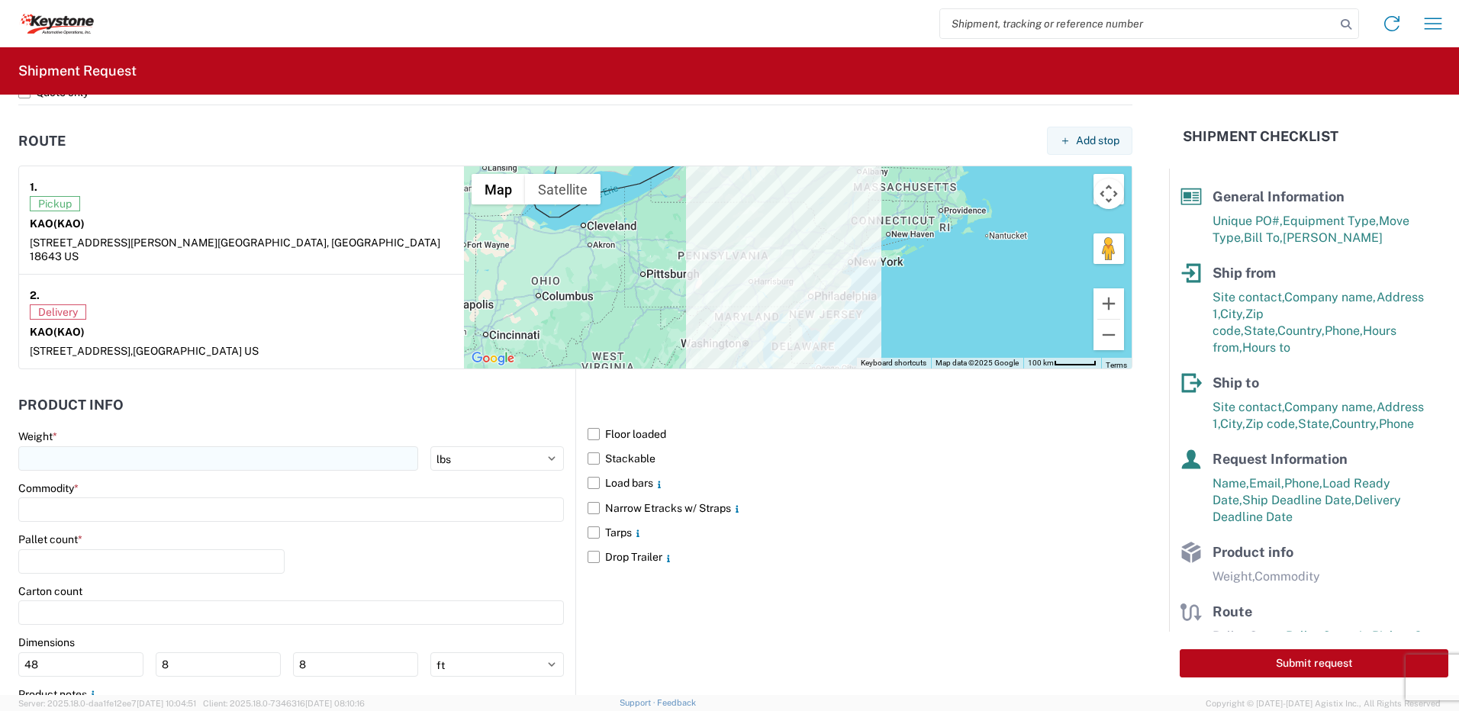
type textarea "Already booked with R & L Load shipped night of [DATE]"
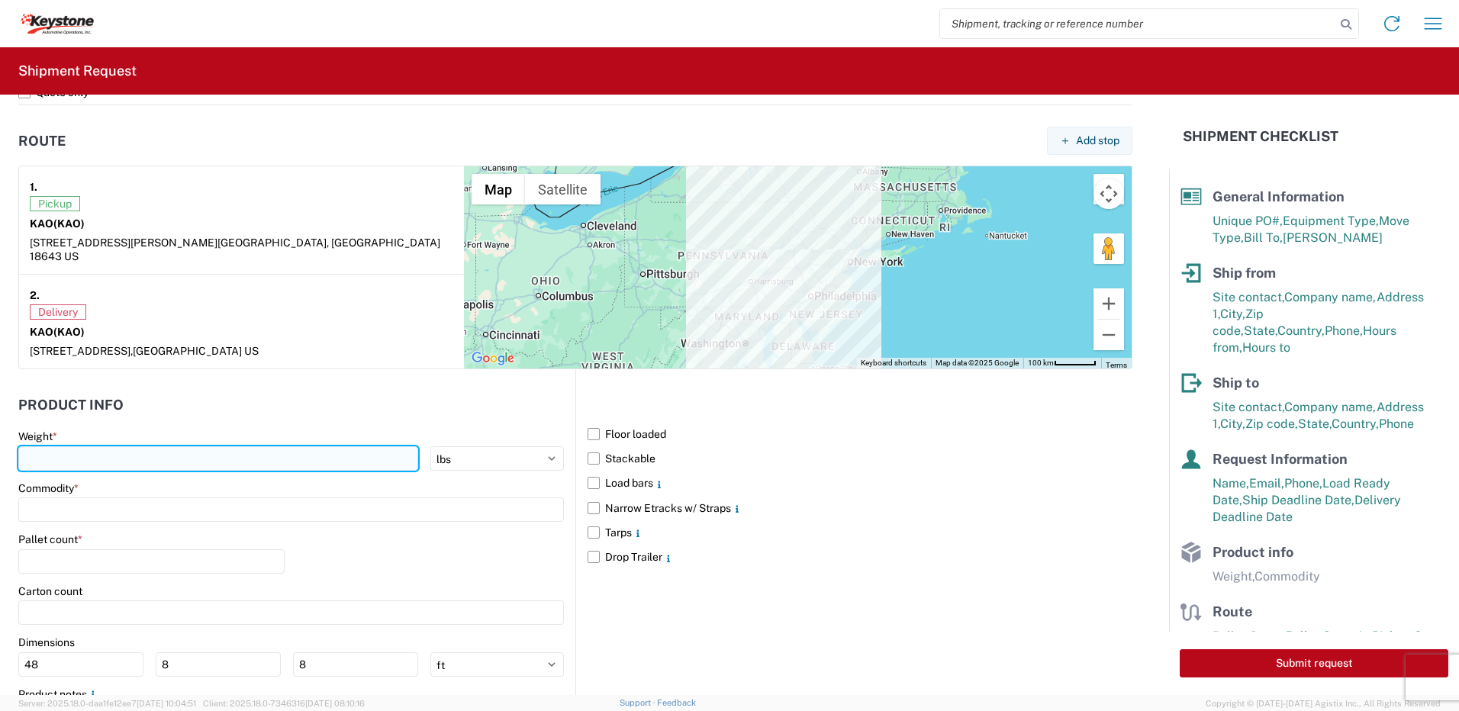
click at [92, 446] on input "number" at bounding box center [218, 458] width 400 height 24
type input "28000"
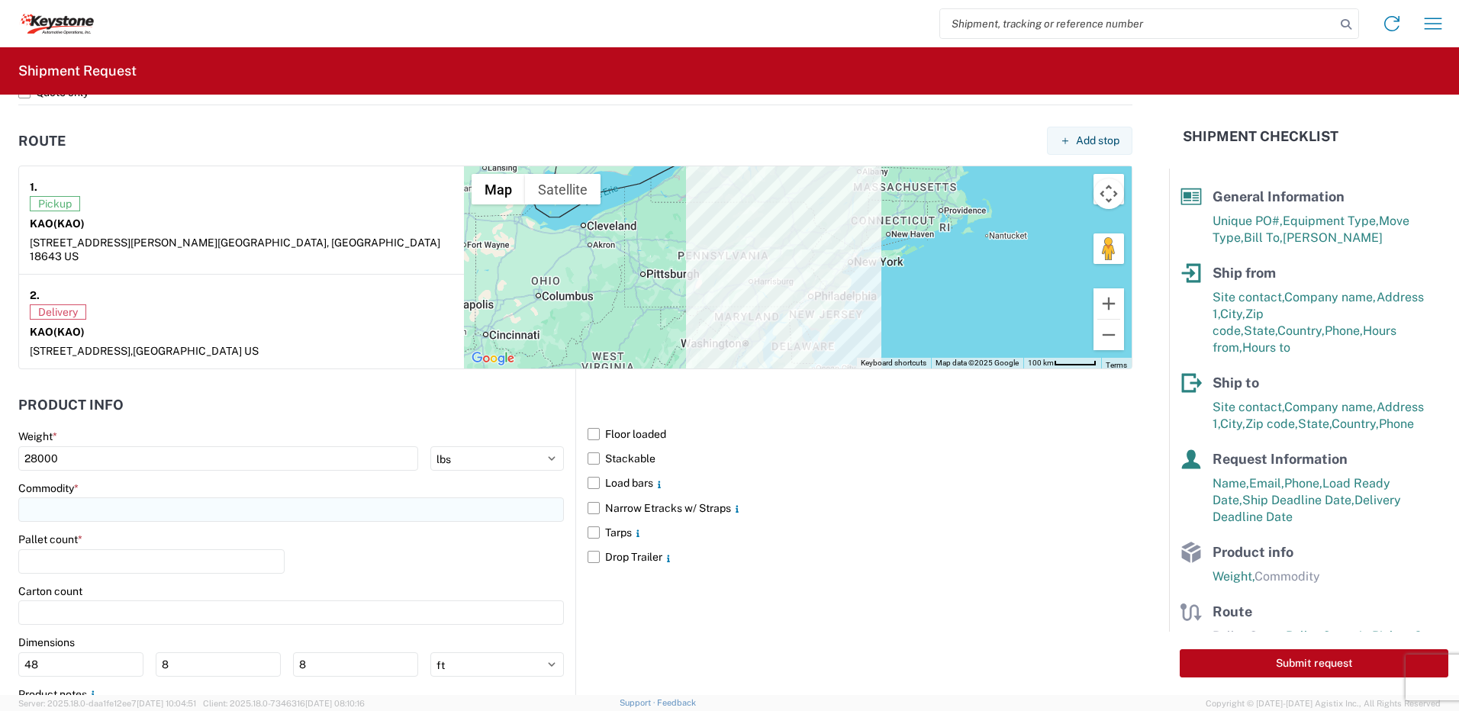
click at [73, 501] on input at bounding box center [291, 510] width 546 height 24
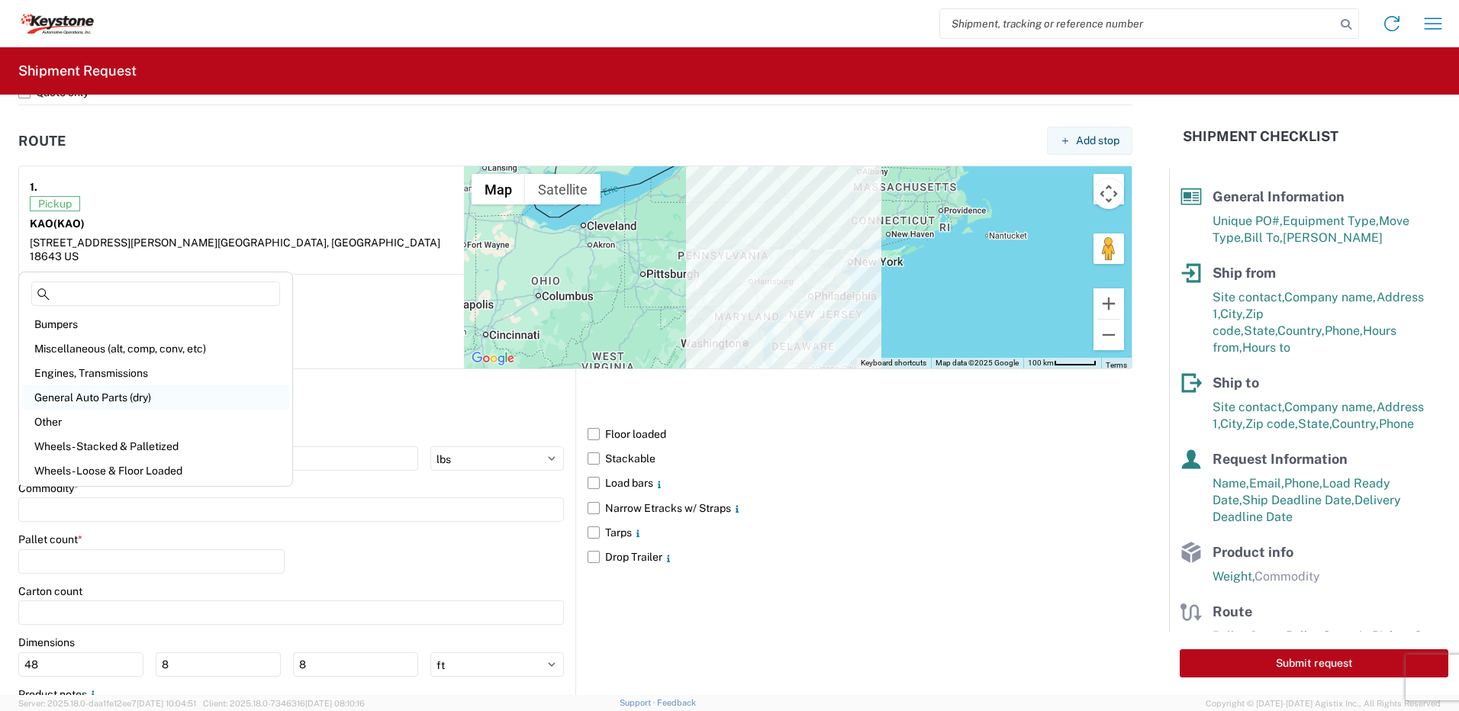
click at [99, 392] on div "General Auto Parts (dry)" at bounding box center [155, 397] width 267 height 24
type input "General Auto Parts (dry)"
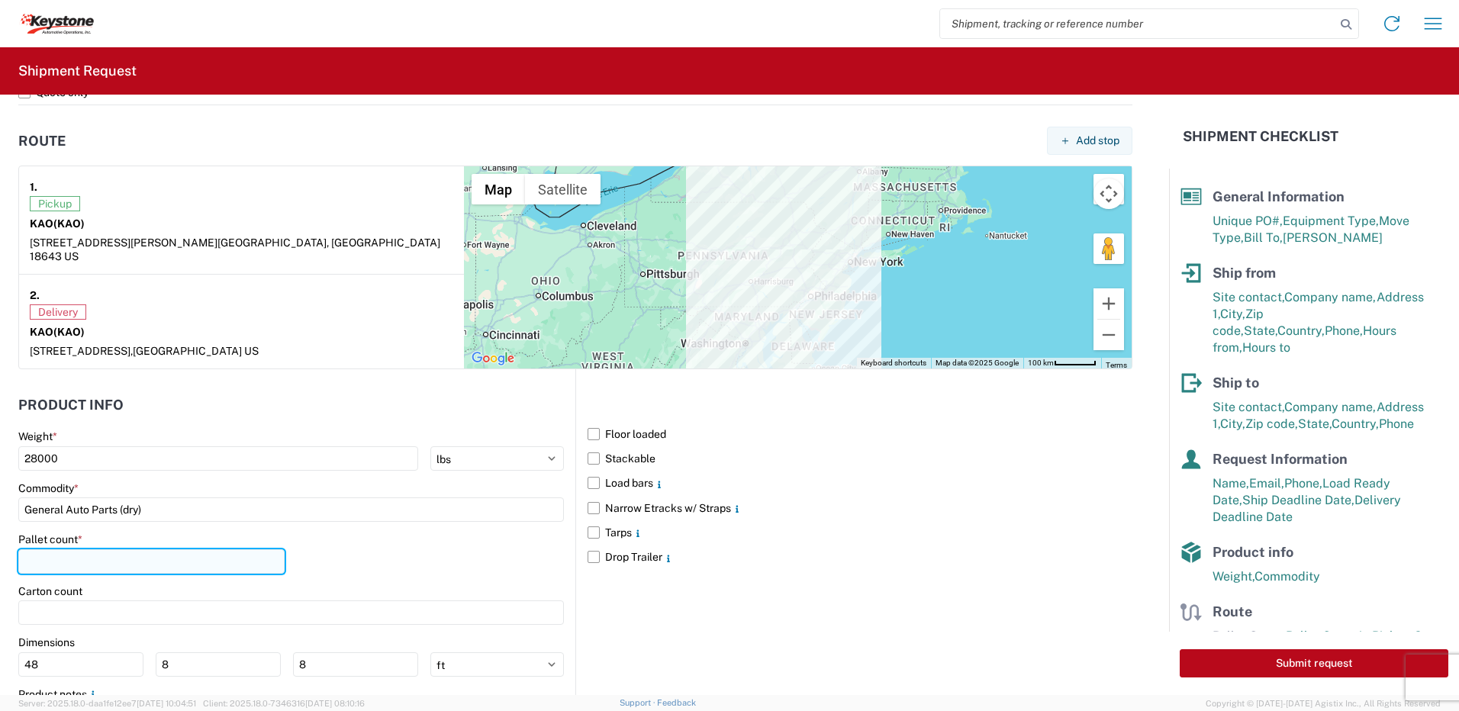
click at [61, 554] on input "number" at bounding box center [151, 561] width 266 height 24
type input "22"
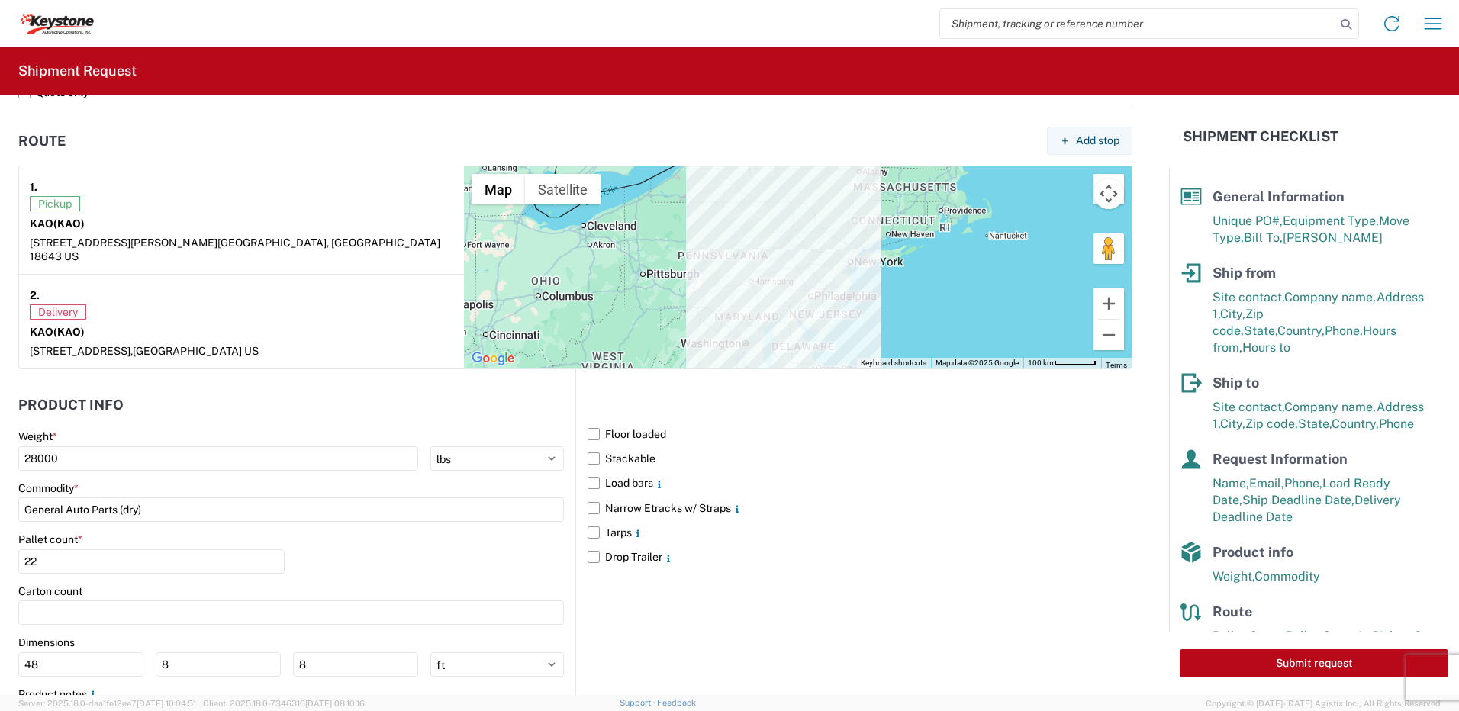
click at [340, 553] on div "Pallet count * 22" at bounding box center [291, 559] width 546 height 52
click at [189, 388] on header "Product Info" at bounding box center [296, 405] width 557 height 34
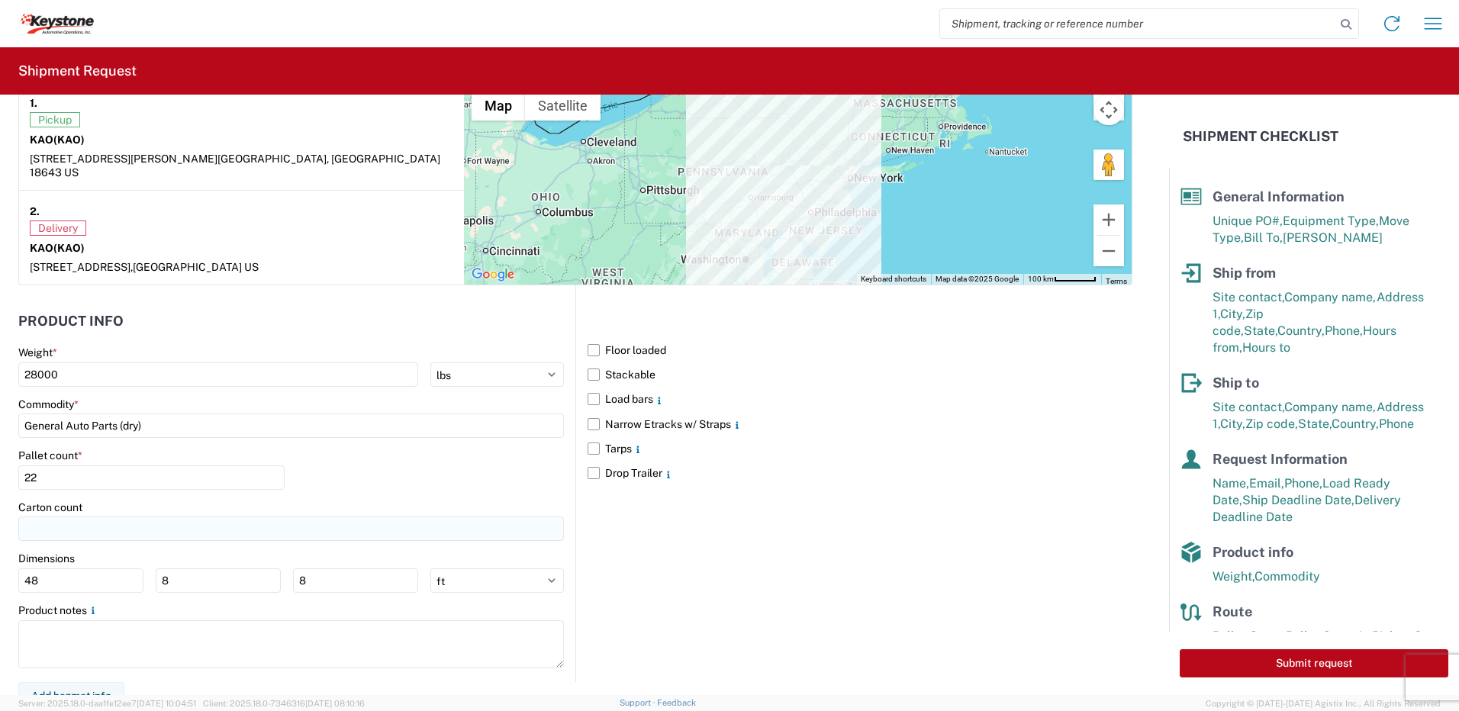
scroll to position [1230, 0]
click at [1320, 665] on button "Submit request" at bounding box center [1314, 663] width 269 height 28
select select "US"
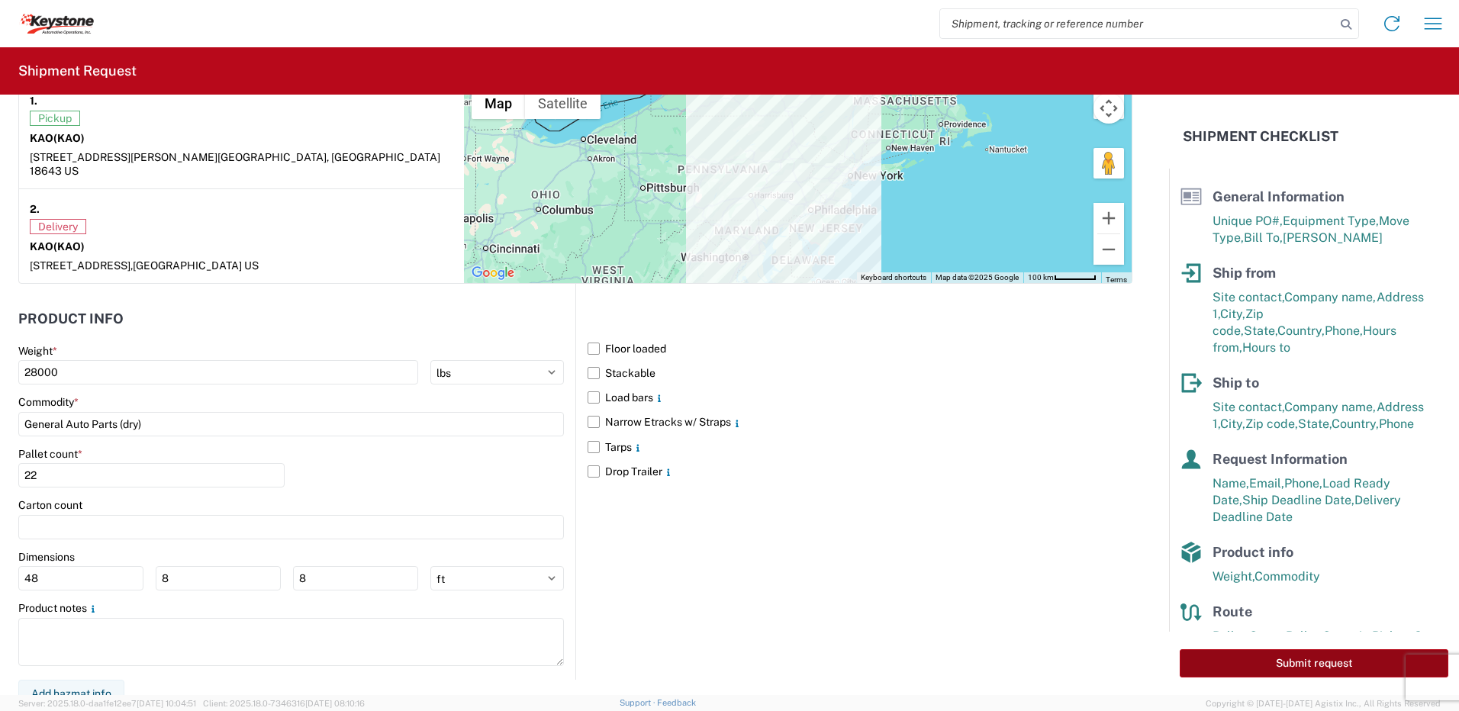
scroll to position [1229, 0]
